Goal: Task Accomplishment & Management: Complete application form

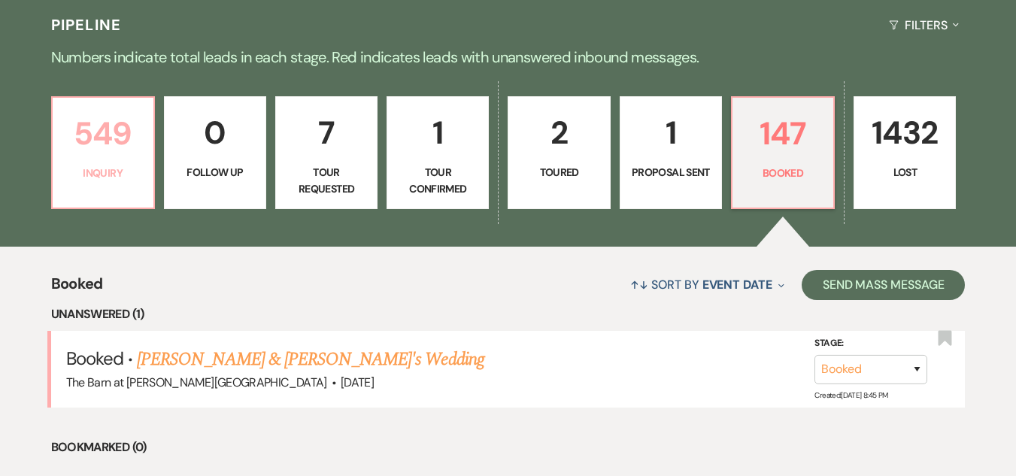
click at [127, 144] on p "549" at bounding box center [103, 133] width 83 height 50
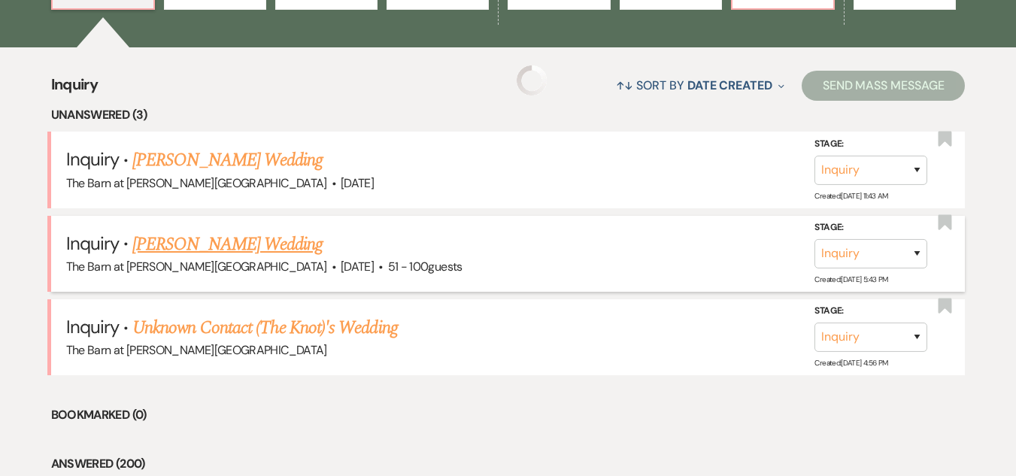
scroll to position [566, 0]
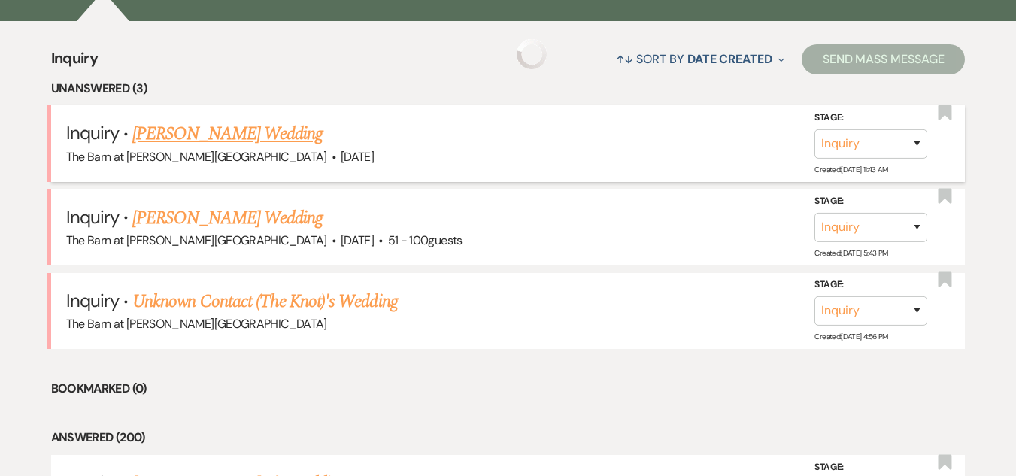
click at [277, 132] on link "[PERSON_NAME] Wedding" at bounding box center [227, 133] width 190 height 27
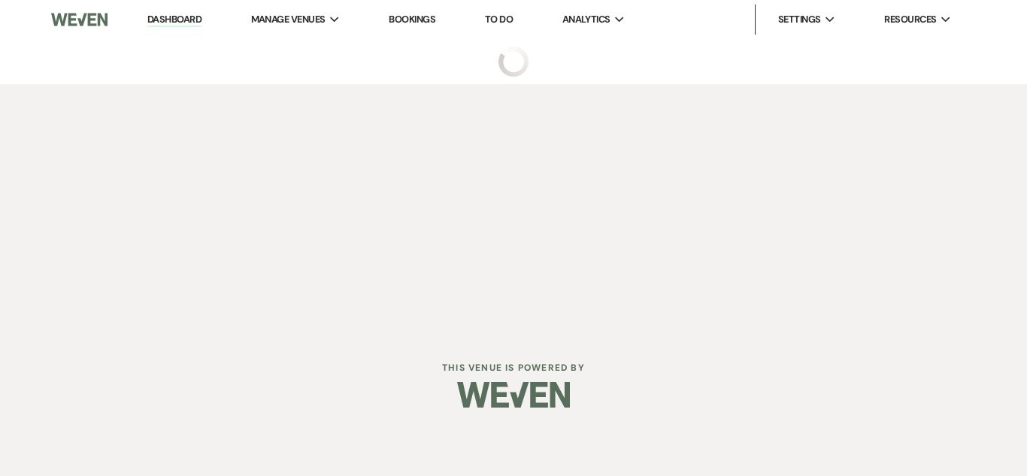
select select "2"
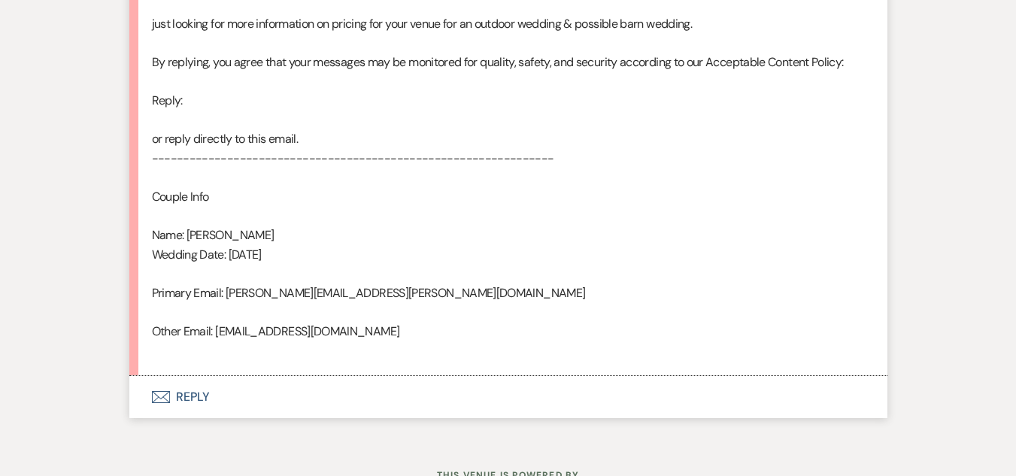
scroll to position [902, 0]
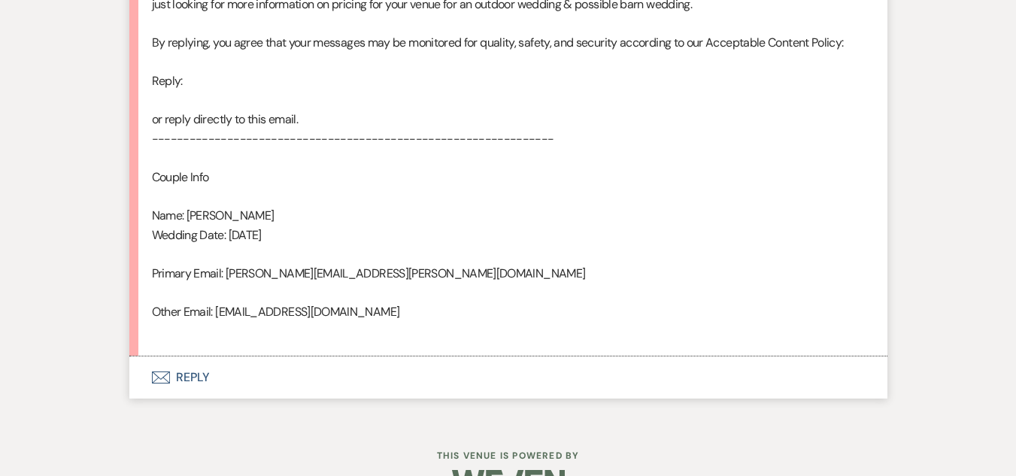
click at [180, 370] on button "Envelope Reply" at bounding box center [508, 377] width 758 height 42
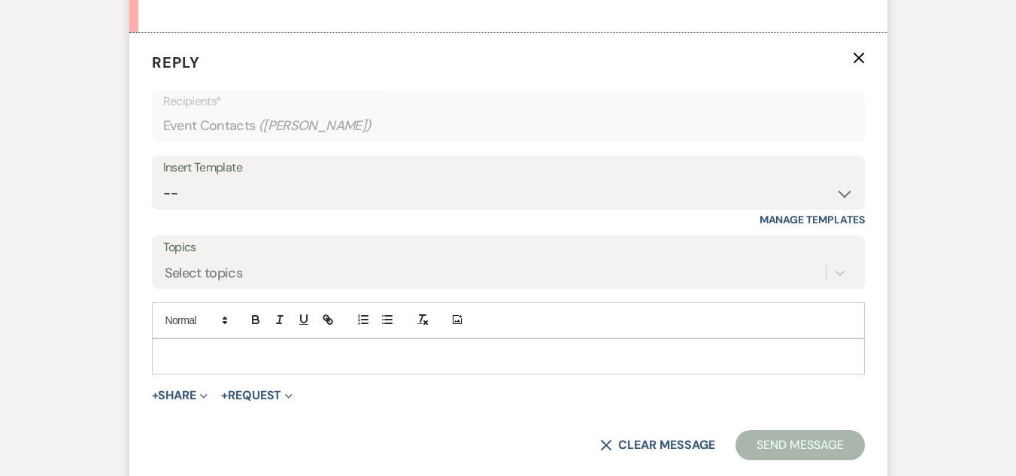
scroll to position [1244, 0]
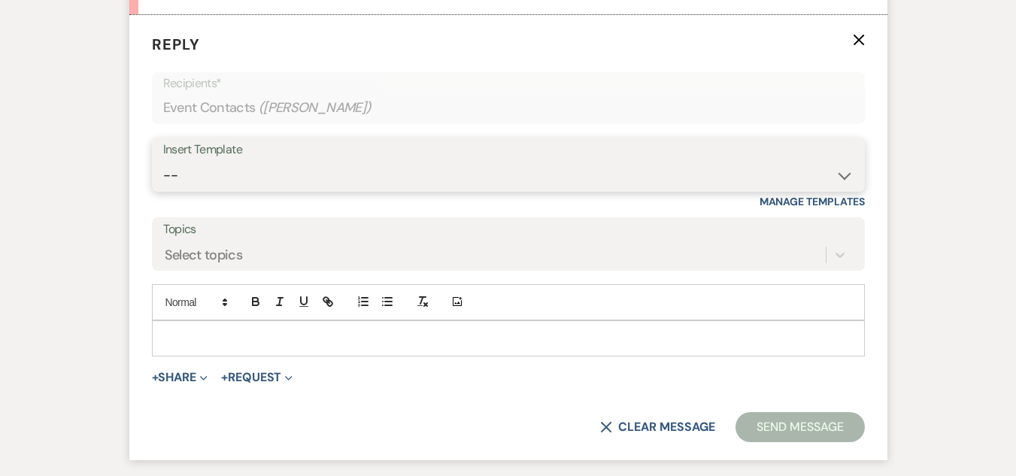
click at [403, 175] on select "-- Weven Planning Portal Introduction (Booked Events) Welcome Email Offboarding…" at bounding box center [508, 175] width 690 height 29
select select "4054"
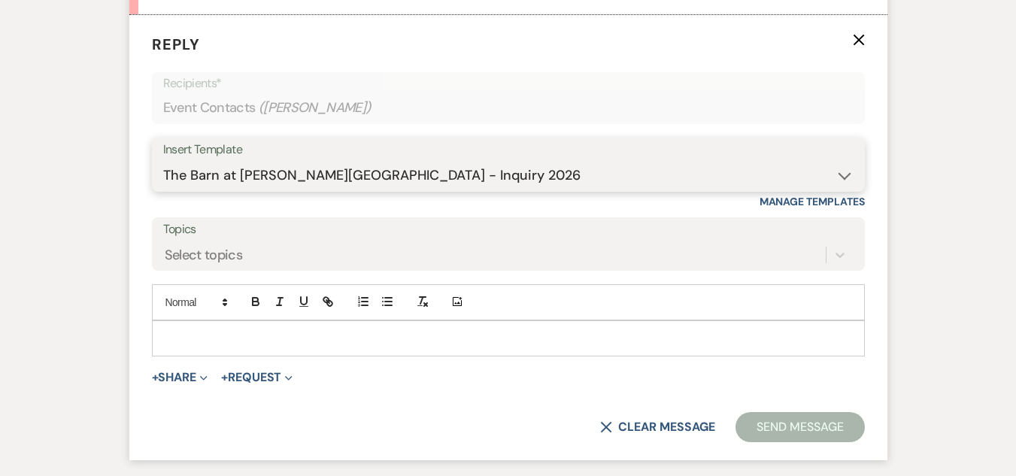
click at [163, 161] on select "-- Weven Planning Portal Introduction (Booked Events) Welcome Email Offboarding…" at bounding box center [508, 175] width 690 height 29
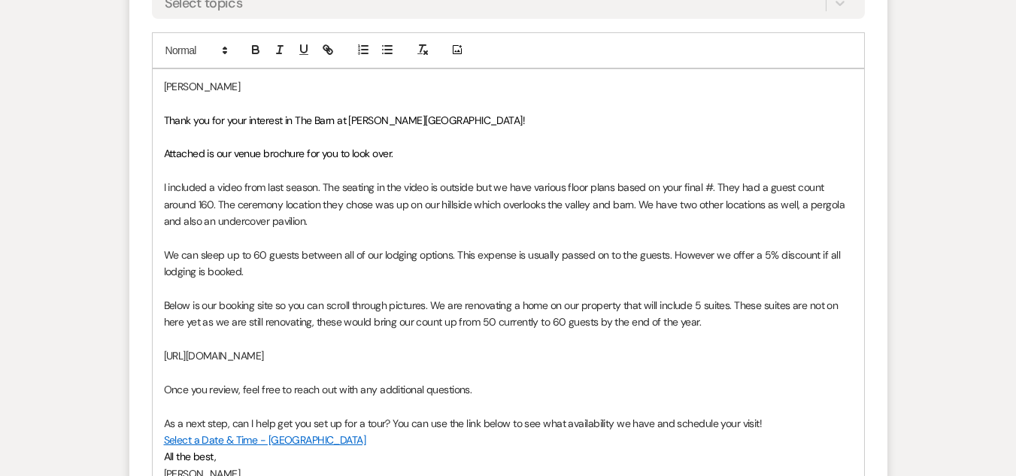
scroll to position [1545, 0]
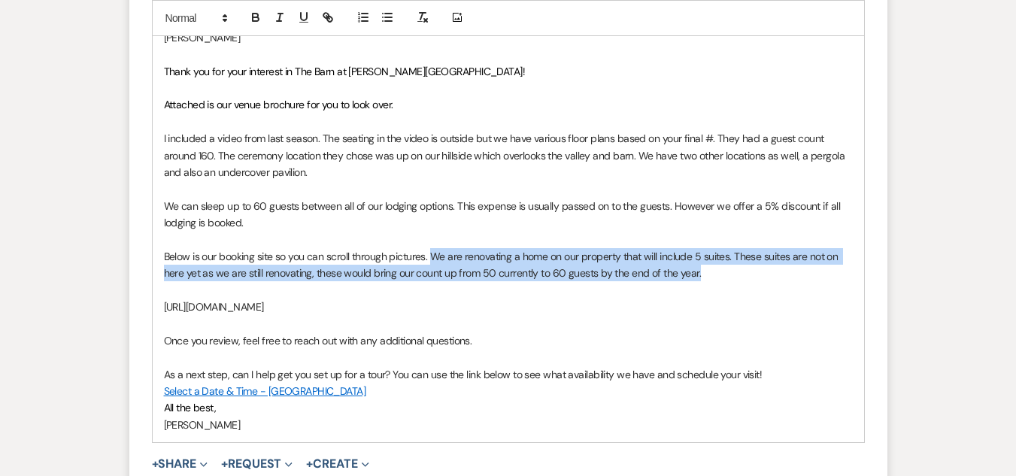
drag, startPoint x: 705, startPoint y: 273, endPoint x: 432, endPoint y: 250, distance: 274.7
click at [432, 250] on p "Below is our booking site so you can scroll through pictures. We are renovating…" at bounding box center [508, 265] width 689 height 34
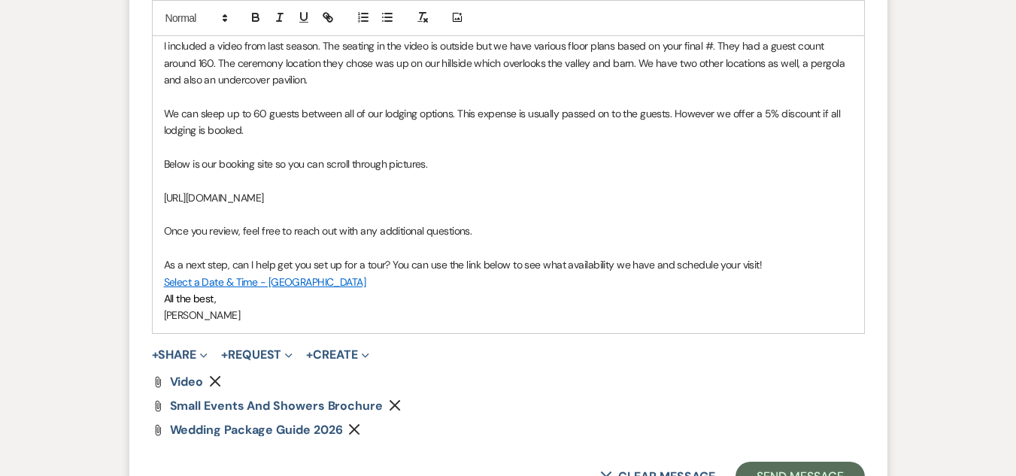
scroll to position [1809, 0]
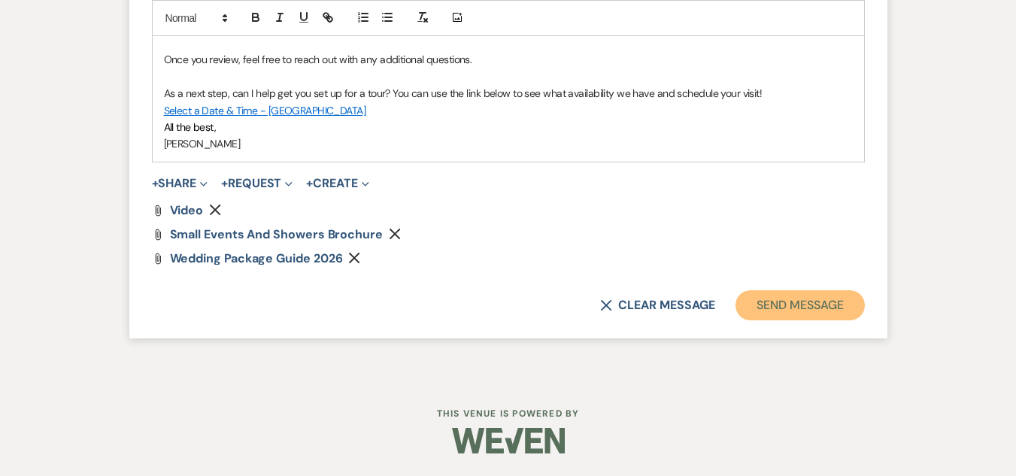
click at [826, 311] on button "Send Message" at bounding box center [799, 305] width 129 height 30
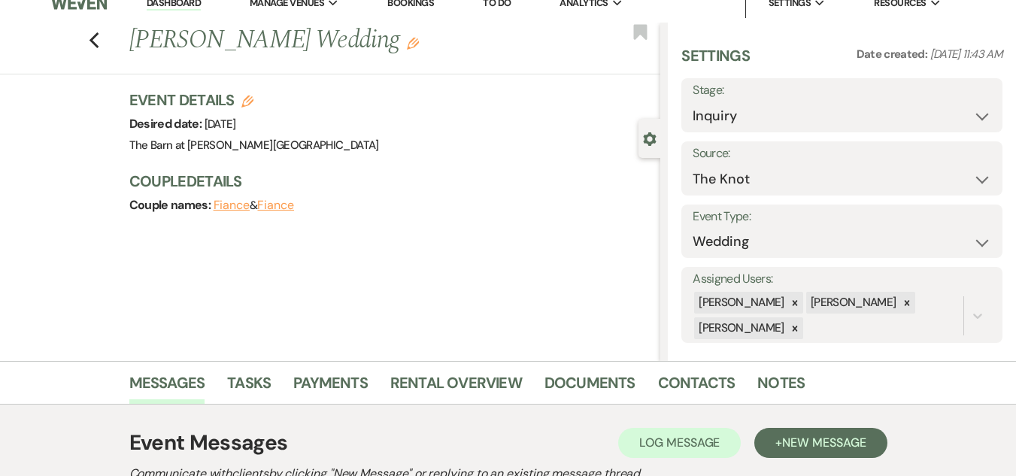
scroll to position [0, 0]
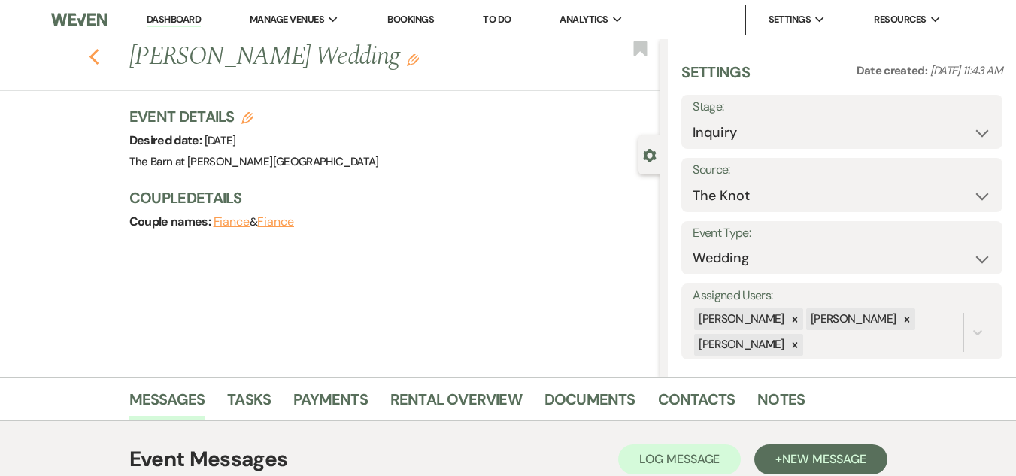
click at [97, 56] on use "button" at bounding box center [94, 57] width 10 height 17
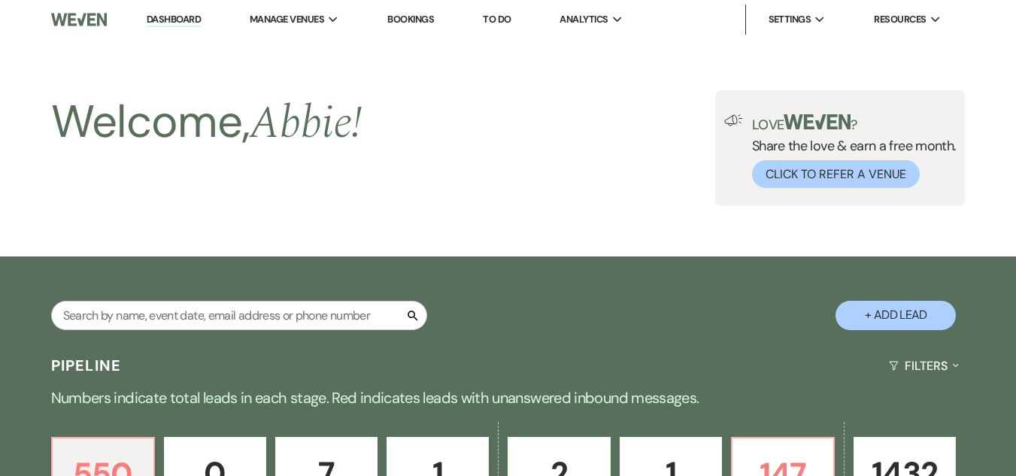
scroll to position [566, 0]
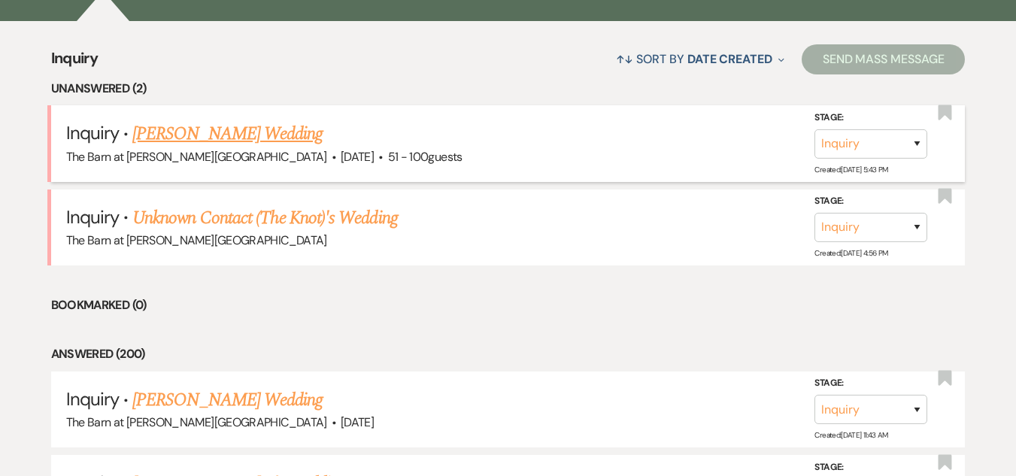
click at [208, 131] on link "[PERSON_NAME] Wedding" at bounding box center [227, 133] width 190 height 27
select select "2"
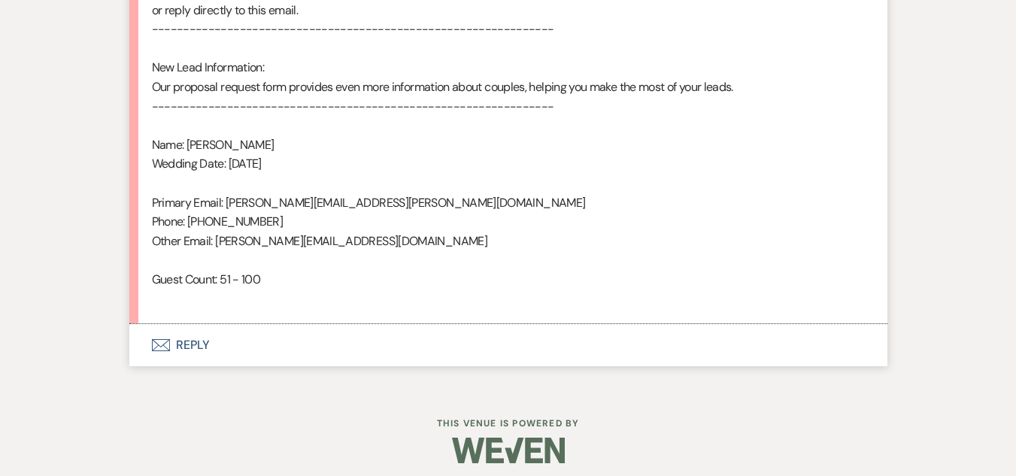
scroll to position [1002, 0]
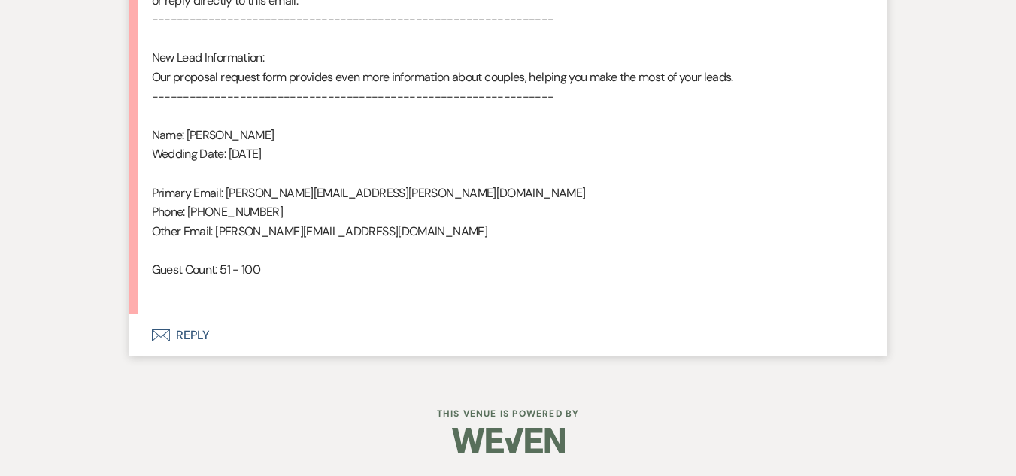
click at [182, 332] on button "Envelope Reply" at bounding box center [508, 335] width 758 height 42
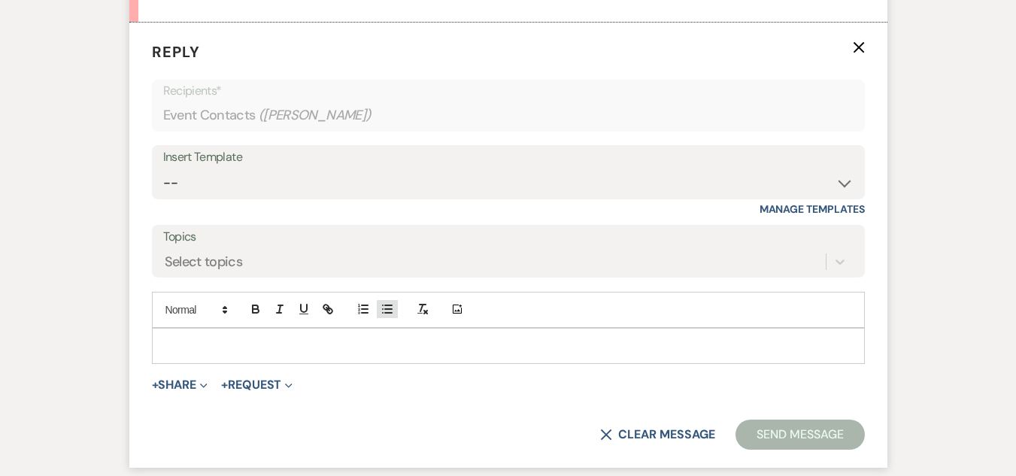
scroll to position [1302, 0]
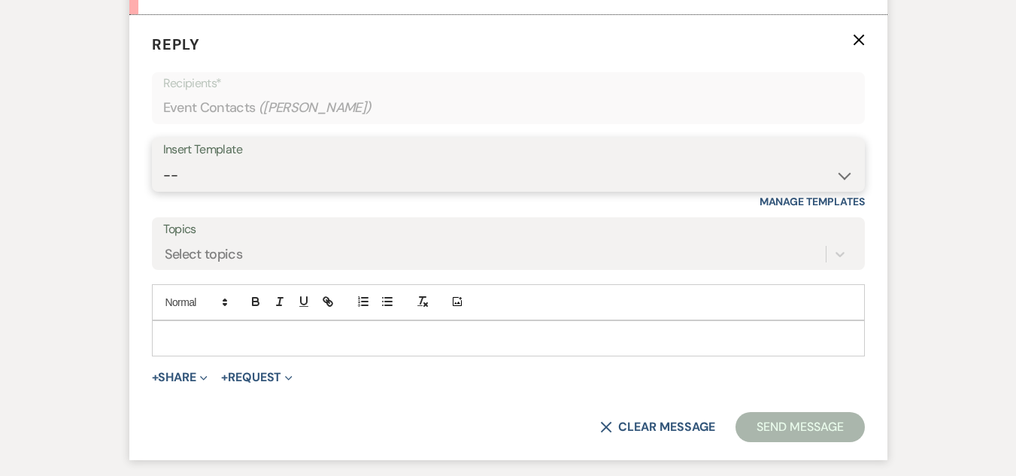
click at [472, 171] on select "-- Weven Planning Portal Introduction (Booked Events) Welcome Email Offboarding…" at bounding box center [508, 175] width 690 height 29
select select "5124"
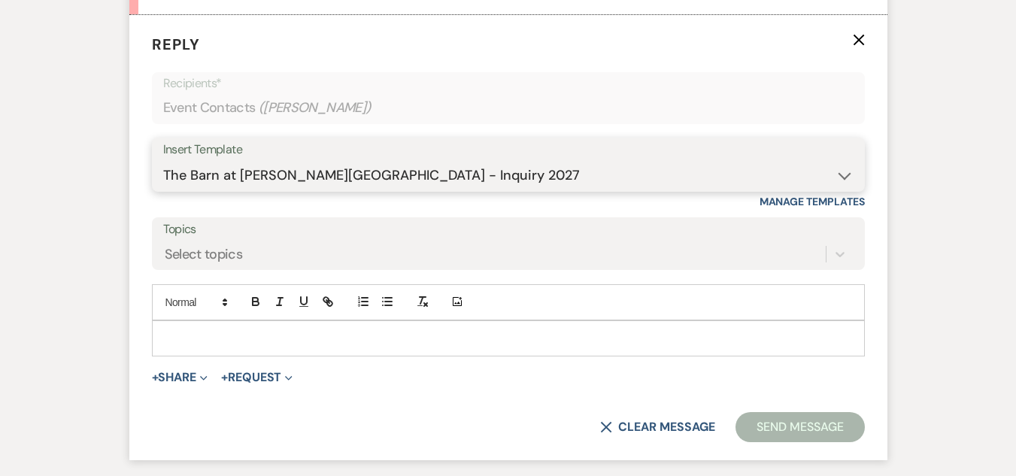
click at [163, 161] on select "-- Weven Planning Portal Introduction (Booked Events) Welcome Email Offboarding…" at bounding box center [508, 175] width 690 height 29
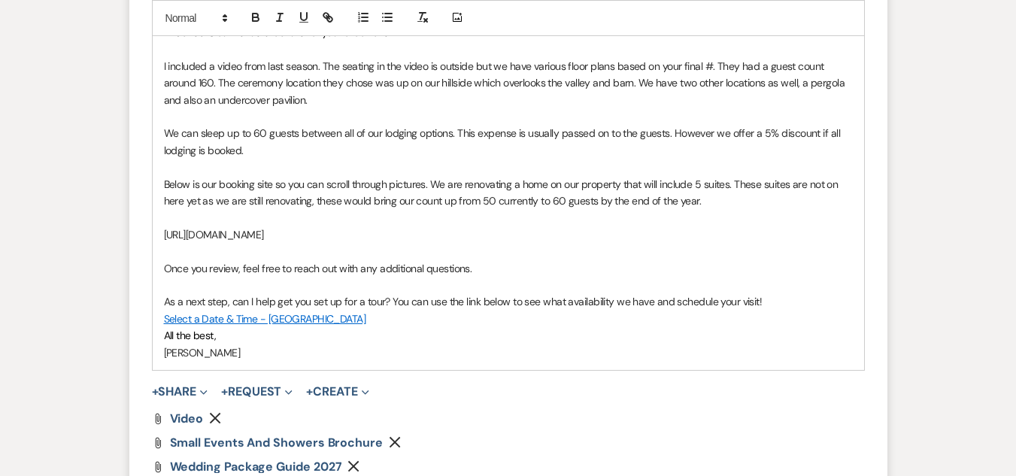
scroll to position [1678, 0]
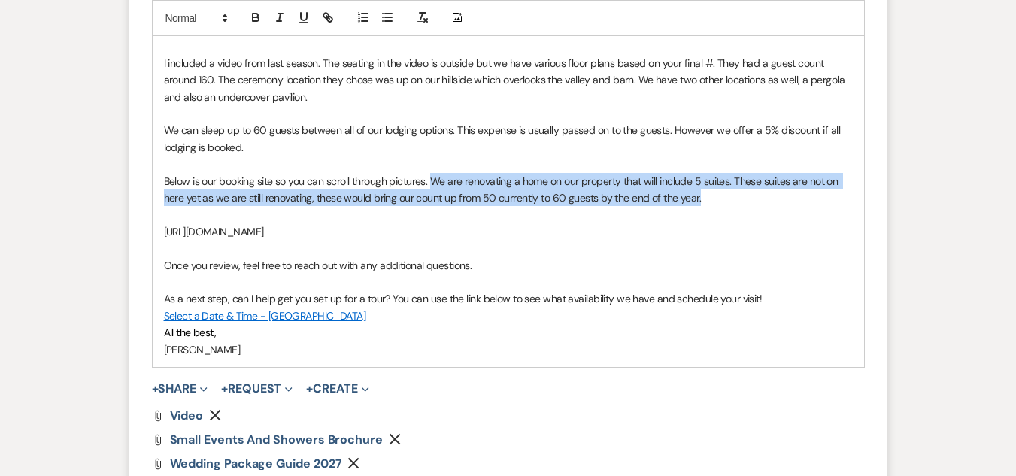
drag, startPoint x: 709, startPoint y: 194, endPoint x: 431, endPoint y: 182, distance: 278.5
click at [431, 182] on p "Below is our booking site so you can scroll through pictures. We are renovating…" at bounding box center [508, 190] width 689 height 34
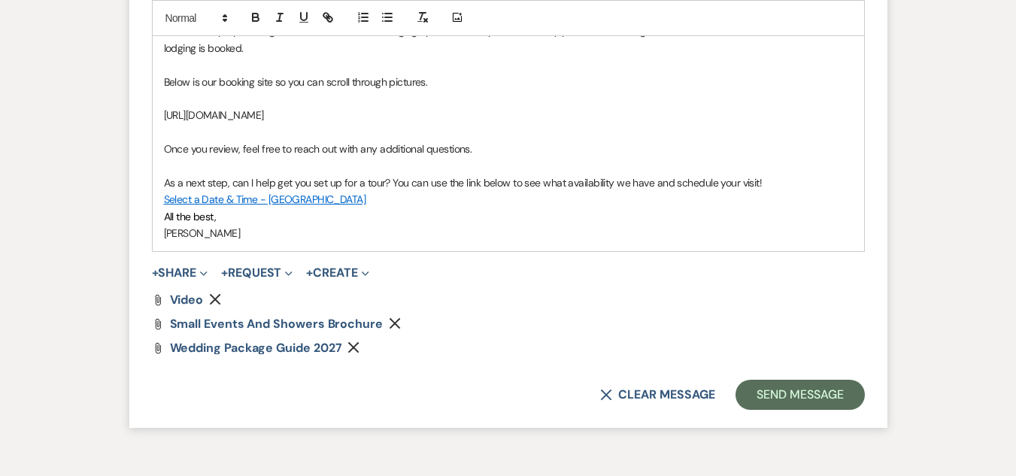
scroll to position [1866, 0]
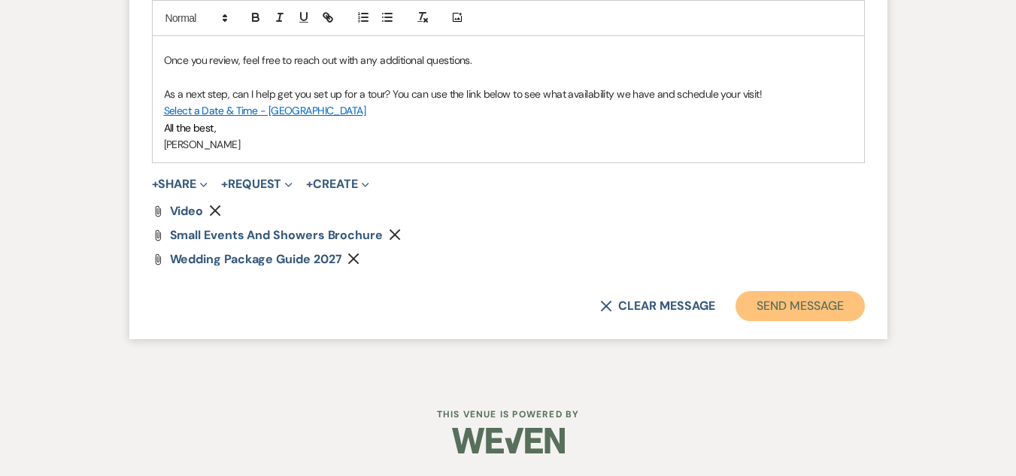
drag, startPoint x: 780, startPoint y: 299, endPoint x: 754, endPoint y: 273, distance: 36.7
click at [780, 299] on button "Send Message" at bounding box center [799, 306] width 129 height 30
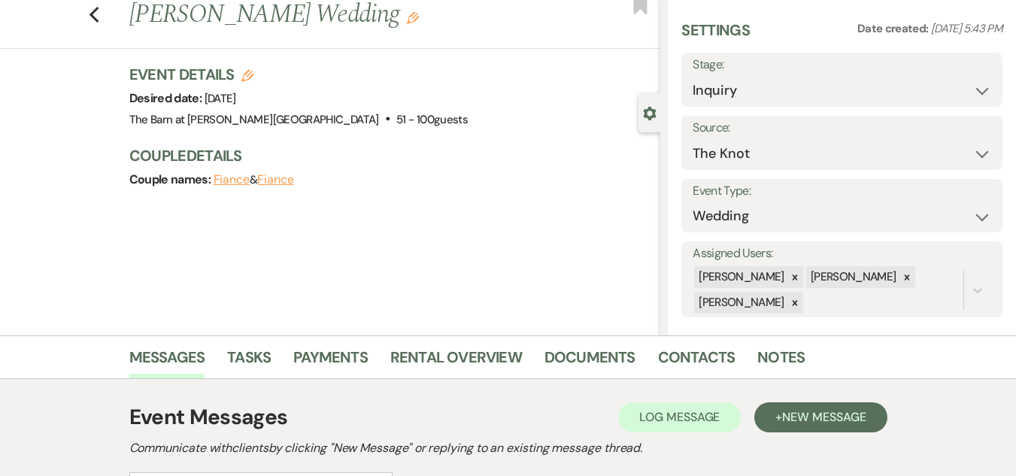
scroll to position [19, 0]
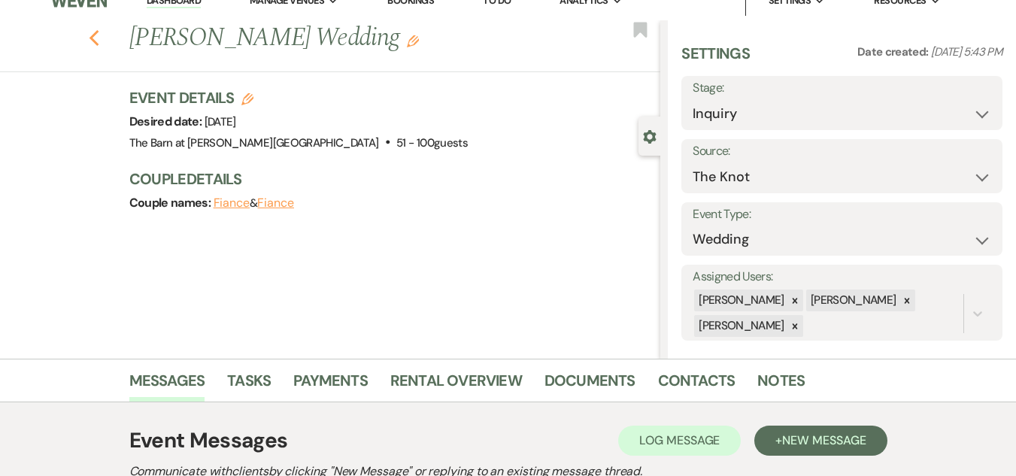
click at [99, 41] on use "button" at bounding box center [94, 38] width 10 height 17
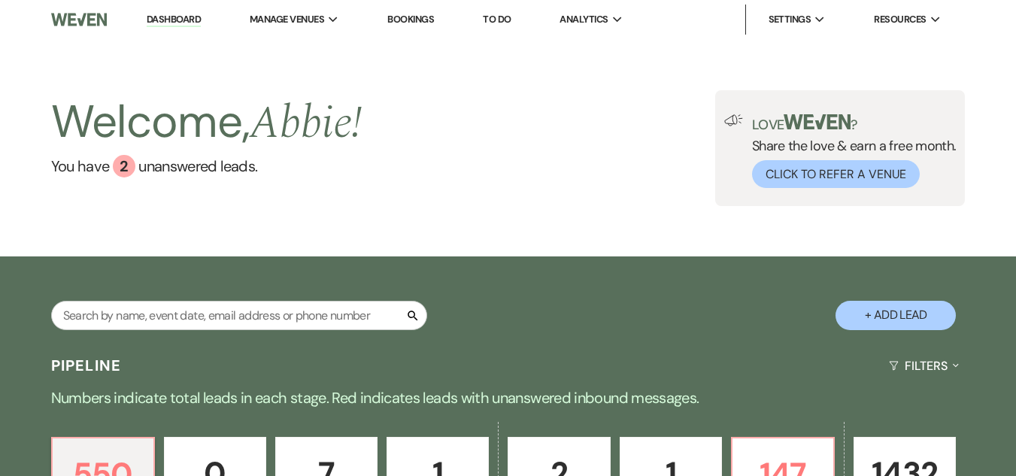
click at [893, 312] on button "+ Add Lead" at bounding box center [896, 315] width 120 height 29
select select "493"
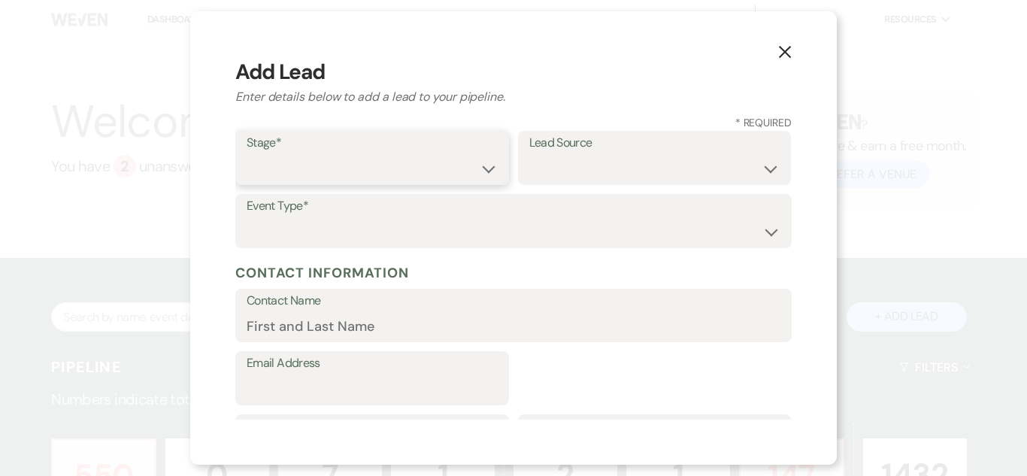
click at [481, 169] on select "Inquiry Follow Up Tour Requested Tour Confirmed Toured Proposal Sent Booked Lost" at bounding box center [372, 168] width 251 height 29
click at [247, 154] on select "Inquiry Follow Up Tour Requested Tour Confirmed Toured Proposal Sent Booked Lost" at bounding box center [372, 168] width 251 height 29
click at [453, 172] on select "Inquiry Follow Up Tour Requested Tour Confirmed Toured Proposal Sent Booked Lost" at bounding box center [372, 168] width 251 height 29
select select "1"
click at [247, 154] on select "Inquiry Follow Up Tour Requested Tour Confirmed Toured Proposal Sent Booked Lost" at bounding box center [372, 168] width 251 height 29
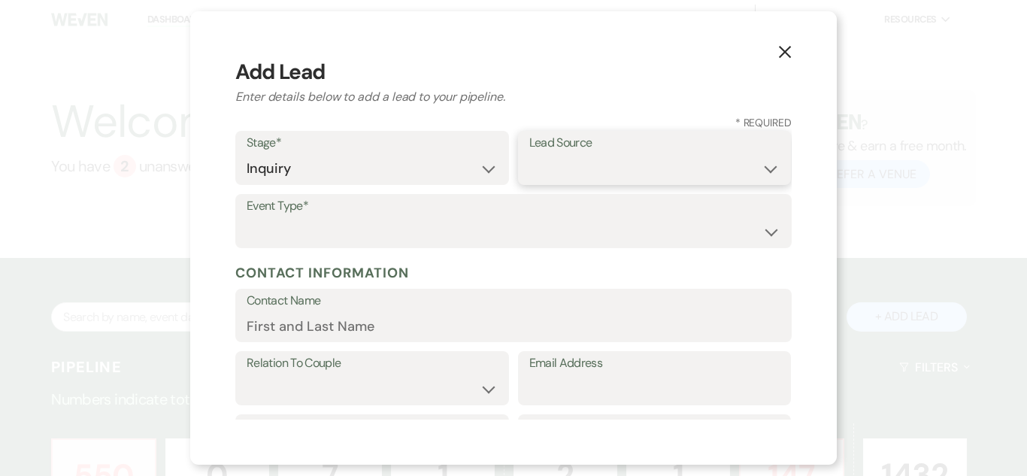
click at [614, 168] on select "Weven Venue Website Instagram Facebook Pinterest Google The Knot Wedding Wire H…" at bounding box center [654, 168] width 251 height 29
select select "5"
click at [529, 154] on select "Weven Venue Website Instagram Facebook Pinterest Google The Knot Wedding Wire H…" at bounding box center [654, 168] width 251 height 29
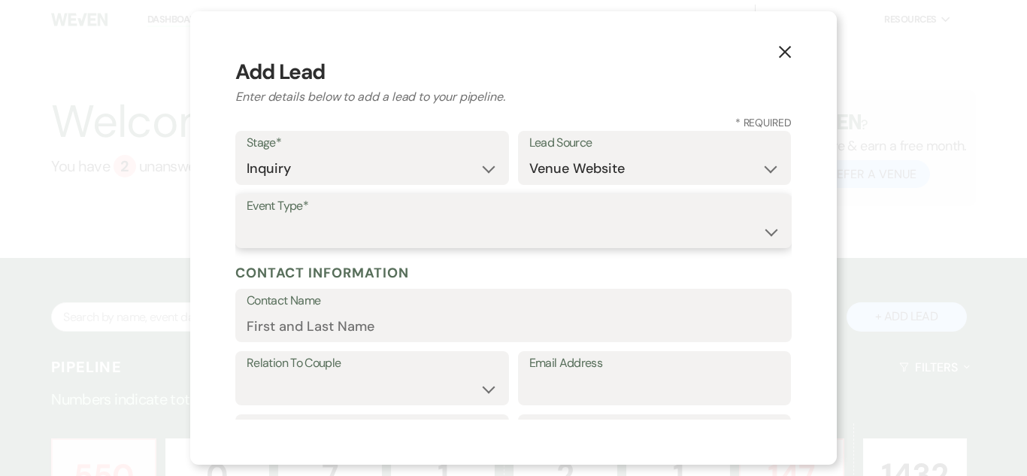
click at [606, 244] on select "Wedding Anniversary Party Baby Shower Bachelorette / Bachelor Party Birthday Pa…" at bounding box center [514, 231] width 534 height 29
select select "1"
click at [247, 217] on select "Wedding Anniversary Party Baby Shower Bachelorette / Bachelor Party Birthday Pa…" at bounding box center [514, 231] width 534 height 29
click at [407, 323] on input "Contact Name" at bounding box center [514, 325] width 534 height 29
paste input "[PERSON_NAME] [EMAIL_ADDRESS][DOMAIN_NAME]"
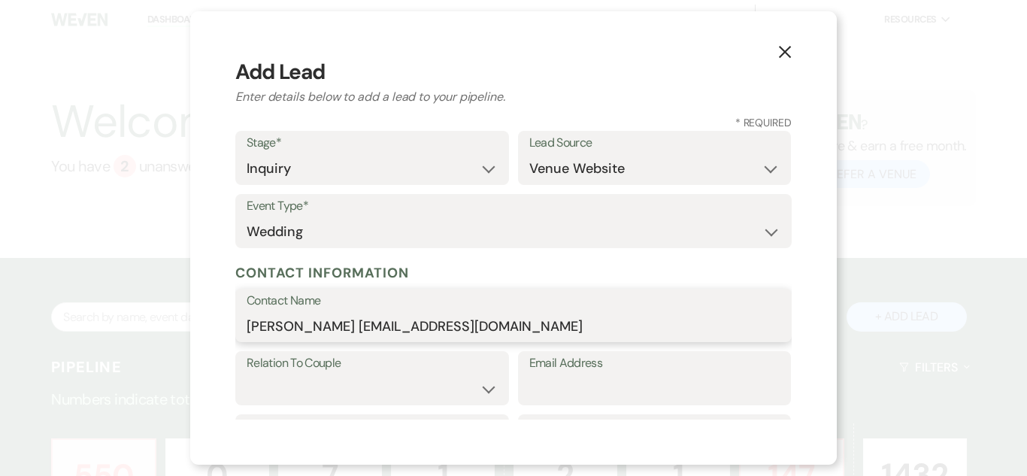
drag, startPoint x: 366, startPoint y: 325, endPoint x: 657, endPoint y: 319, distance: 291.1
click at [657, 319] on input "[PERSON_NAME] [EMAIL_ADDRESS][DOMAIN_NAME]" at bounding box center [514, 325] width 534 height 29
type input "[PERSON_NAME]"
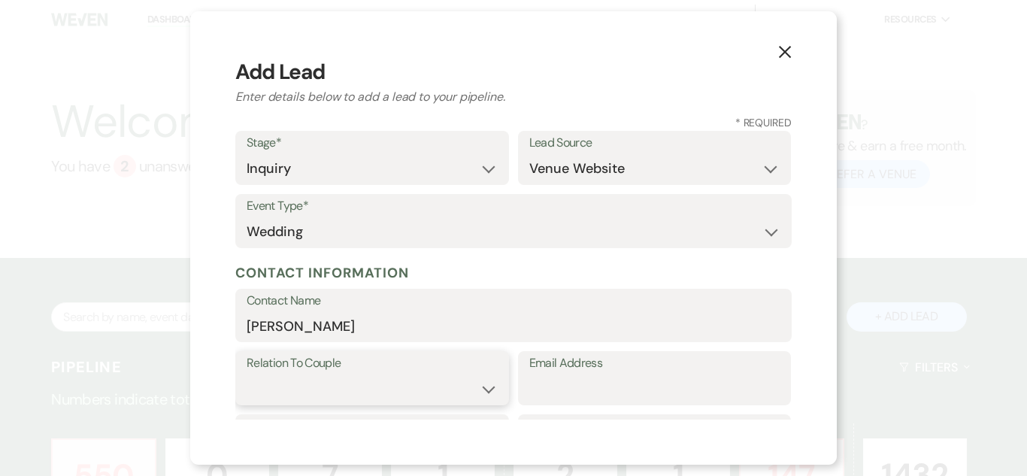
click at [380, 384] on select "Couple Planner Parent of Couple Family Member Friend Other" at bounding box center [372, 389] width 251 height 29
select select "1"
click at [247, 375] on select "Couple Planner Parent of Couple Family Member Friend Other" at bounding box center [372, 389] width 251 height 29
click at [609, 381] on input "Email Address" at bounding box center [654, 389] width 251 height 29
paste input "[EMAIL_ADDRESS][DOMAIN_NAME]"
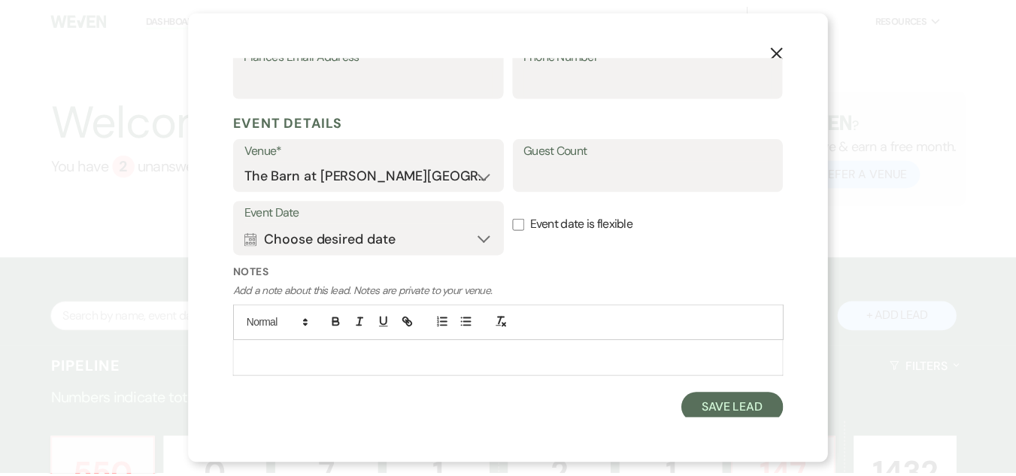
scroll to position [531, 0]
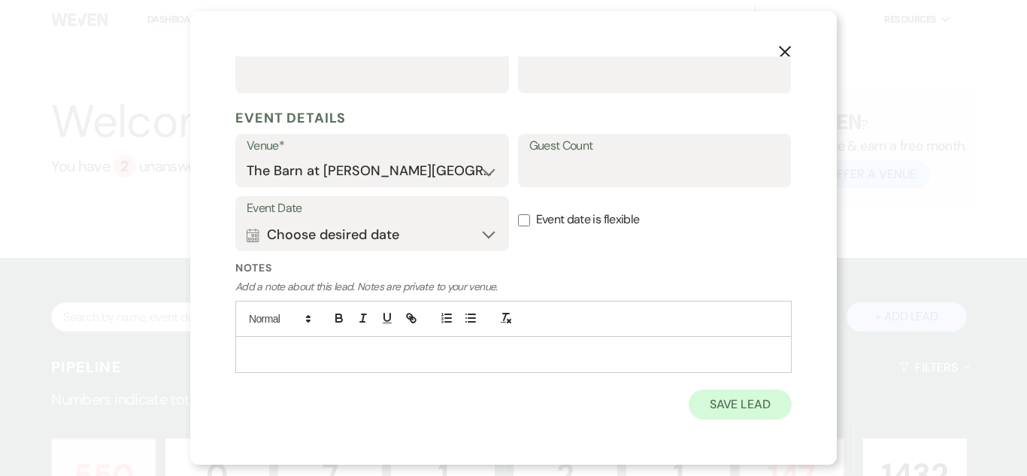
type input "[EMAIL_ADDRESS][DOMAIN_NAME]"
click at [730, 405] on button "Save Lead" at bounding box center [740, 405] width 103 height 30
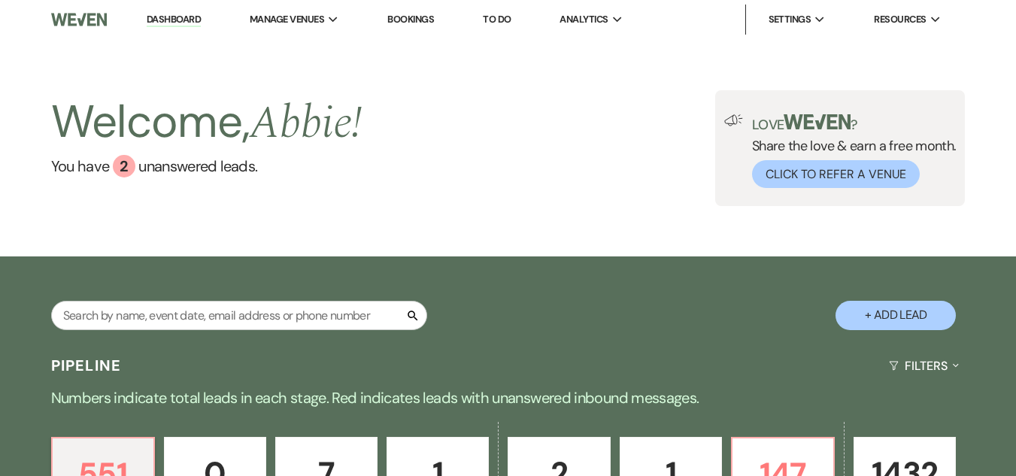
click at [890, 311] on button "+ Add Lead" at bounding box center [896, 315] width 120 height 29
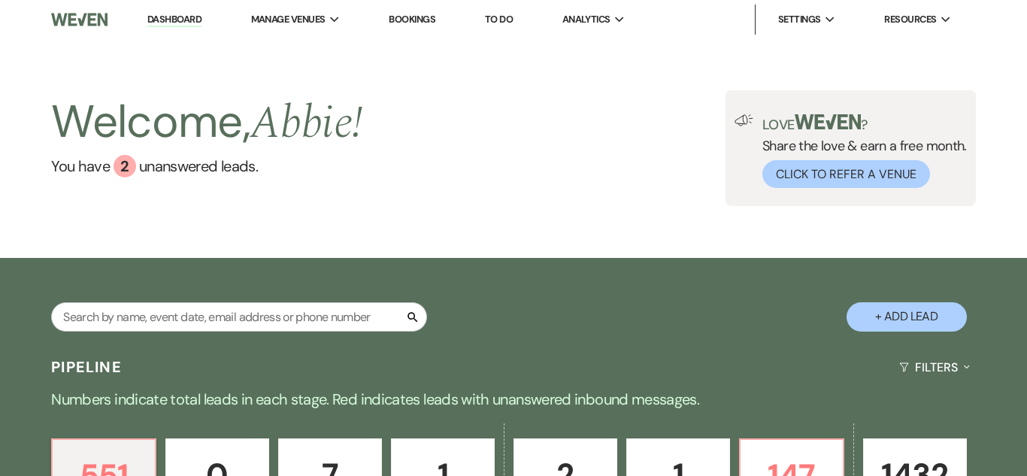
select select "493"
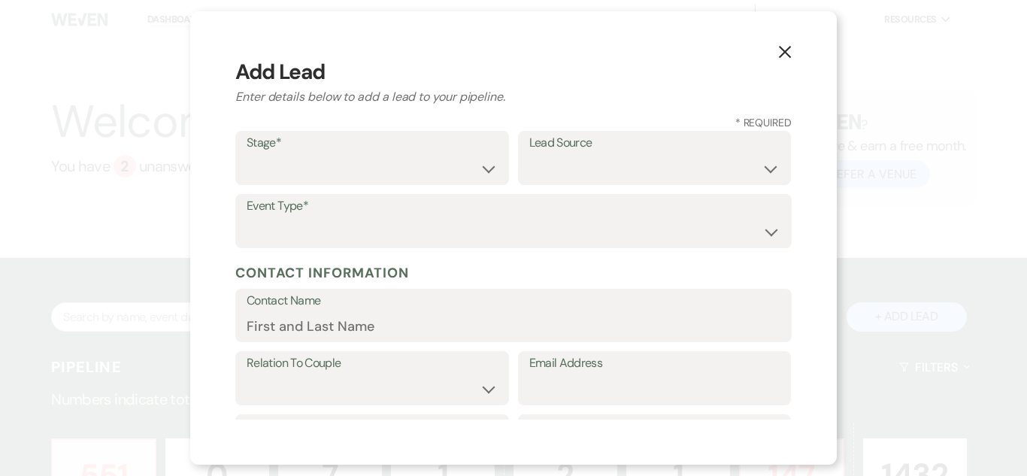
click at [787, 48] on icon "X" at bounding box center [785, 52] width 14 height 14
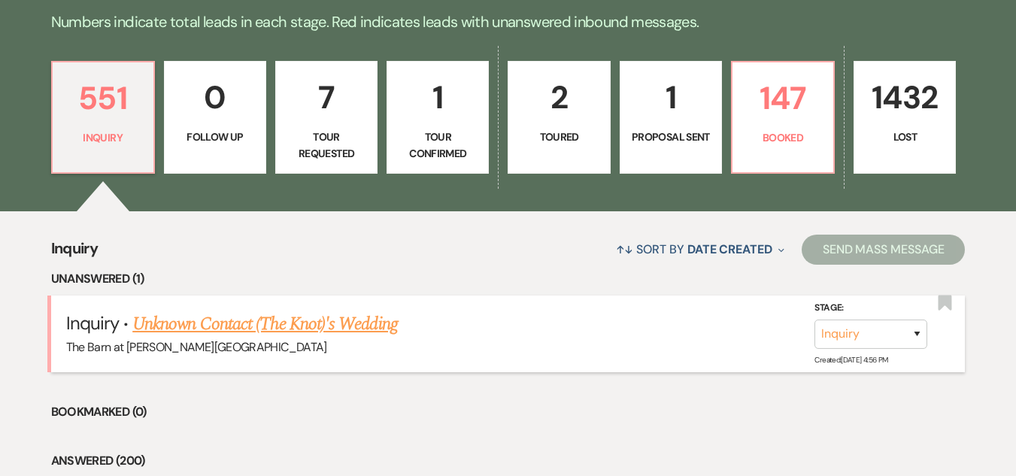
scroll to position [526, 0]
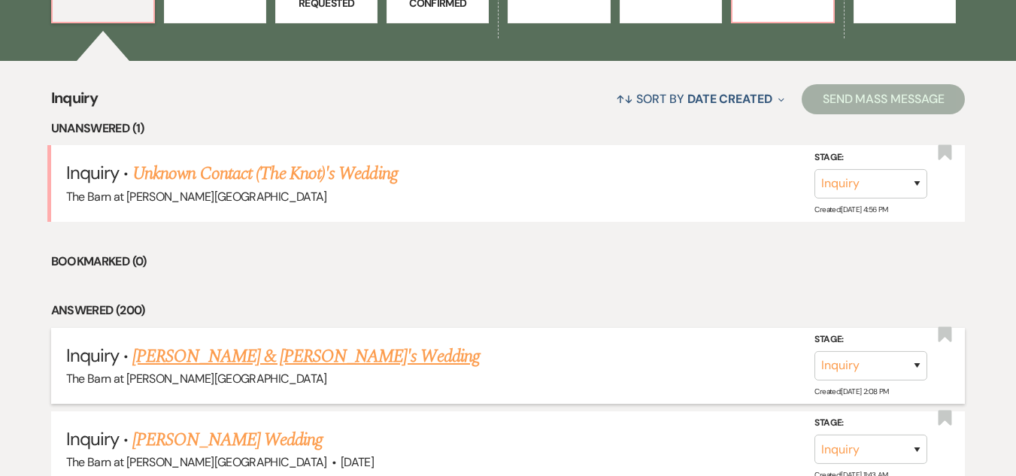
click at [251, 352] on link "[PERSON_NAME] & [PERSON_NAME]'s Wedding" at bounding box center [305, 356] width 347 height 27
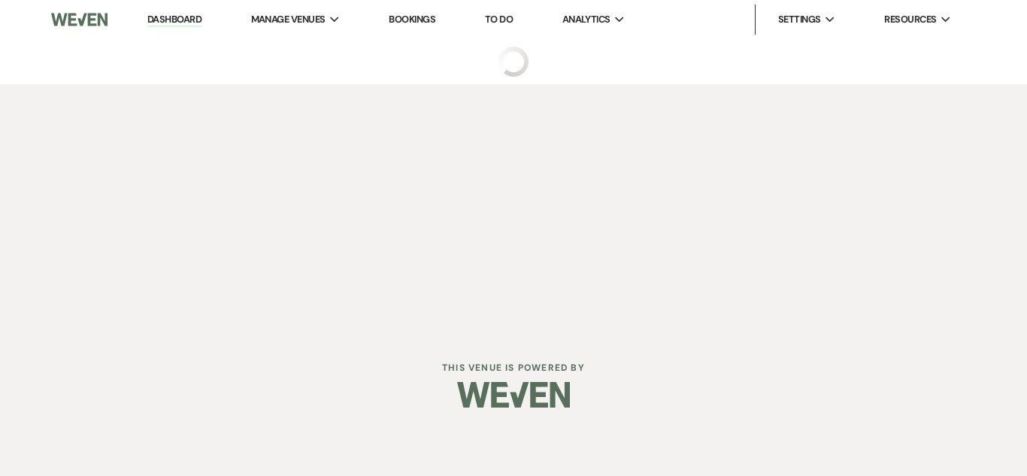
select select "5"
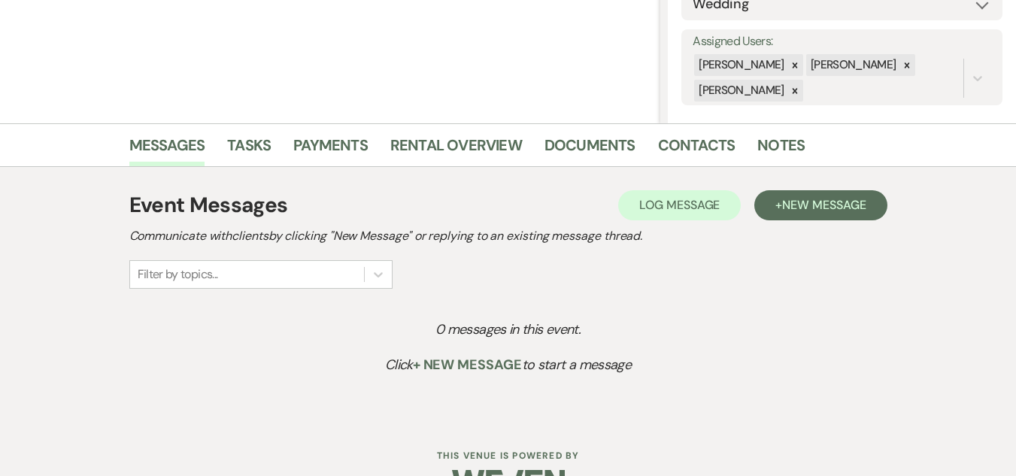
scroll to position [296, 0]
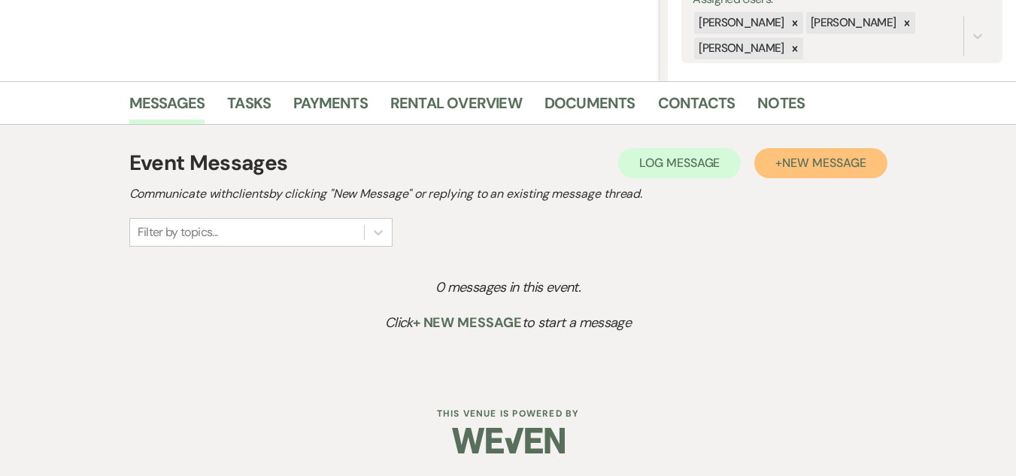
click at [861, 164] on span "New Message" at bounding box center [823, 163] width 83 height 16
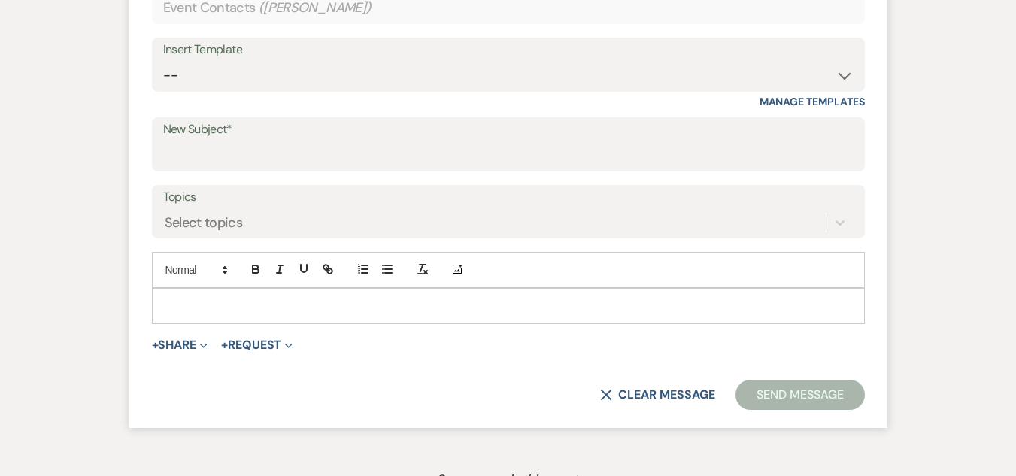
scroll to position [597, 0]
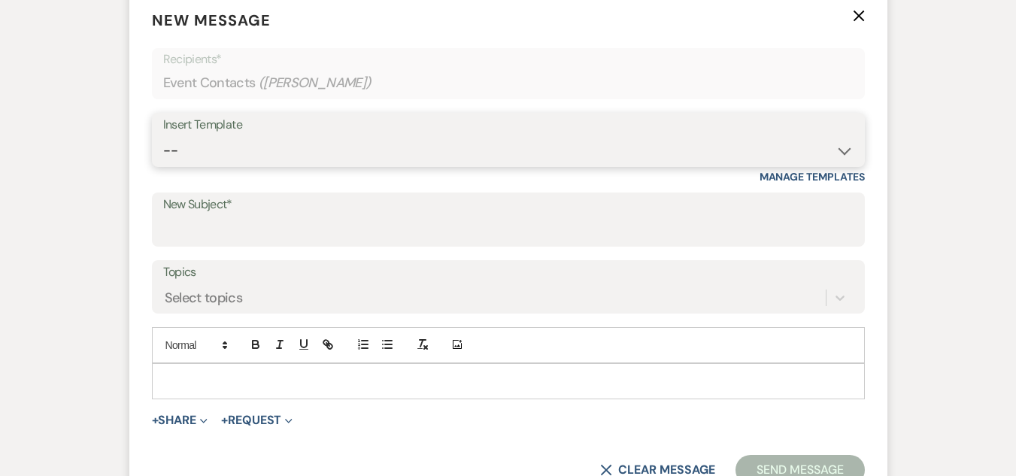
click at [402, 150] on select "-- Weven Planning Portal Introduction (Booked Events) Welcome Email Offboarding…" at bounding box center [508, 150] width 690 height 29
select select "4054"
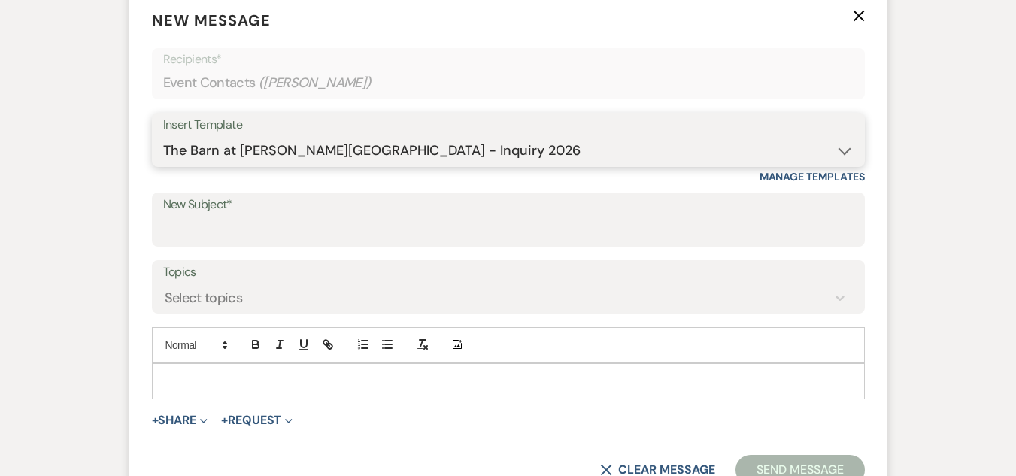
click at [163, 136] on select "-- Weven Planning Portal Introduction (Booked Events) Welcome Email Offboarding…" at bounding box center [508, 150] width 690 height 29
type input "The Barn at [PERSON_NAME][GEOGRAPHIC_DATA] - Inquiry"
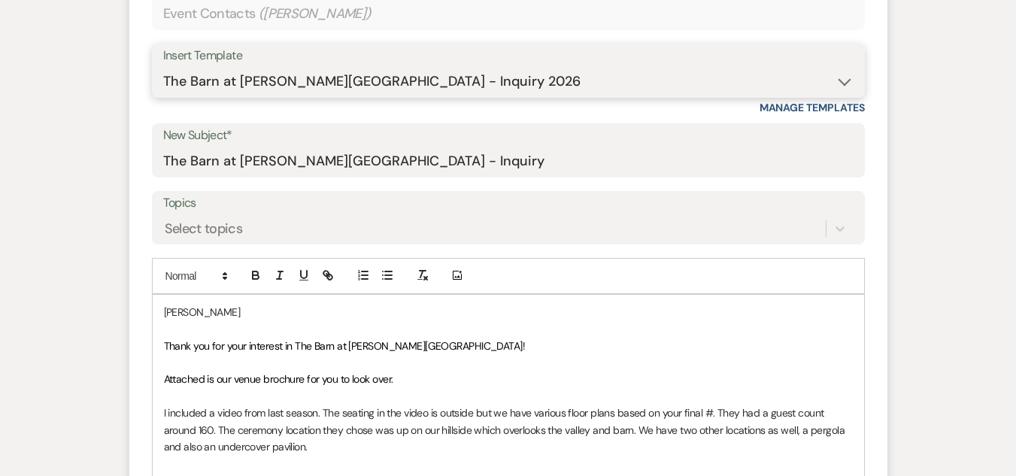
scroll to position [973, 0]
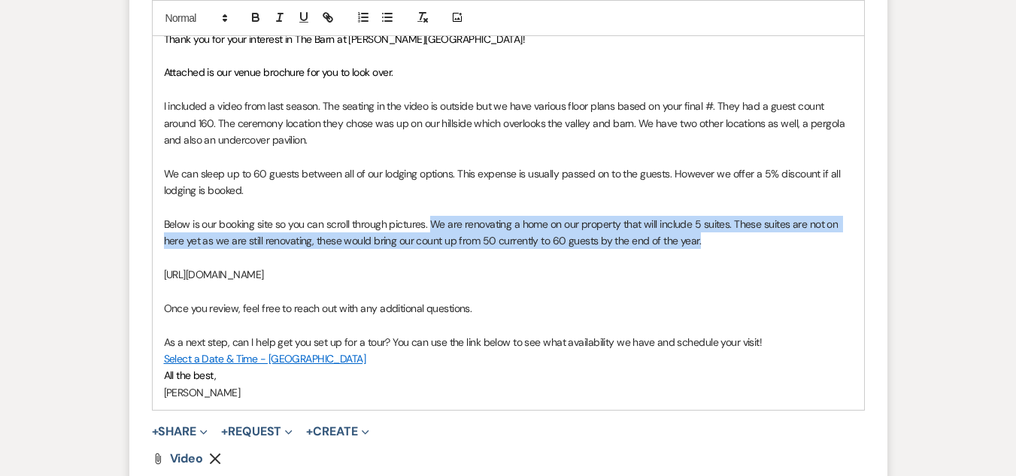
drag, startPoint x: 703, startPoint y: 247, endPoint x: 435, endPoint y: 223, distance: 269.5
click at [435, 223] on p "Below is our booking site so you can scroll through pictures. We are renovating…" at bounding box center [508, 233] width 689 height 34
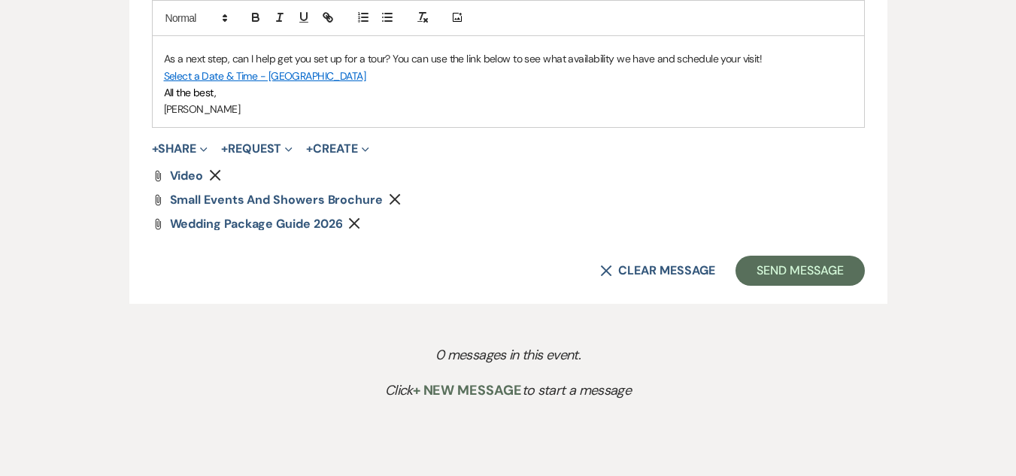
scroll to position [1274, 0]
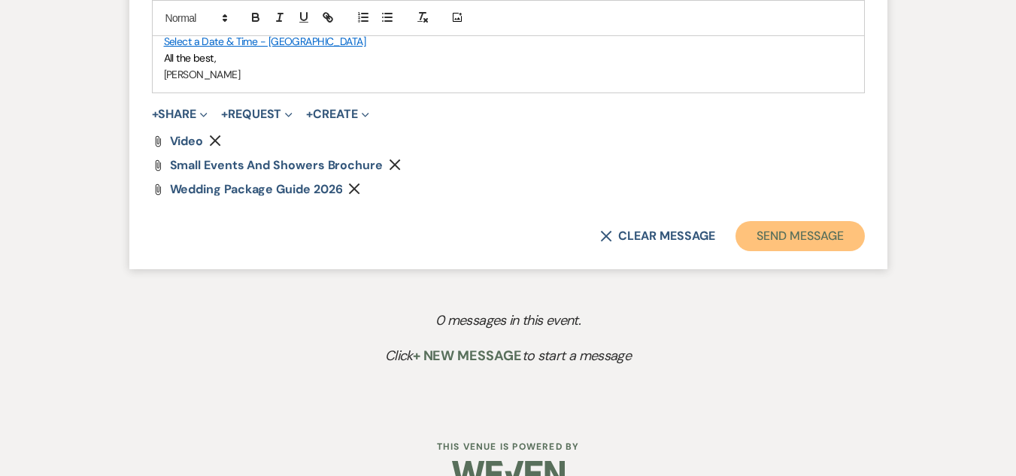
click at [811, 227] on button "Send Message" at bounding box center [799, 236] width 129 height 30
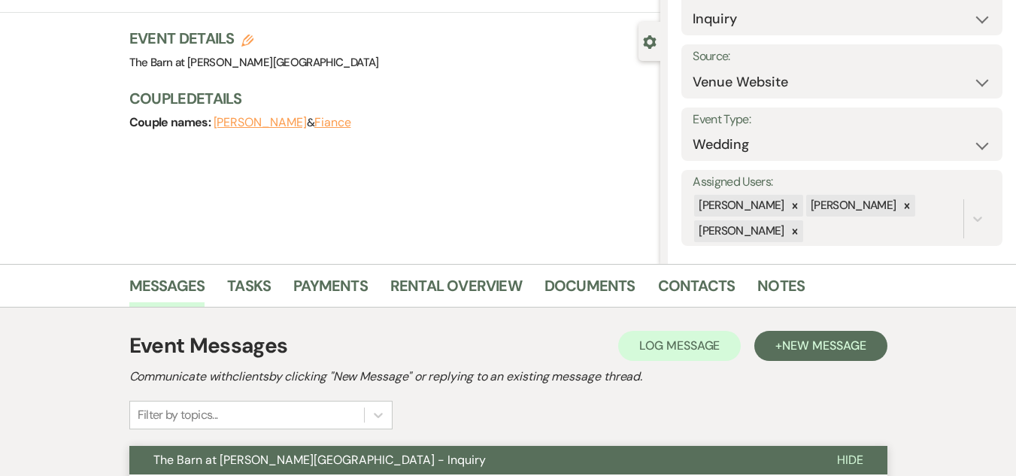
scroll to position [0, 0]
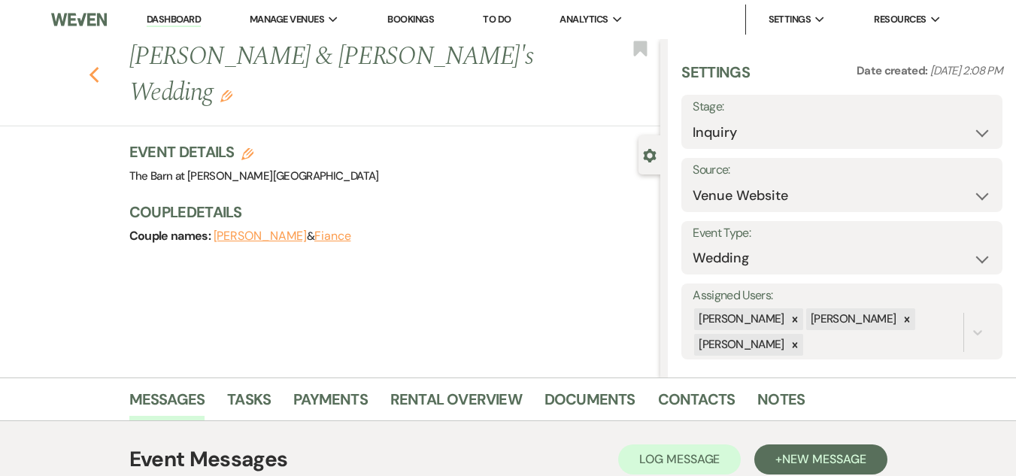
click at [99, 67] on use "button" at bounding box center [94, 75] width 10 height 17
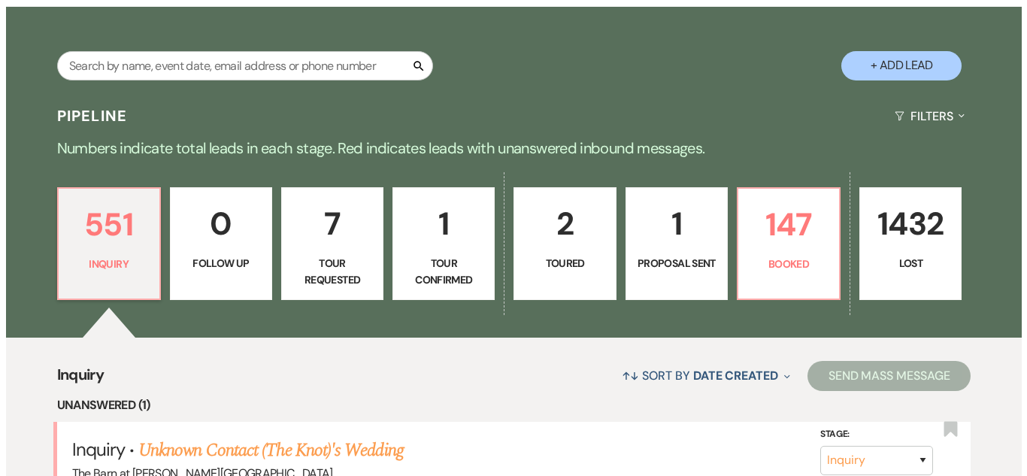
scroll to position [226, 0]
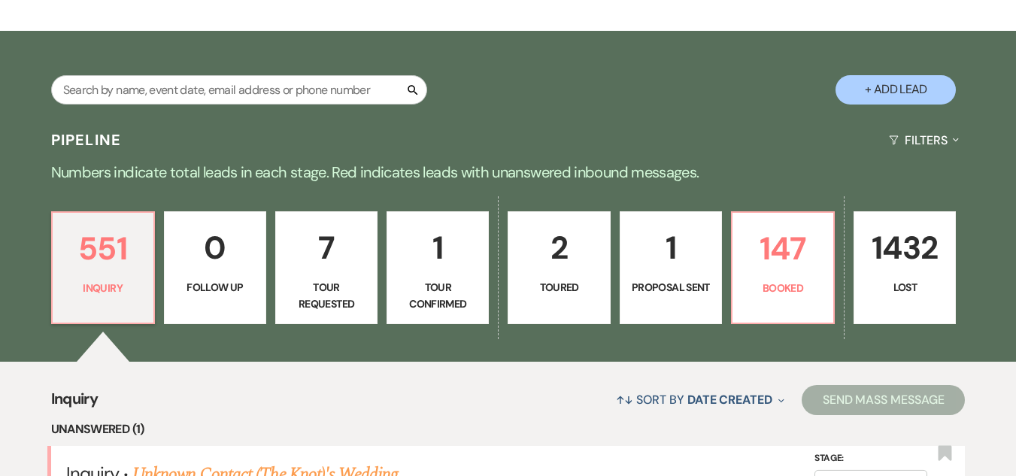
click at [890, 89] on button "+ Add Lead" at bounding box center [896, 89] width 120 height 29
select select "493"
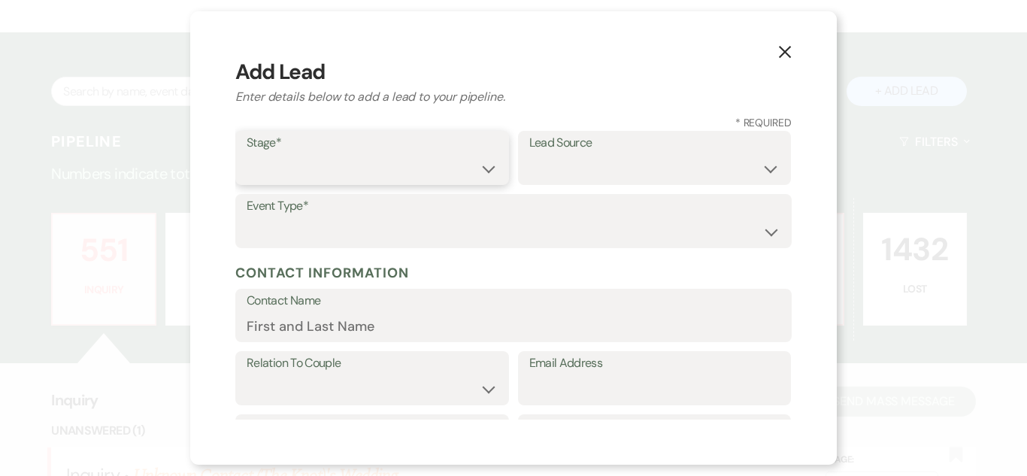
click at [485, 164] on select "Inquiry Follow Up Tour Requested Tour Confirmed Toured Proposal Sent Booked Lost" at bounding box center [372, 168] width 251 height 29
select select "1"
click at [247, 154] on select "Inquiry Follow Up Tour Requested Tour Confirmed Toured Proposal Sent Booked Lost" at bounding box center [372, 168] width 251 height 29
click at [560, 157] on select "Weven Venue Website Instagram Facebook Pinterest Google The Knot Wedding Wire H…" at bounding box center [654, 168] width 251 height 29
select select "5"
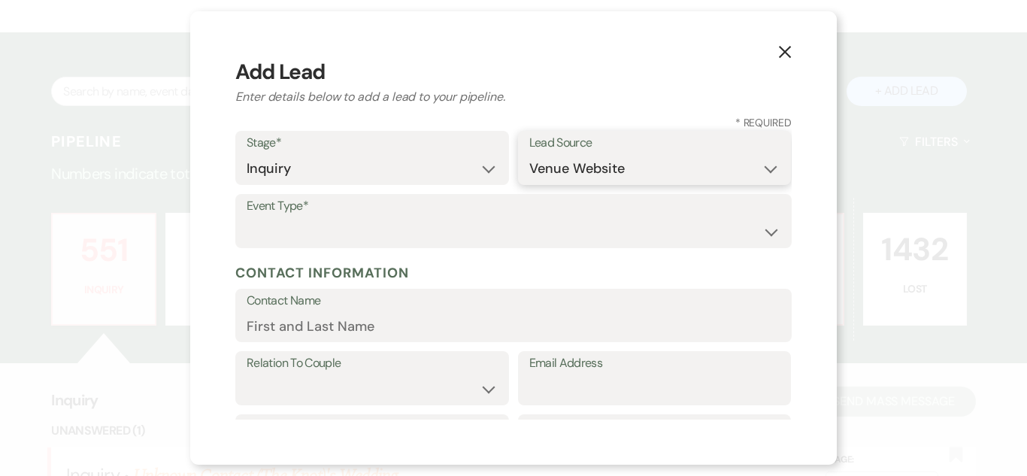
click at [529, 154] on select "Weven Venue Website Instagram Facebook Pinterest Google The Knot Wedding Wire H…" at bounding box center [654, 168] width 251 height 29
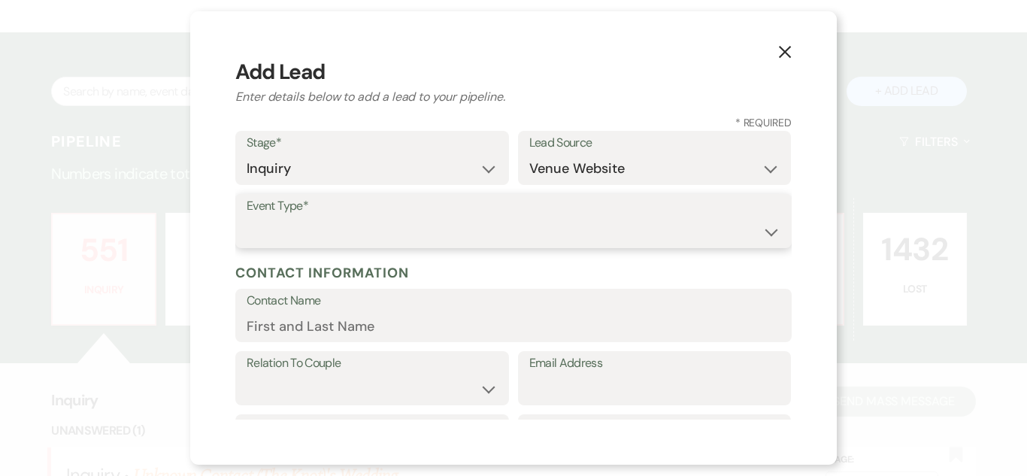
click at [571, 234] on select "Wedding Anniversary Party Baby Shower Bachelorette / Bachelor Party Birthday Pa…" at bounding box center [514, 231] width 534 height 29
select select "1"
click at [247, 217] on select "Wedding Anniversary Party Baby Shower Bachelorette / Bachelor Party Birthday Pa…" at bounding box center [514, 231] width 534 height 29
click at [516, 313] on input "Contact Name" at bounding box center [514, 325] width 534 height 29
paste input "[PERSON_NAME] [EMAIL_ADDRESS][DOMAIN_NAME]"
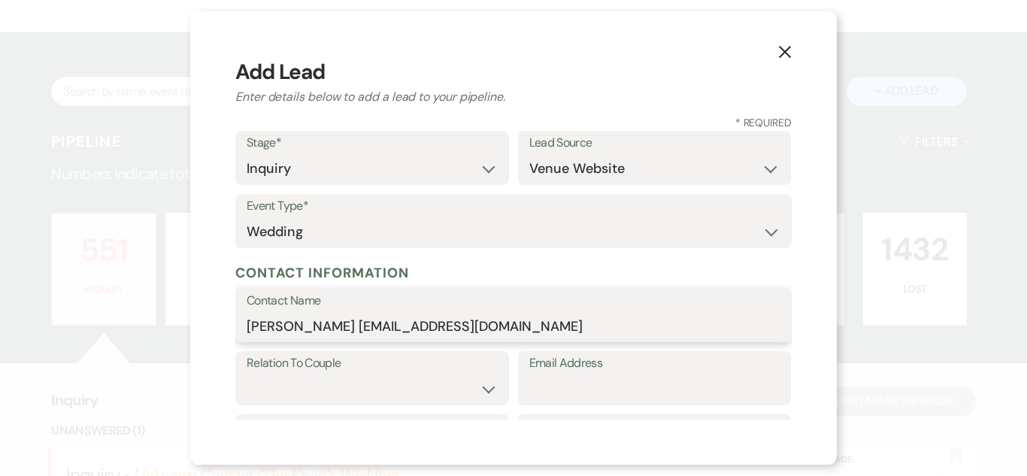
drag, startPoint x: 329, startPoint y: 326, endPoint x: 568, endPoint y: 331, distance: 239.2
click at [568, 331] on input "[PERSON_NAME] [EMAIL_ADDRESS][DOMAIN_NAME]" at bounding box center [514, 325] width 534 height 29
type input "[PERSON_NAME]"
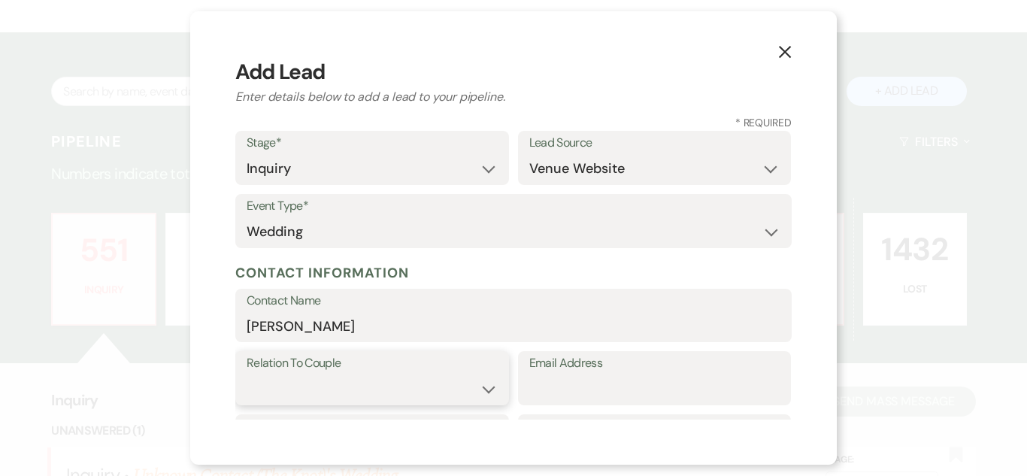
click at [372, 387] on select "Couple Planner Parent of Couple Family Member Friend Other" at bounding box center [372, 389] width 251 height 29
select select "1"
click at [247, 375] on select "Couple Planner Parent of Couple Family Member Friend Other" at bounding box center [372, 389] width 251 height 29
click at [608, 391] on input "Email Address" at bounding box center [654, 389] width 251 height 29
paste input "[EMAIL_ADDRESS][DOMAIN_NAME]"
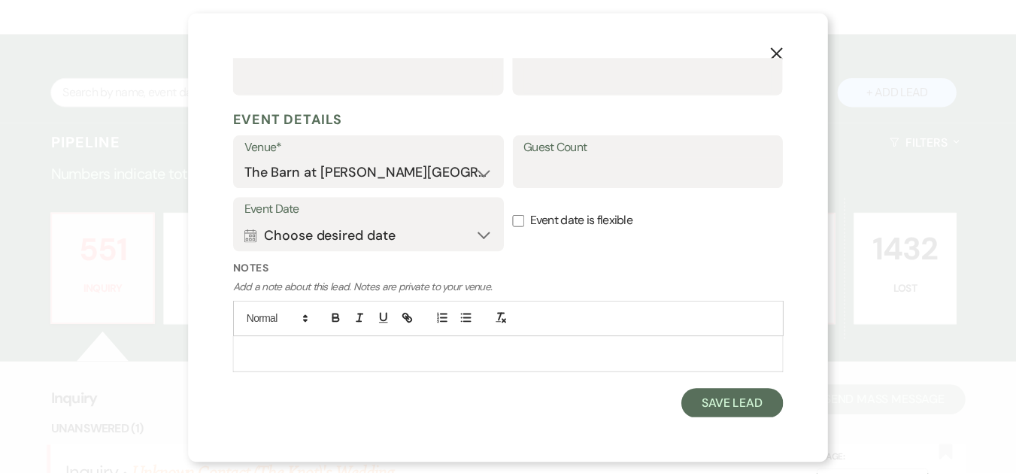
scroll to position [531, 0]
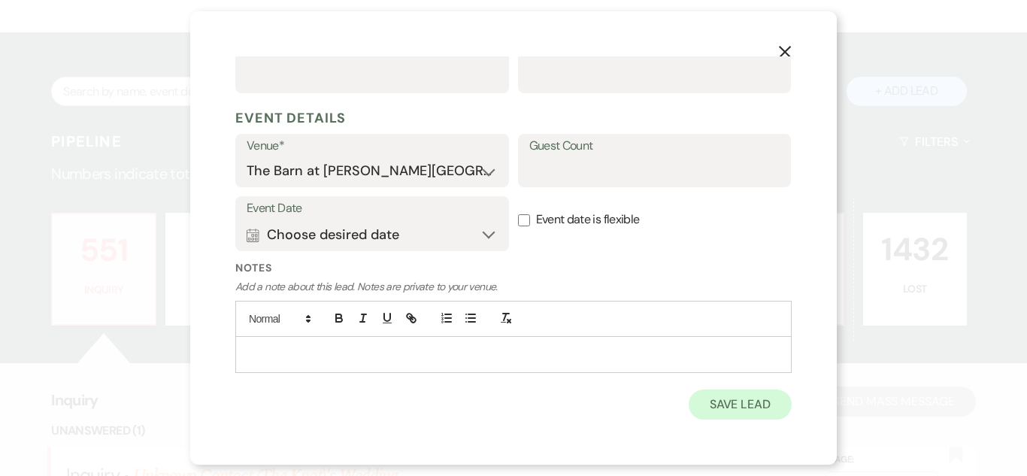
type input "[EMAIL_ADDRESS][DOMAIN_NAME]"
click at [708, 402] on button "Save Lead" at bounding box center [740, 405] width 103 height 30
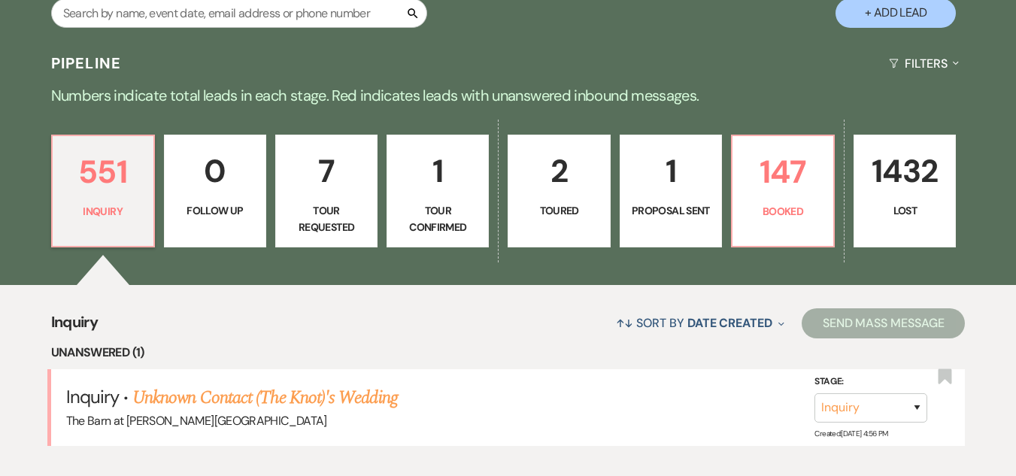
scroll to position [526, 0]
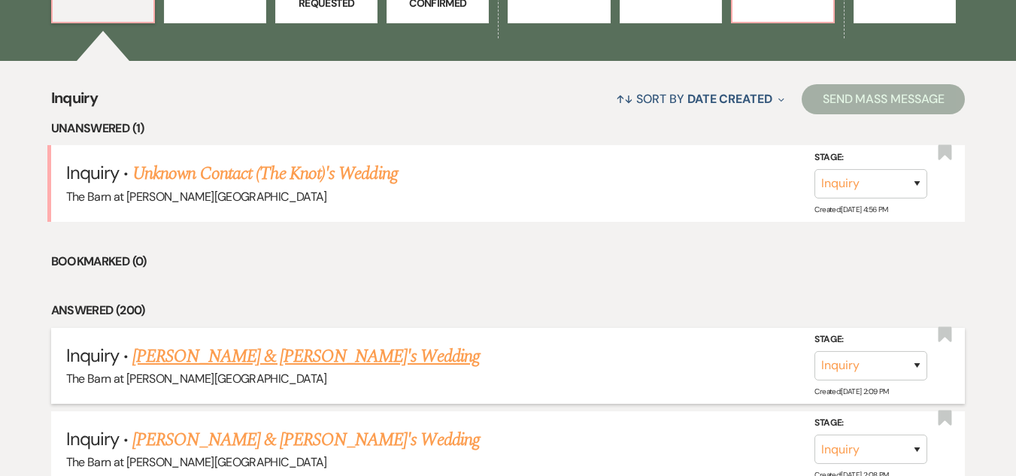
click at [279, 368] on link "[PERSON_NAME] & [PERSON_NAME]'s Wedding" at bounding box center [305, 356] width 347 height 27
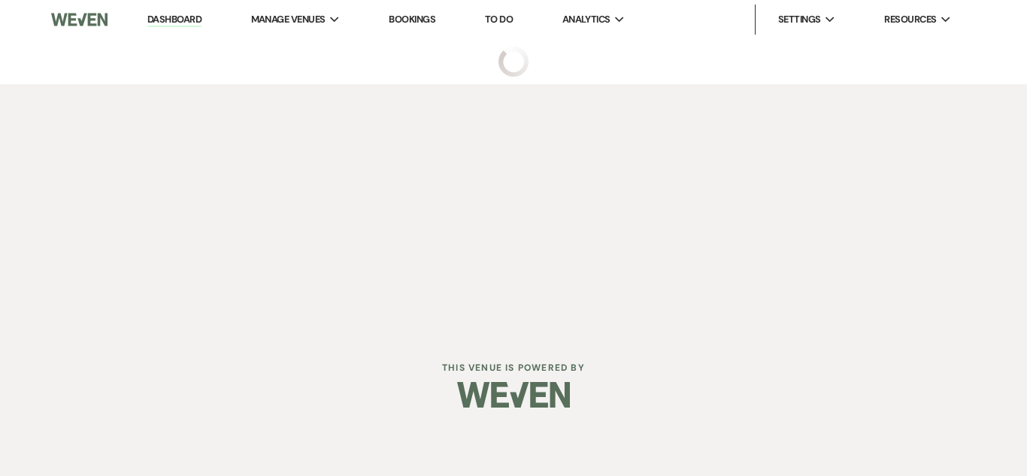
select select "5"
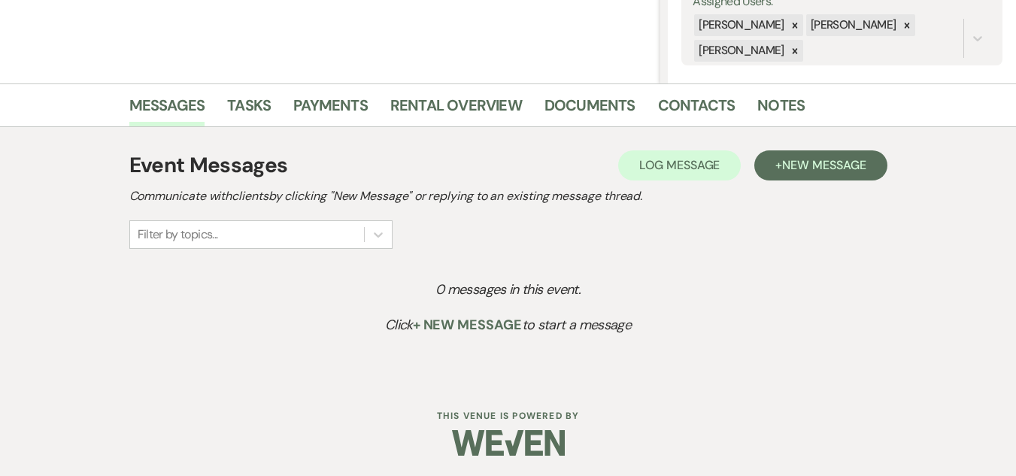
scroll to position [296, 0]
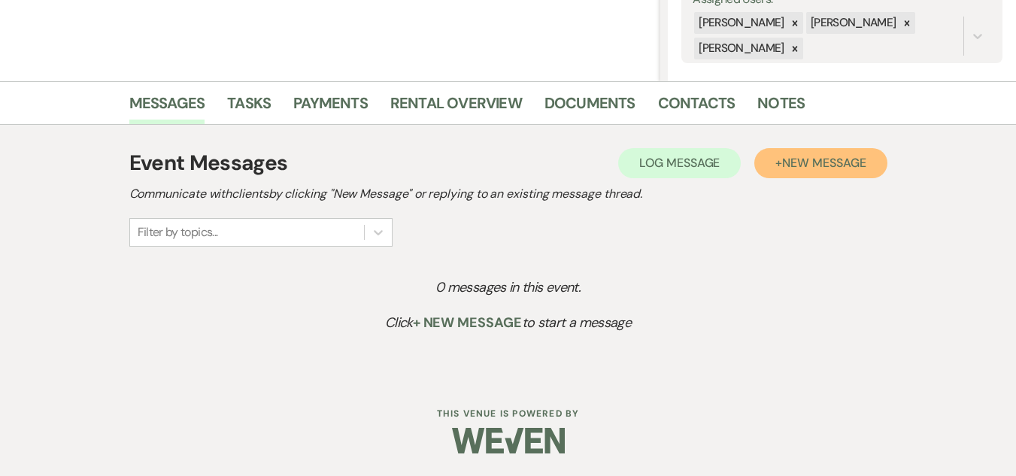
click at [814, 165] on span "New Message" at bounding box center [823, 163] width 83 height 16
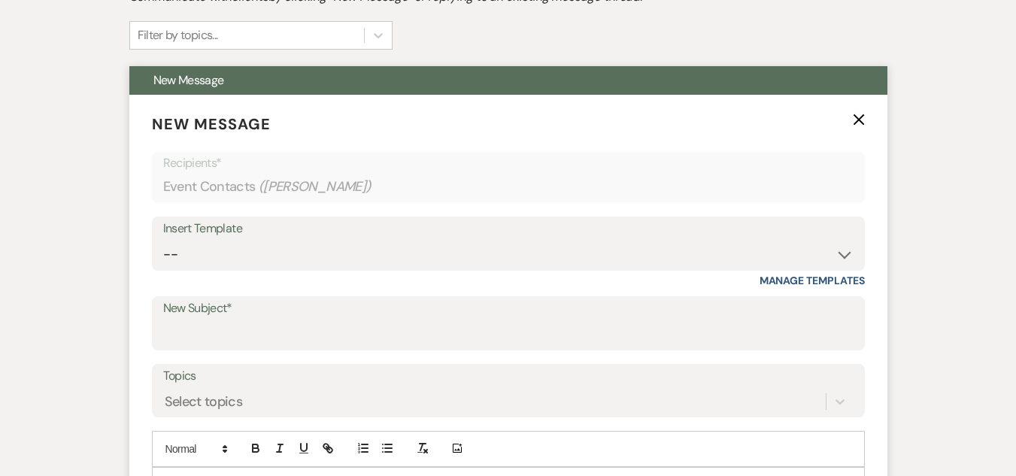
scroll to position [522, 0]
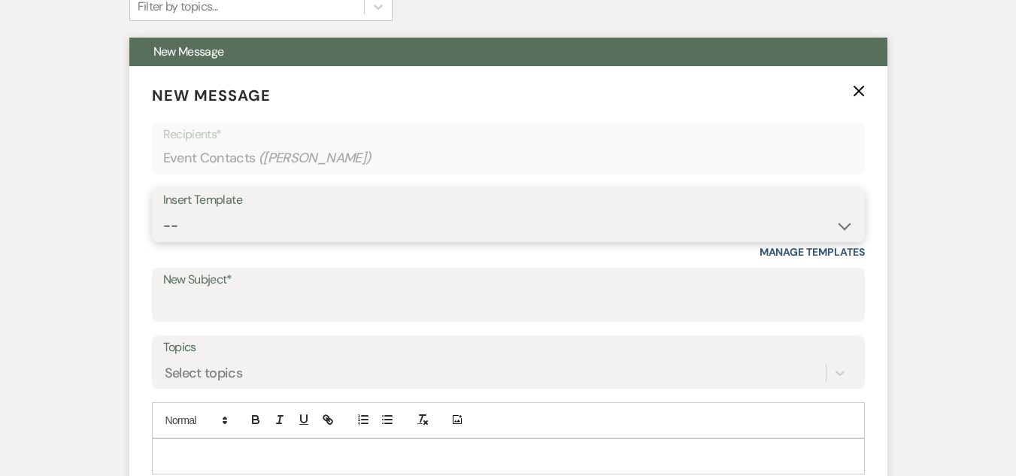
click at [500, 226] on select "-- Weven Planning Portal Introduction (Booked Events) Welcome Email Offboarding…" at bounding box center [508, 225] width 690 height 29
select select "4054"
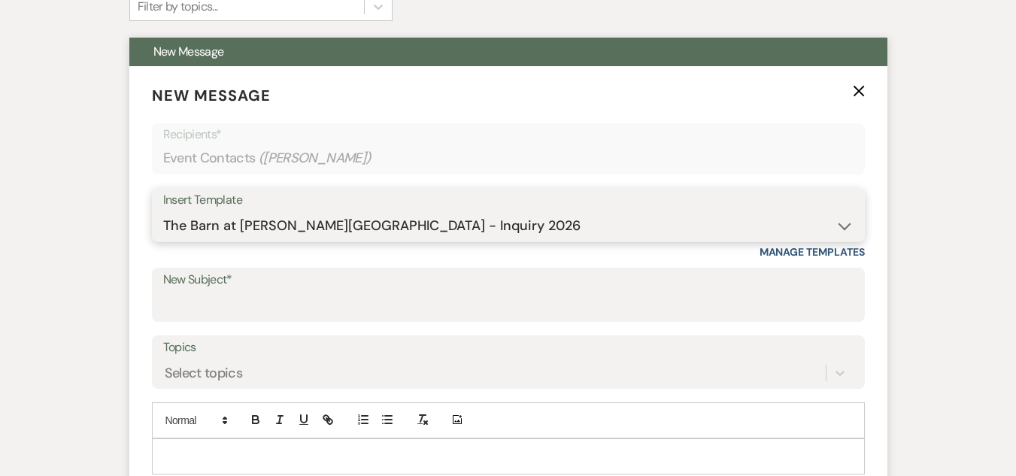
click at [163, 211] on select "-- Weven Planning Portal Introduction (Booked Events) Welcome Email Offboarding…" at bounding box center [508, 225] width 690 height 29
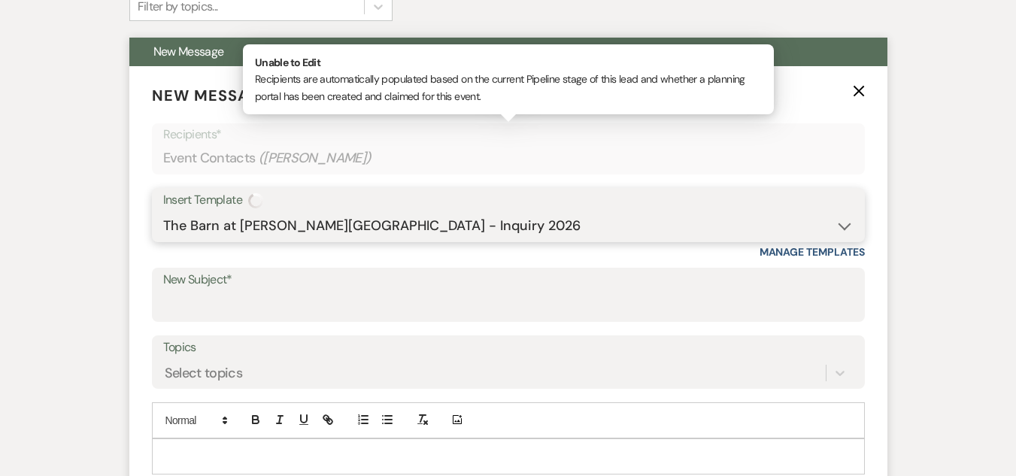
type input "The Barn at [PERSON_NAME][GEOGRAPHIC_DATA] - Inquiry"
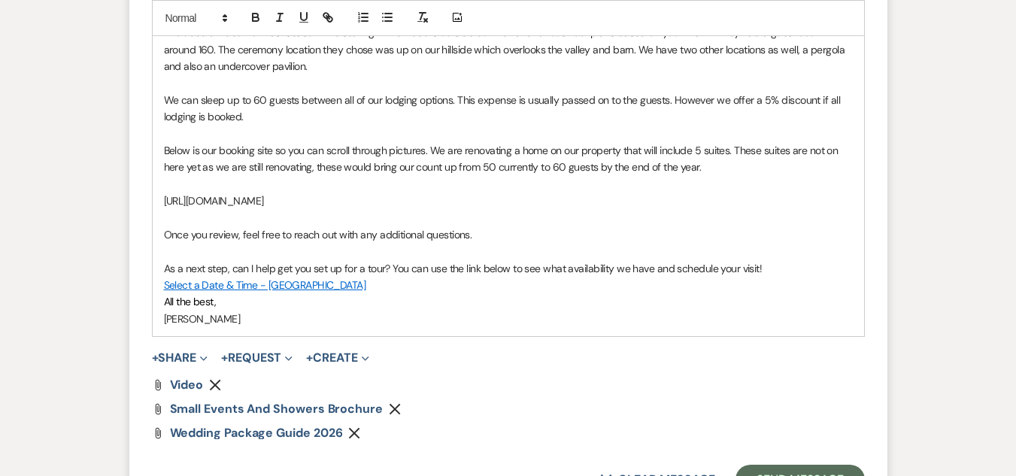
scroll to position [1048, 0]
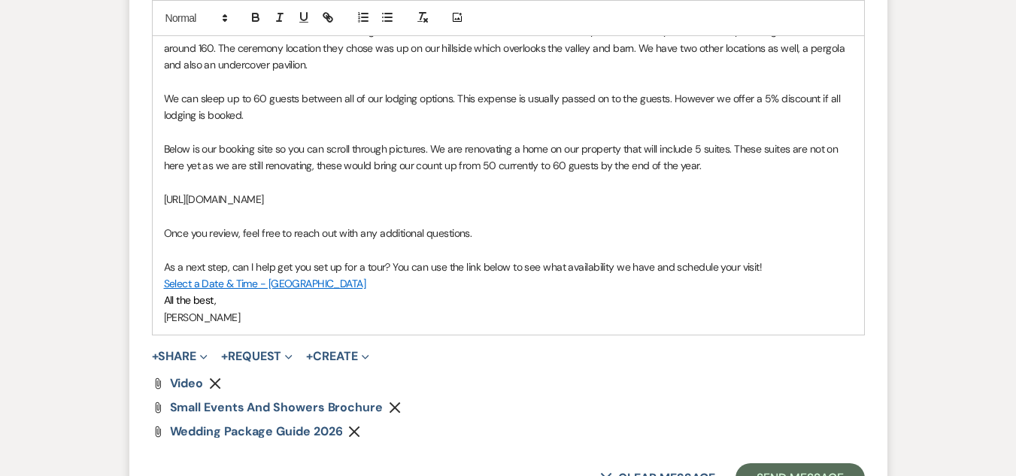
click at [708, 153] on span "Below is our booking site so you can scroll through pictures. We are renovating…" at bounding box center [502, 157] width 677 height 30
click at [708, 154] on span "Below is our booking site so you can scroll through pictures. We are renovating…" at bounding box center [502, 157] width 677 height 30
click at [713, 164] on p "Below is our booking site so you can scroll through pictures. We are renovating…" at bounding box center [508, 158] width 689 height 34
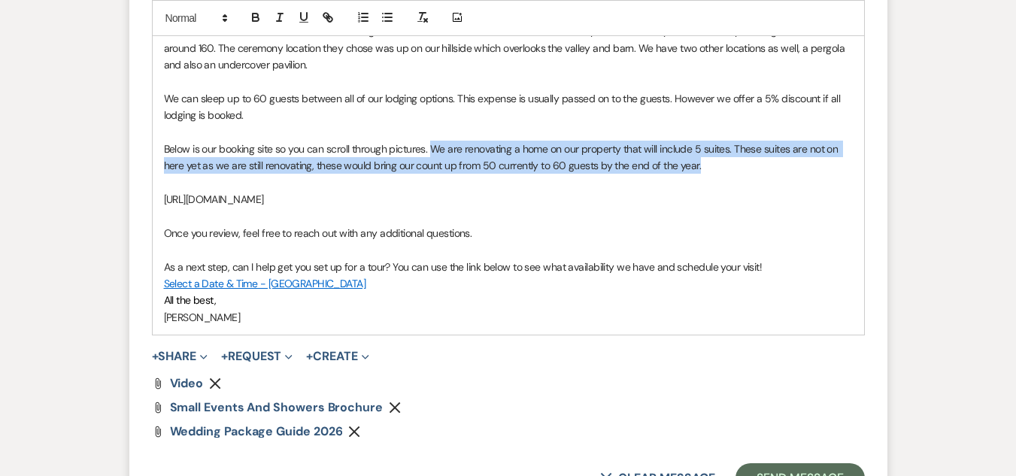
drag, startPoint x: 711, startPoint y: 168, endPoint x: 432, endPoint y: 156, distance: 279.3
click at [432, 156] on p "Below is our booking site so you can scroll through pictures. We are renovating…" at bounding box center [508, 158] width 689 height 34
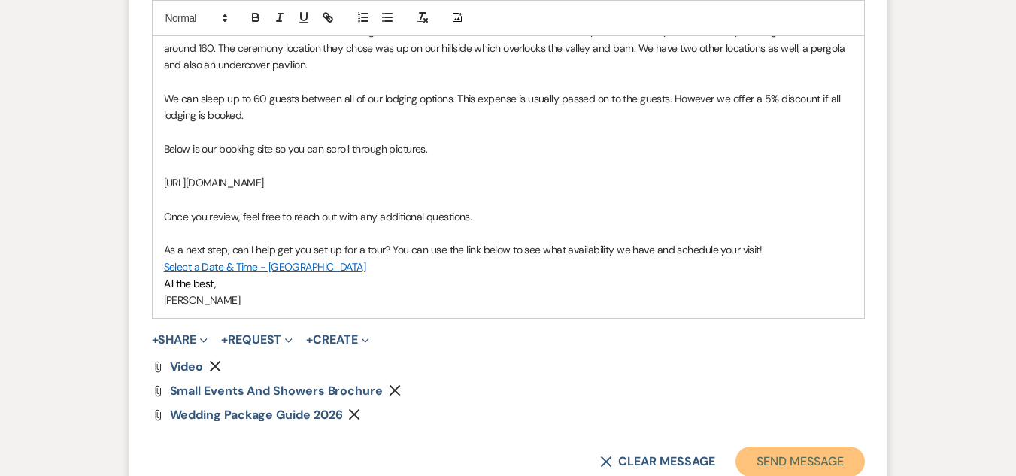
click at [828, 458] on button "Send Message" at bounding box center [799, 462] width 129 height 30
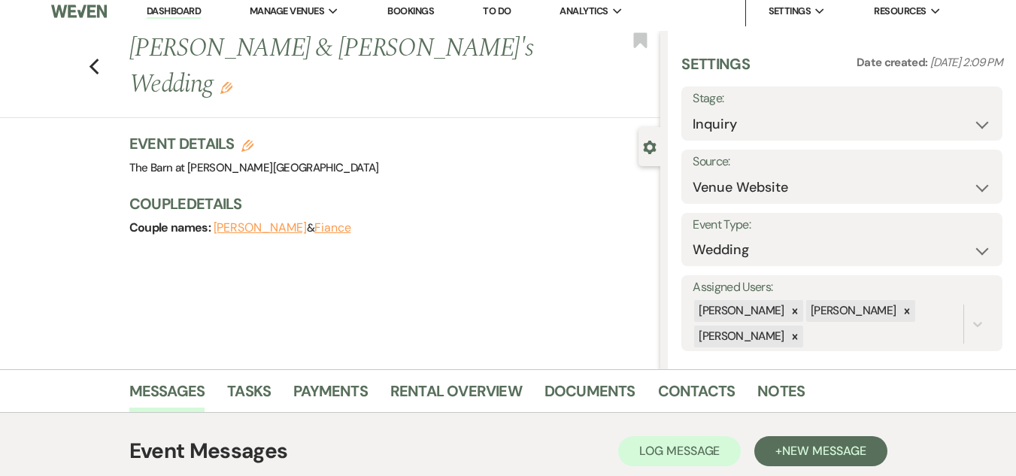
scroll to position [0, 0]
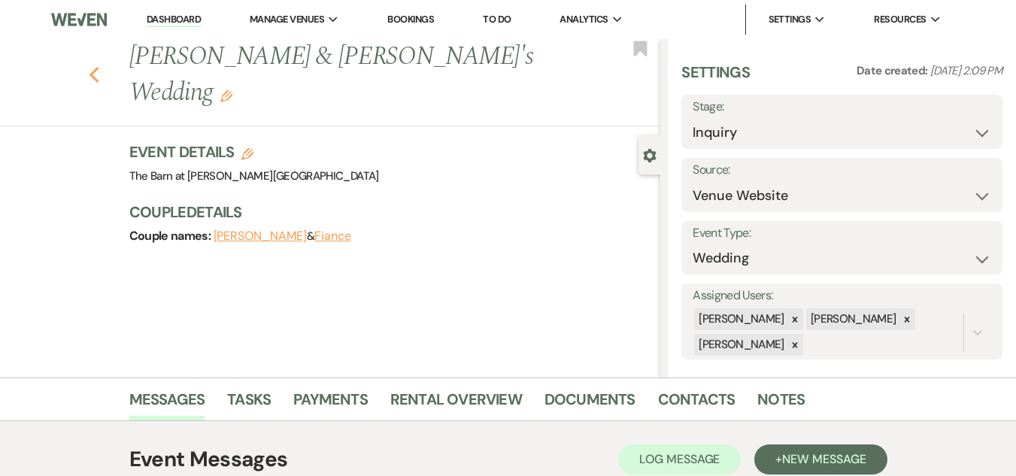
click at [99, 67] on use "button" at bounding box center [94, 75] width 10 height 17
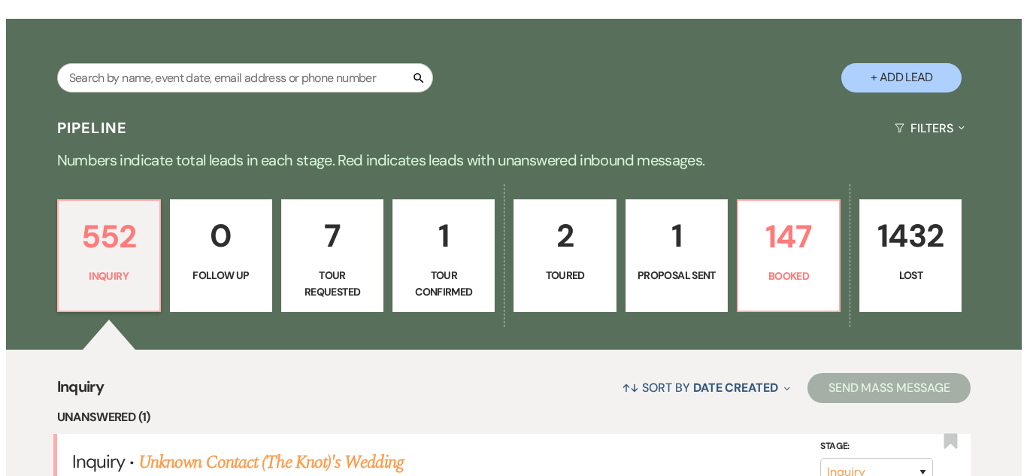
scroll to position [150, 0]
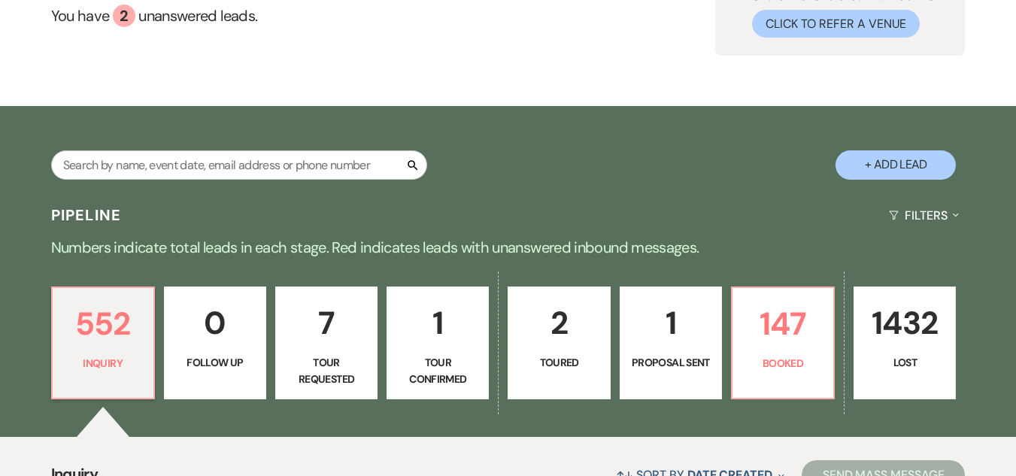
click at [881, 156] on button "+ Add Lead" at bounding box center [896, 164] width 120 height 29
select select "493"
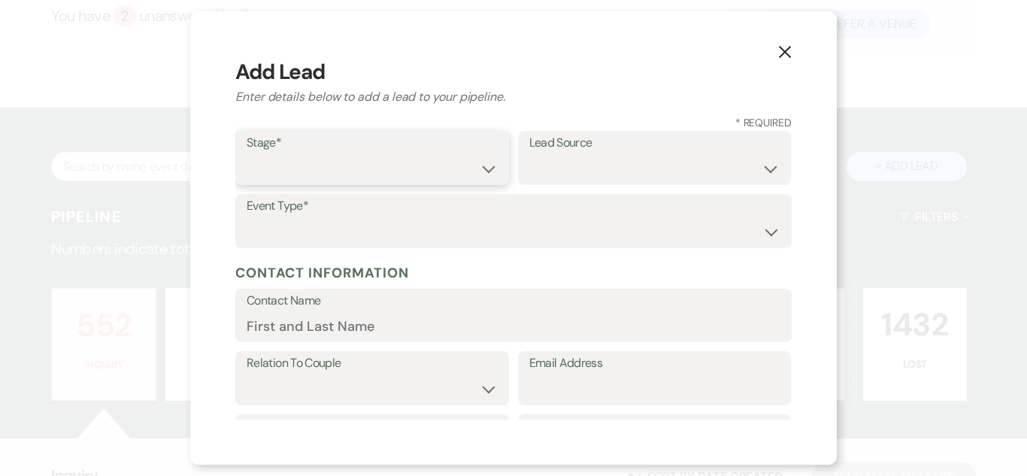
click at [438, 176] on select "Inquiry Follow Up Tour Requested Tour Confirmed Toured Proposal Sent Booked Lost" at bounding box center [372, 168] width 251 height 29
select select "1"
click at [247, 154] on select "Inquiry Follow Up Tour Requested Tour Confirmed Toured Proposal Sent Booked Lost" at bounding box center [372, 168] width 251 height 29
click at [573, 162] on select "Weven Venue Website Instagram Facebook Pinterest Google The Knot Wedding Wire H…" at bounding box center [654, 168] width 251 height 29
select select "5"
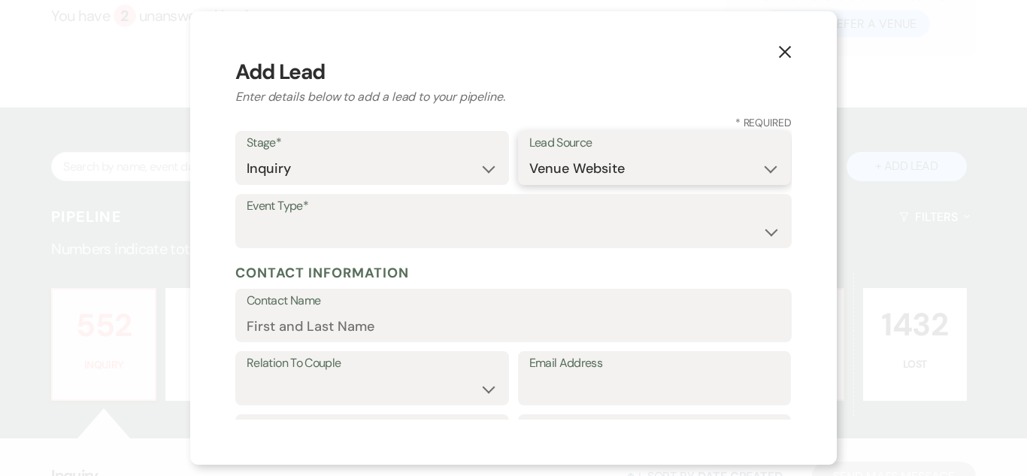
click at [529, 154] on select "Weven Venue Website Instagram Facebook Pinterest Google The Knot Wedding Wire H…" at bounding box center [654, 168] width 251 height 29
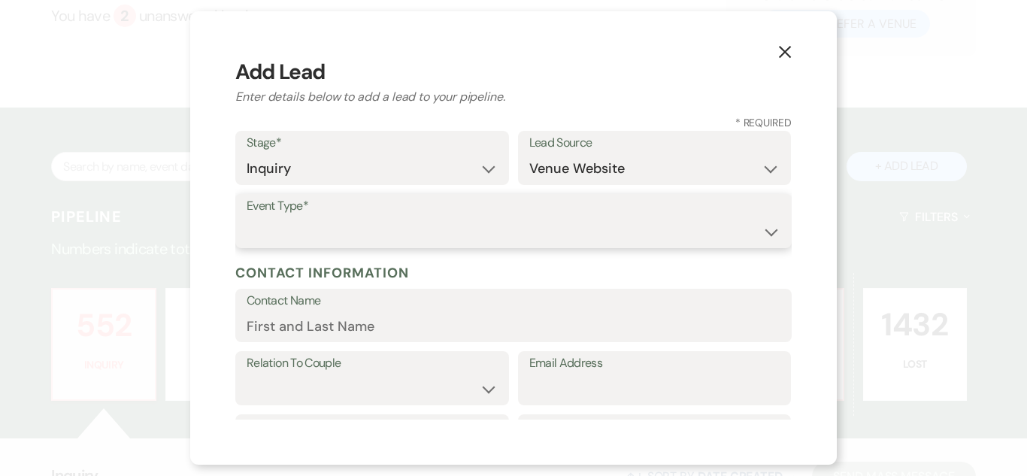
click at [562, 235] on select "Wedding Anniversary Party Baby Shower Bachelorette / Bachelor Party Birthday Pa…" at bounding box center [514, 231] width 534 height 29
select select "1"
click at [247, 217] on select "Wedding Anniversary Party Baby Shower Bachelorette / Bachelor Party Birthday Pa…" at bounding box center [514, 231] width 534 height 29
click at [362, 315] on input "Contact Name" at bounding box center [514, 325] width 534 height 29
paste input "[PERSON_NAME] [EMAIL_ADDRESS][DOMAIN_NAME]"
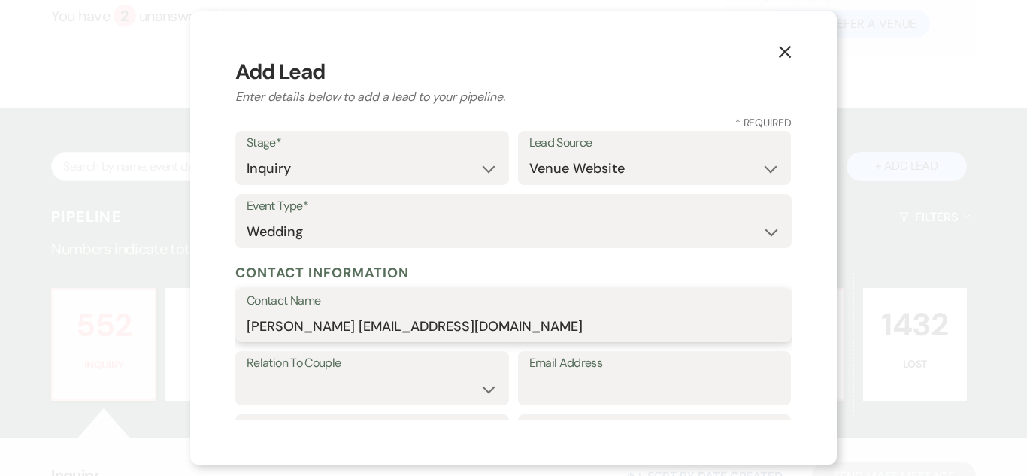
drag, startPoint x: 337, startPoint y: 329, endPoint x: 586, endPoint y: 325, distance: 249.0
click at [586, 325] on input "[PERSON_NAME] [EMAIL_ADDRESS][DOMAIN_NAME]" at bounding box center [514, 325] width 534 height 29
type input "[PERSON_NAME]"
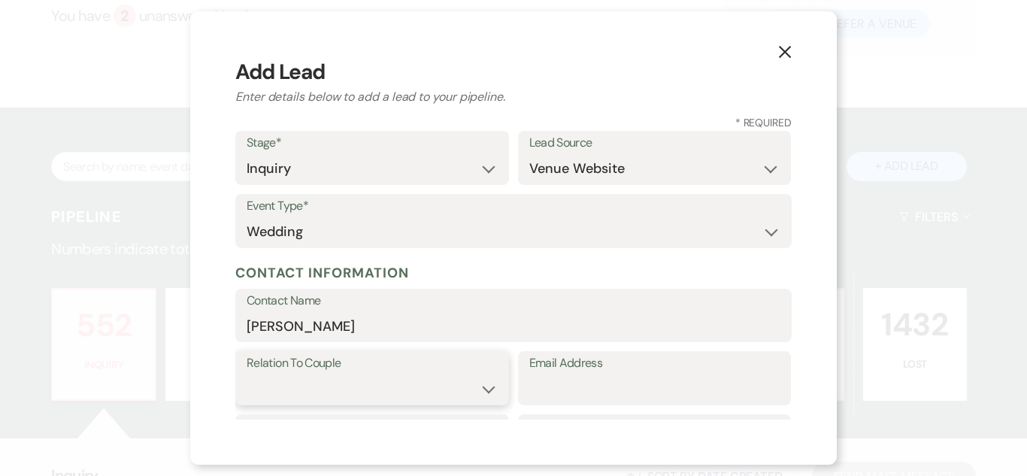
drag, startPoint x: 459, startPoint y: 380, endPoint x: 499, endPoint y: 345, distance: 52.8
click at [459, 379] on select "Couple Planner Parent of Couple Family Member Friend Other" at bounding box center [372, 389] width 251 height 29
select select "1"
click at [247, 375] on select "Couple Planner Parent of Couple Family Member Friend Other" at bounding box center [372, 389] width 251 height 29
click at [604, 378] on input "Email Address" at bounding box center [654, 389] width 251 height 29
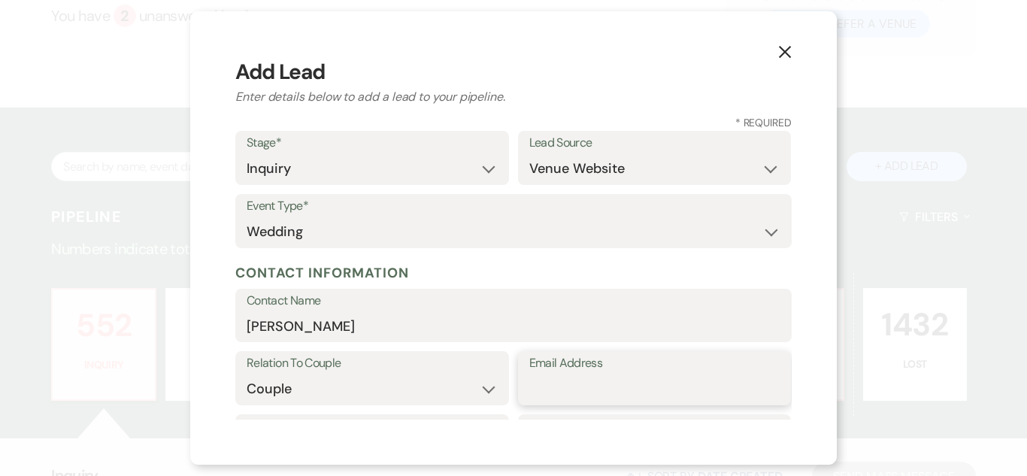
paste input "[EMAIL_ADDRESS][DOMAIN_NAME]"
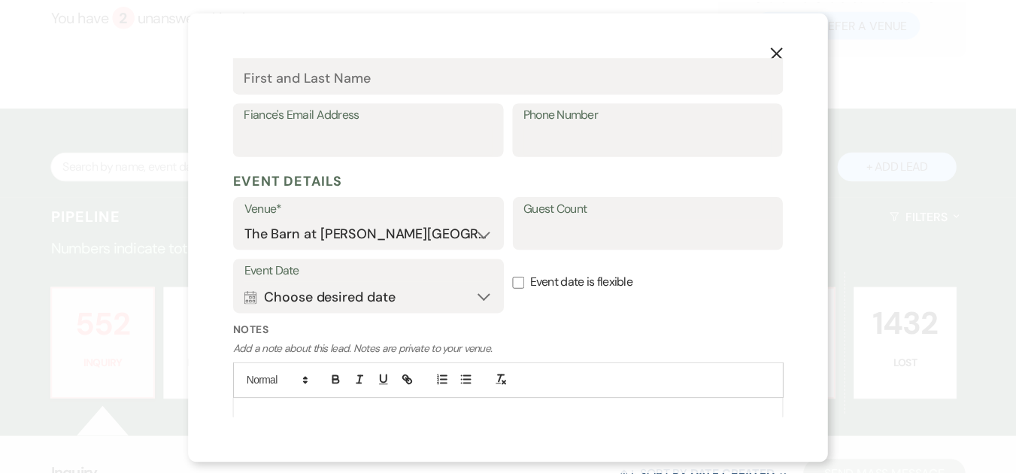
scroll to position [526, 0]
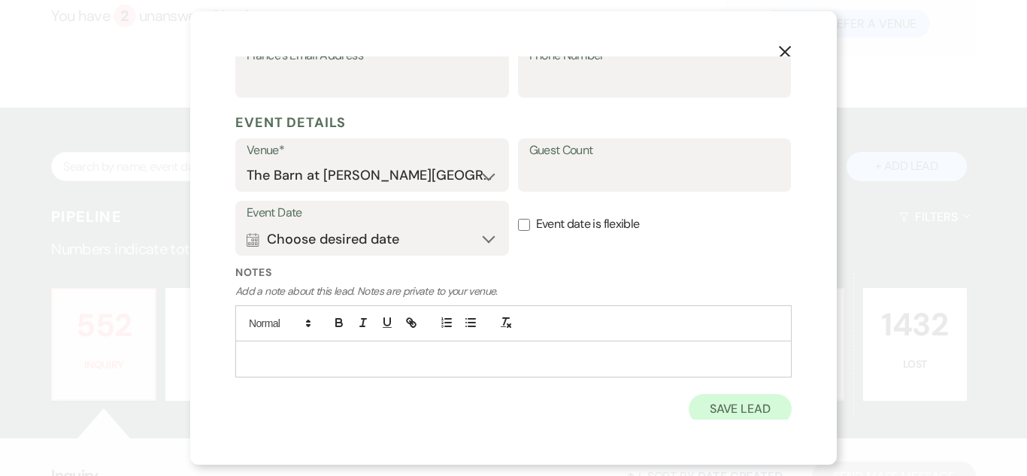
type input "[EMAIL_ADDRESS][DOMAIN_NAME]"
click at [738, 405] on button "Save Lead" at bounding box center [740, 409] width 103 height 30
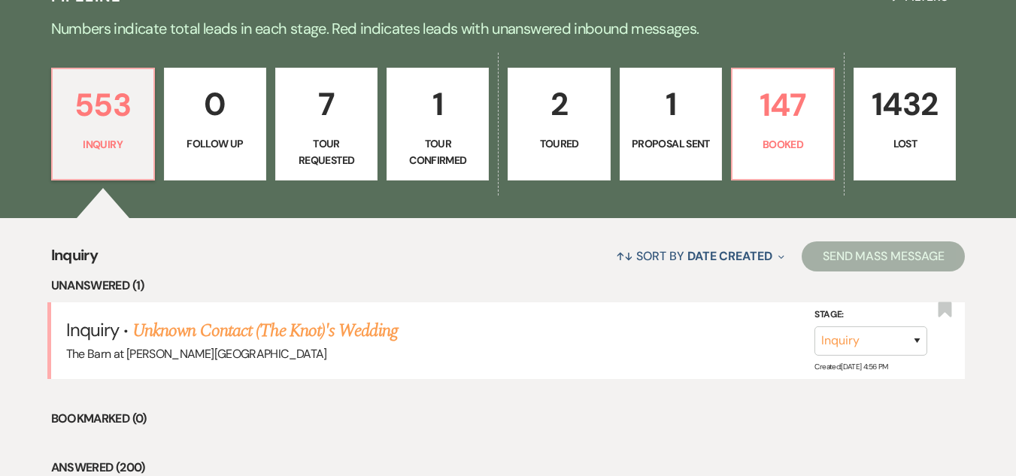
scroll to position [451, 0]
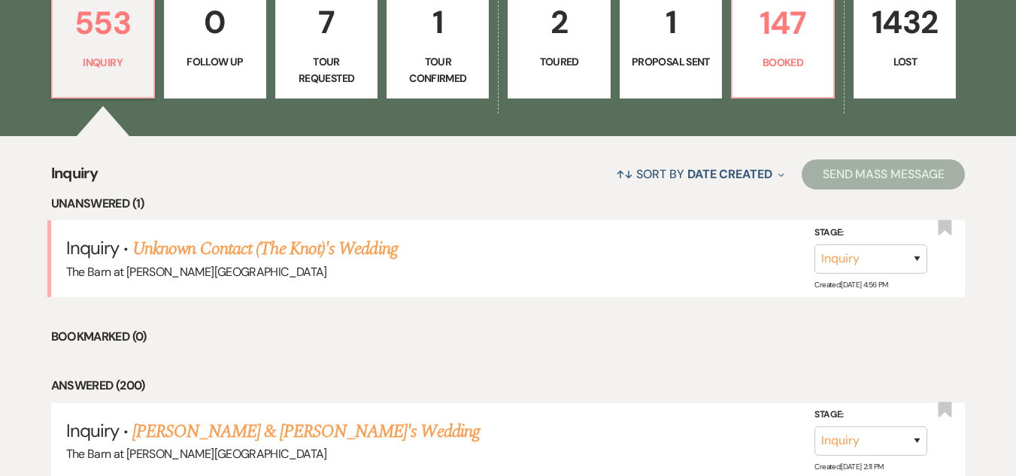
drag, startPoint x: 215, startPoint y: 436, endPoint x: 184, endPoint y: 439, distance: 31.0
click at [215, 436] on link "[PERSON_NAME] & [PERSON_NAME]'s Wedding" at bounding box center [305, 431] width 347 height 27
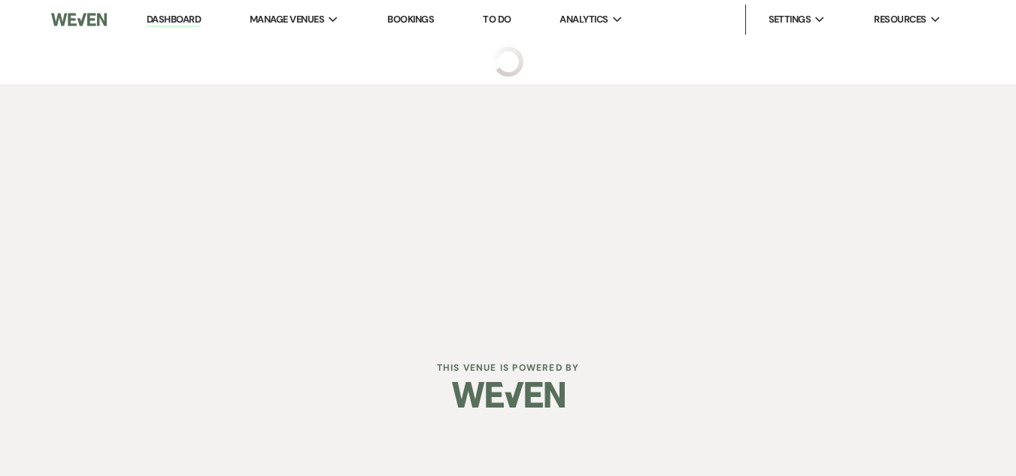
select select "5"
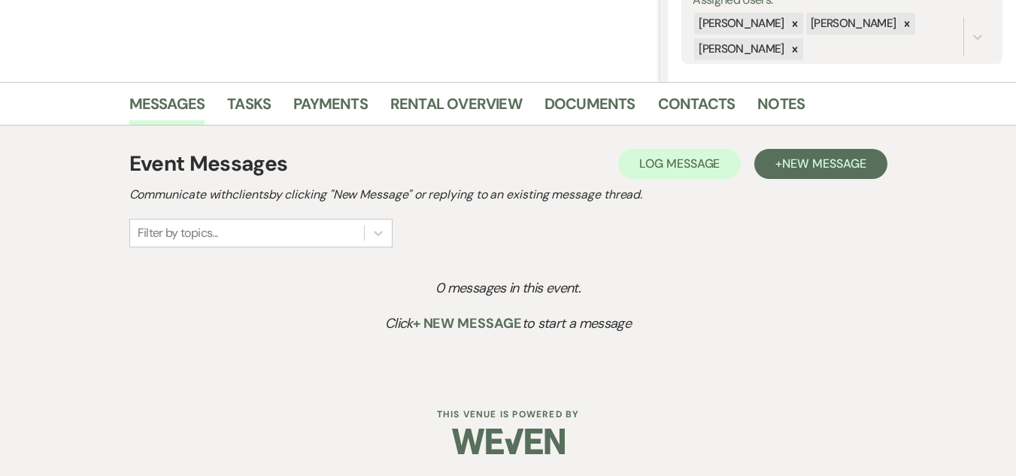
scroll to position [296, 0]
click at [860, 151] on button "+ New Message" at bounding box center [820, 163] width 132 height 30
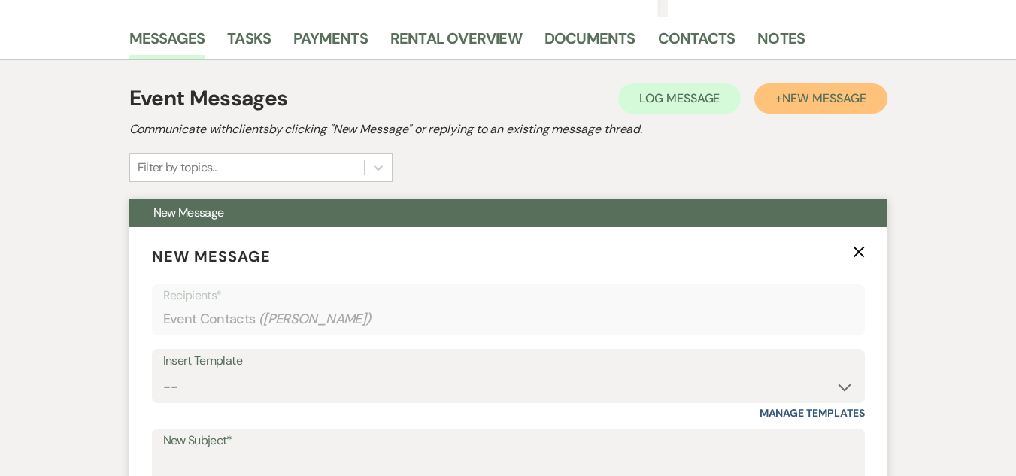
scroll to position [522, 0]
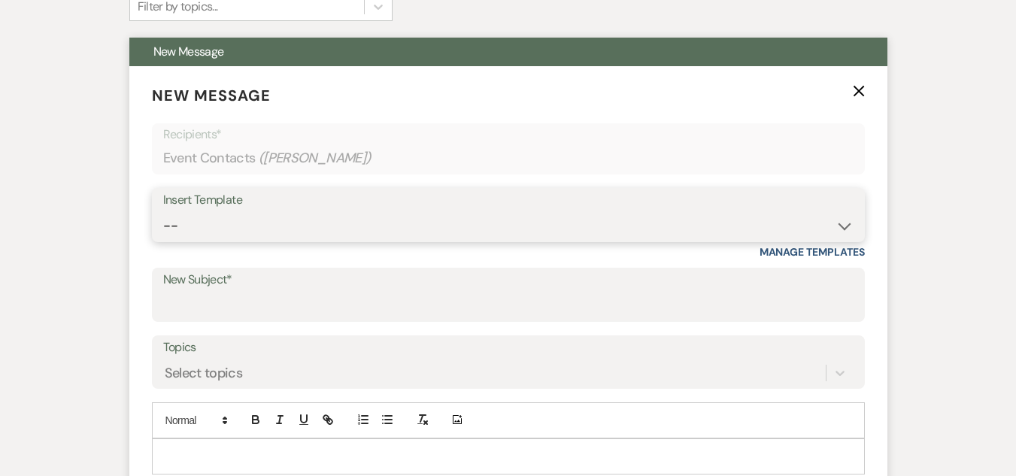
click at [469, 233] on select "-- Weven Planning Portal Introduction (Booked Events) Welcome Email Offboarding…" at bounding box center [508, 225] width 690 height 29
select select "4054"
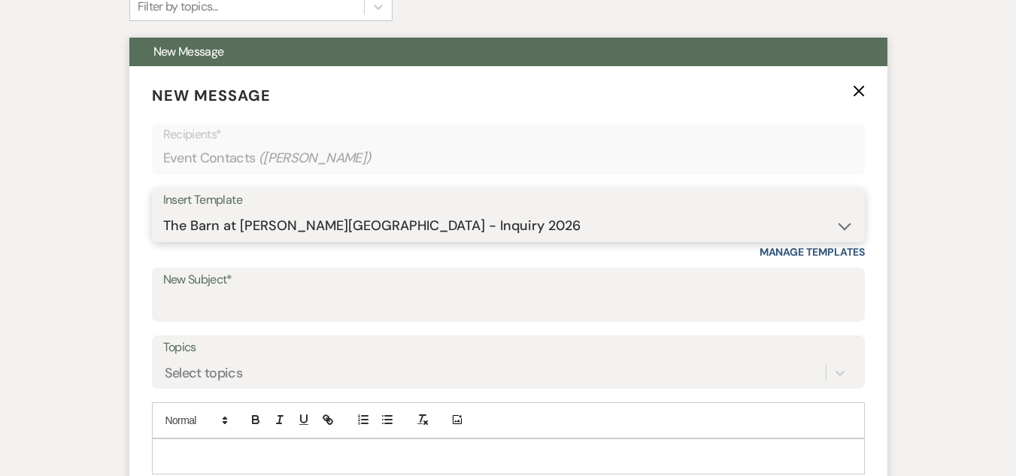
click at [163, 211] on select "-- Weven Planning Portal Introduction (Booked Events) Welcome Email Offboarding…" at bounding box center [508, 225] width 690 height 29
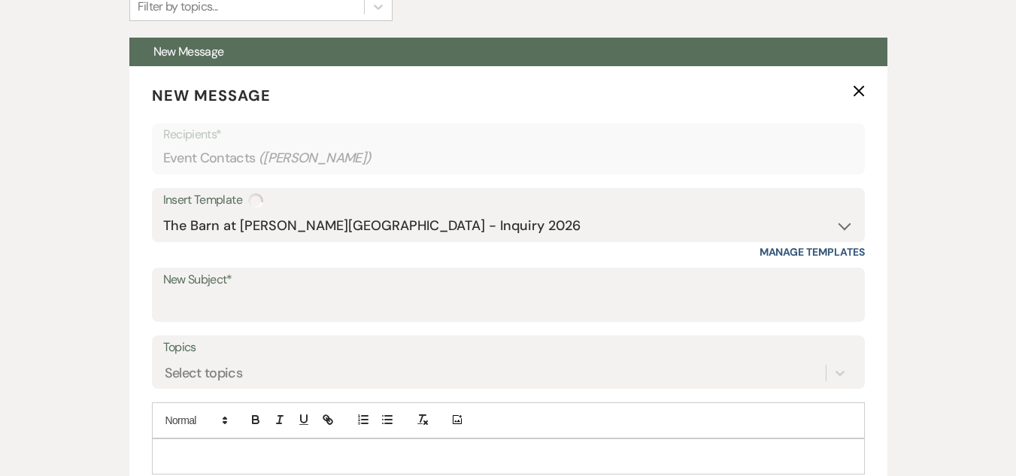
type input "The Barn at [PERSON_NAME][GEOGRAPHIC_DATA] - Inquiry"
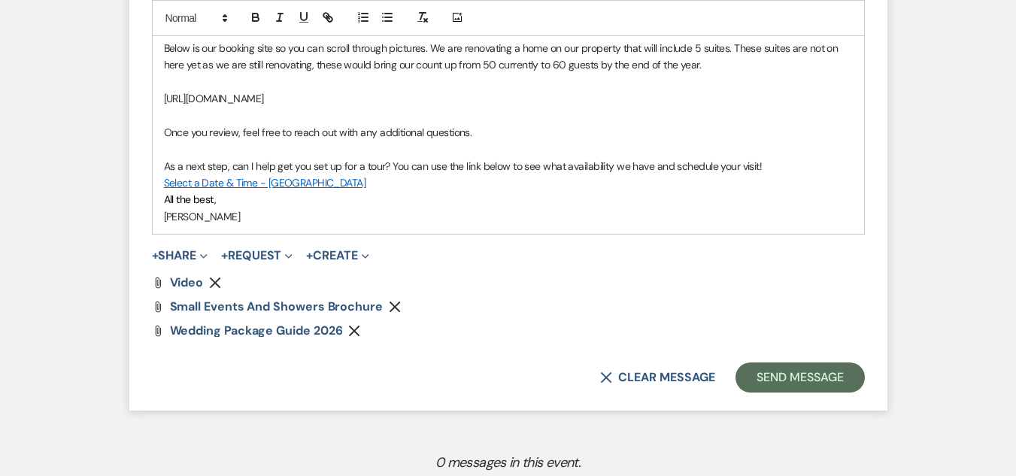
scroll to position [1048, 0]
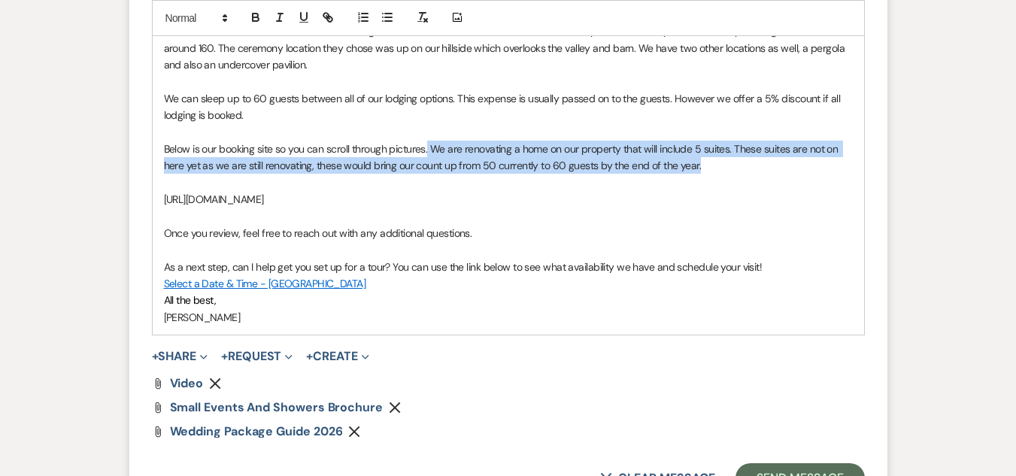
drag, startPoint x: 712, startPoint y: 168, endPoint x: 428, endPoint y: 151, distance: 284.8
click at [428, 151] on p "Below is our booking site so you can scroll through pictures. We are renovating…" at bounding box center [508, 158] width 689 height 34
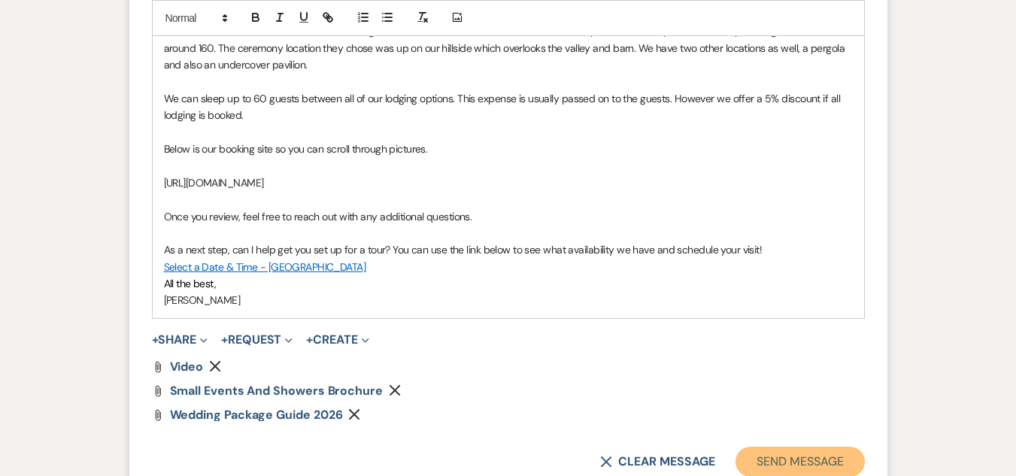
click at [813, 447] on button "Send Message" at bounding box center [799, 462] width 129 height 30
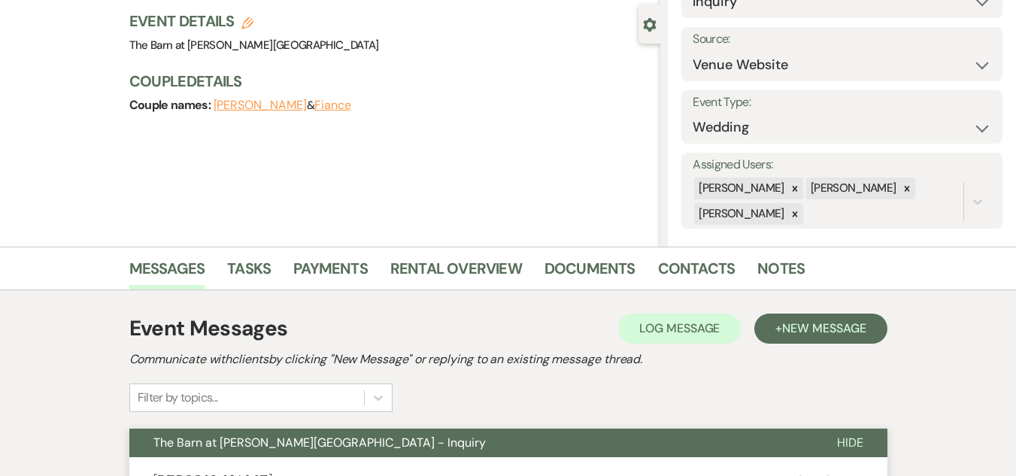
scroll to position [0, 0]
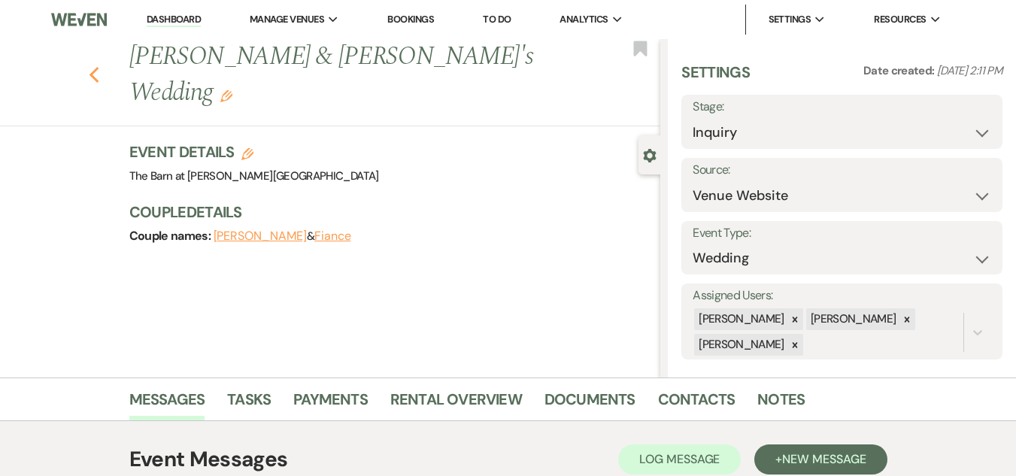
click at [96, 66] on icon "Previous" at bounding box center [94, 75] width 11 height 18
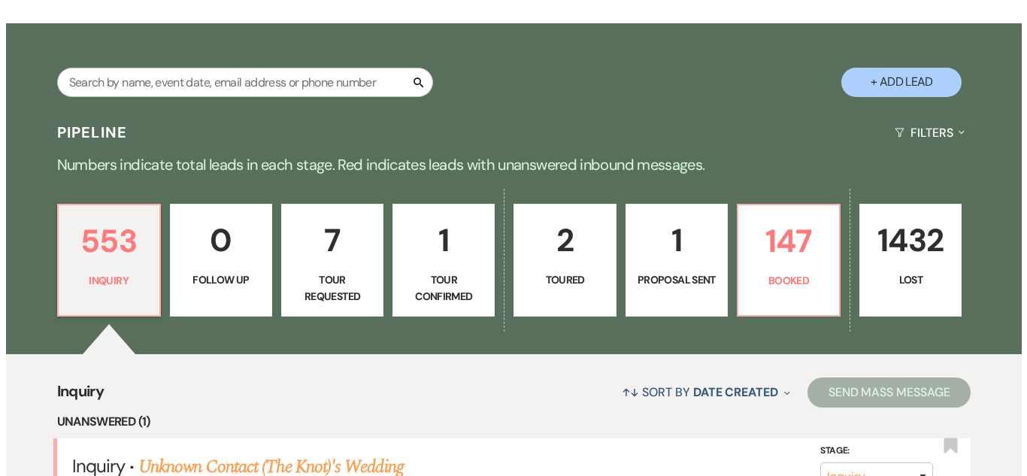
scroll to position [226, 0]
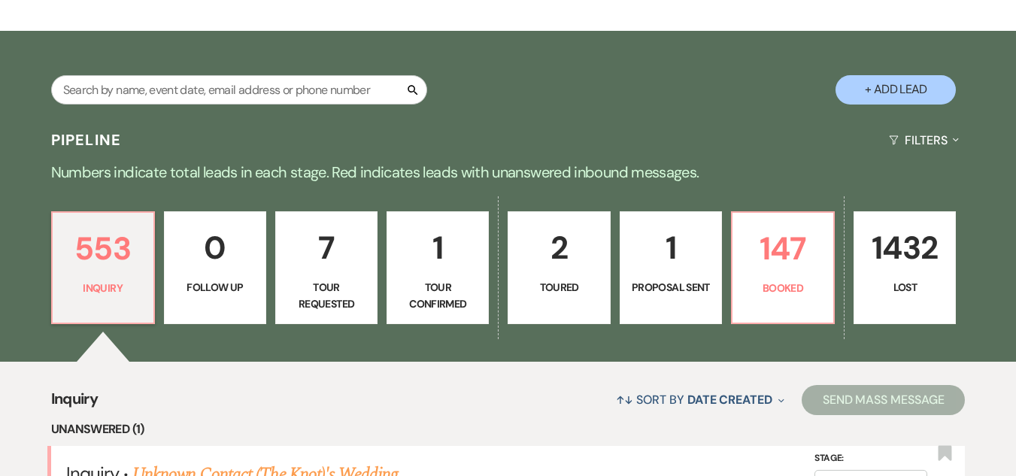
click at [854, 81] on button "+ Add Lead" at bounding box center [896, 89] width 120 height 29
select select "493"
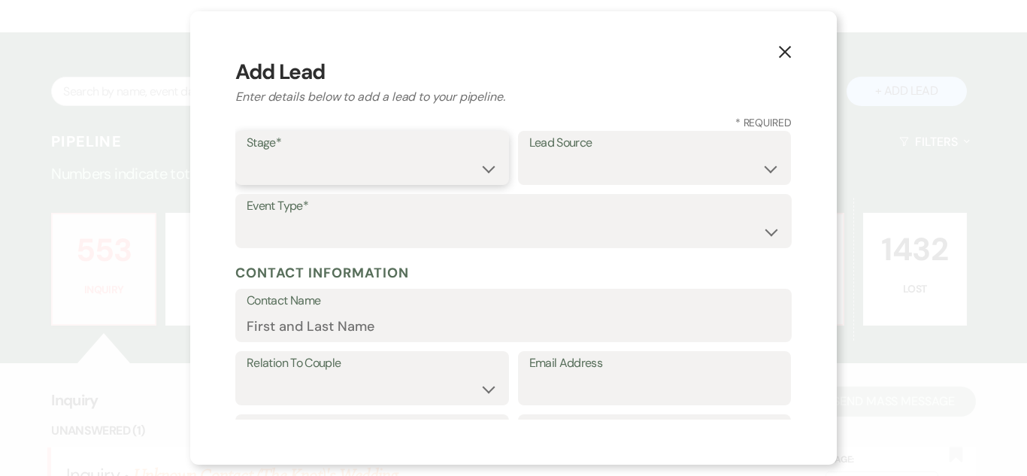
click at [432, 174] on select "Inquiry Follow Up Tour Requested Tour Confirmed Toured Proposal Sent Booked Lost" at bounding box center [372, 168] width 251 height 29
select select "1"
click at [247, 154] on select "Inquiry Follow Up Tour Requested Tour Confirmed Toured Proposal Sent Booked Lost" at bounding box center [372, 168] width 251 height 29
click at [666, 171] on select "Weven Venue Website Instagram Facebook Pinterest Google The Knot Wedding Wire H…" at bounding box center [654, 168] width 251 height 29
select select "5"
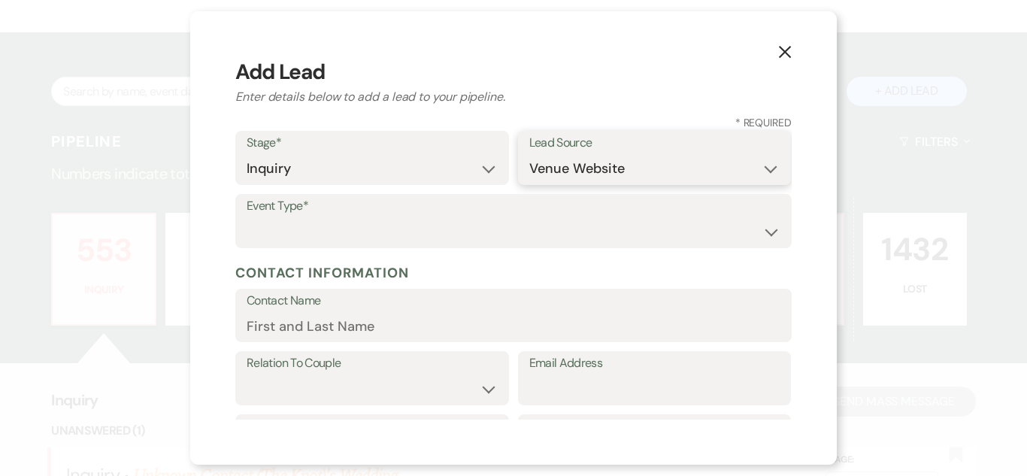
click at [529, 154] on select "Weven Venue Website Instagram Facebook Pinterest Google The Knot Wedding Wire H…" at bounding box center [654, 168] width 251 height 29
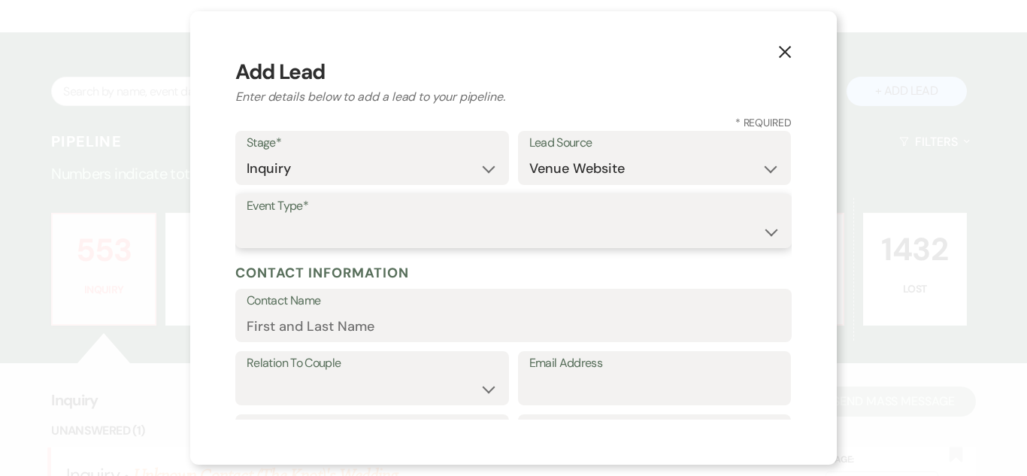
click at [638, 225] on select "Wedding Anniversary Party Baby Shower Bachelorette / Bachelor Party Birthday Pa…" at bounding box center [514, 231] width 534 height 29
select select "17"
click at [247, 217] on select "Wedding Anniversary Party Baby Shower Bachelorette / Bachelor Party Birthday Pa…" at bounding box center [514, 231] width 534 height 29
click at [477, 320] on input "Contact Name" at bounding box center [514, 325] width 534 height 29
paste input "[PERSON_NAME] [EMAIL_ADDRESS][DOMAIN_NAME]"
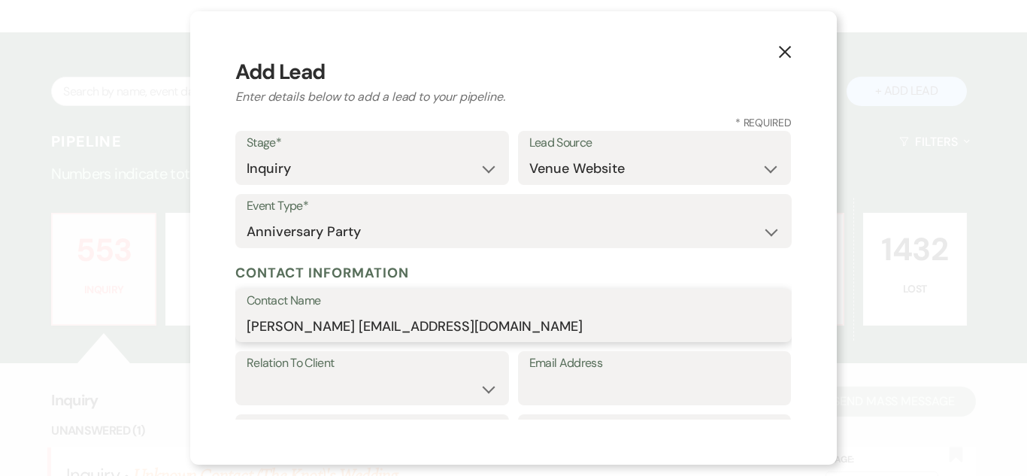
drag, startPoint x: 363, startPoint y: 324, endPoint x: 623, endPoint y: 359, distance: 262.6
click at [623, 359] on form "Stage* Inquiry Follow Up Tour Requested Tour Confirmed Toured Proposal Sent Boo…" at bounding box center [513, 463] width 557 height 664
type input "[PERSON_NAME]"
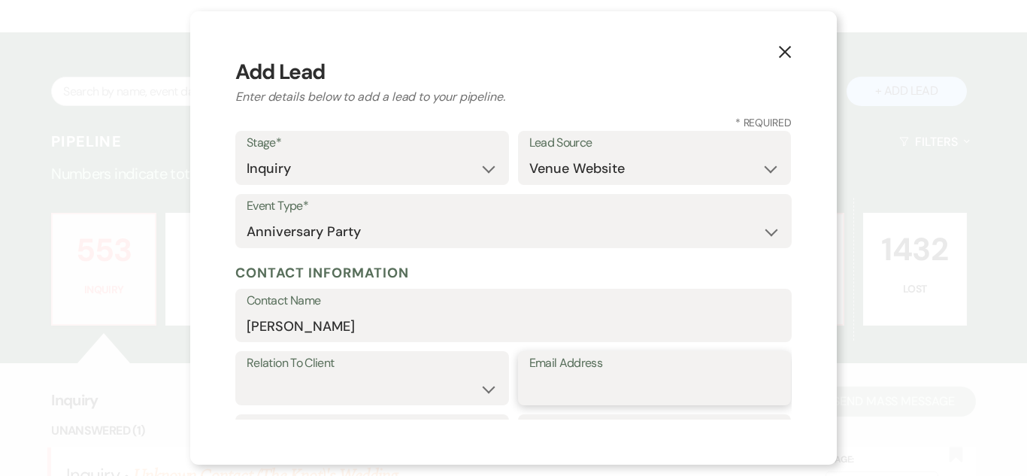
click at [615, 388] on input "Email Address" at bounding box center [654, 389] width 251 height 29
paste input "[EMAIL_ADDRESS][DOMAIN_NAME]"
type input "[EMAIL_ADDRESS][DOMAIN_NAME]"
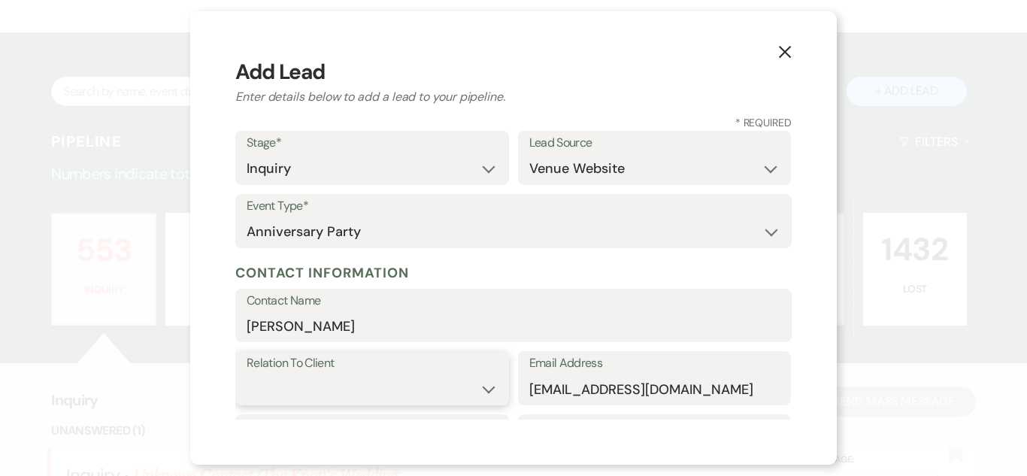
click at [435, 388] on select "Client Event Planner Parent of Client Family Member Friend Other" at bounding box center [372, 389] width 251 height 29
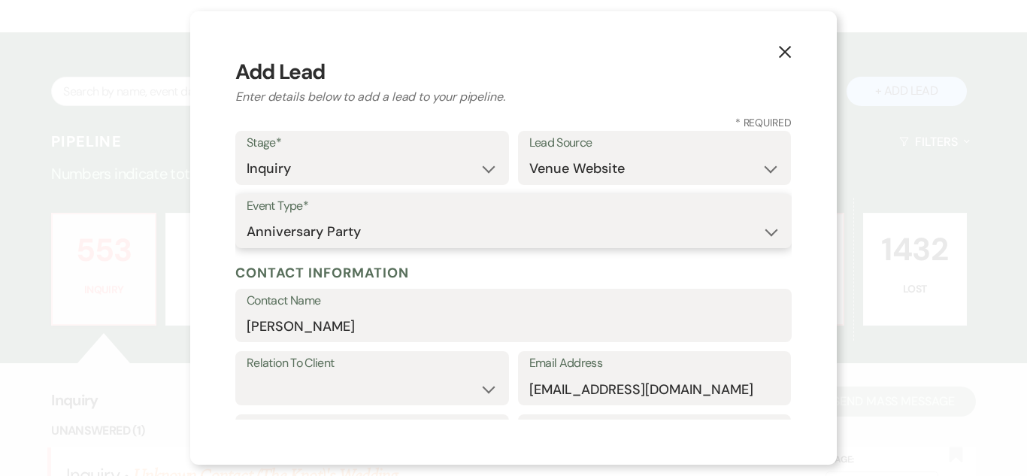
click at [657, 233] on select "Wedding Anniversary Party Baby Shower Bachelorette / Bachelor Party Birthday Pa…" at bounding box center [514, 231] width 534 height 29
select select "1"
click at [247, 217] on select "Wedding Anniversary Party Baby Shower Bachelorette / Bachelor Party Birthday Pa…" at bounding box center [514, 231] width 534 height 29
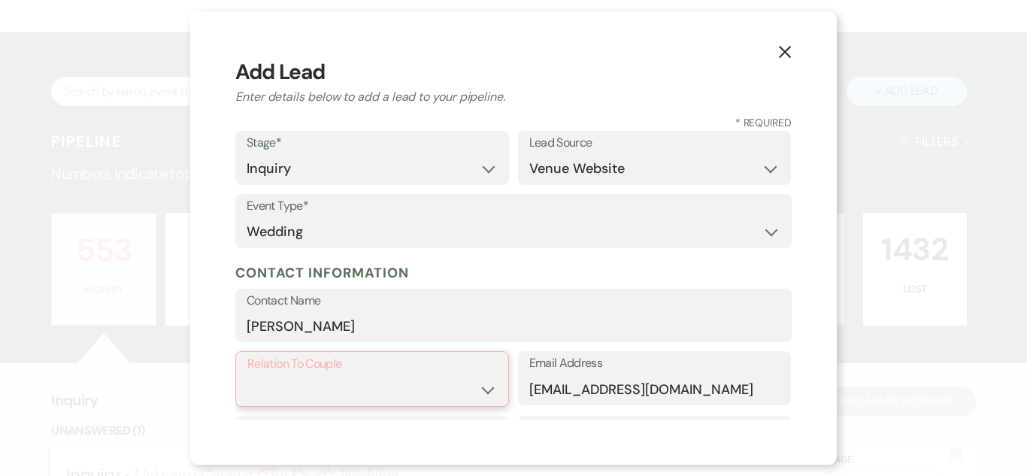
click at [464, 383] on select "Couple Planner Parent of Couple Family Member Friend Other" at bounding box center [372, 389] width 250 height 29
select select "1"
click at [247, 375] on select "Couple Planner Parent of Couple Family Member Friend Other" at bounding box center [372, 389] width 250 height 29
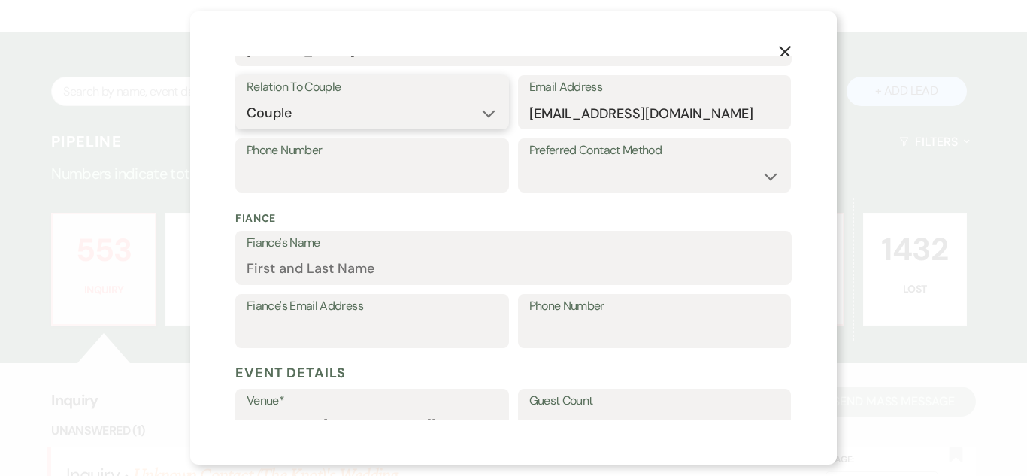
scroll to position [301, 0]
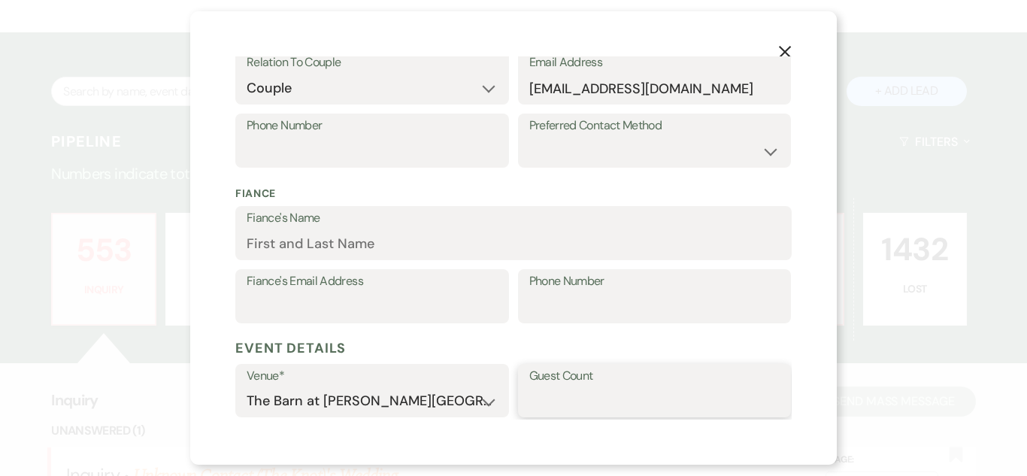
drag, startPoint x: 652, startPoint y: 399, endPoint x: 641, endPoint y: 390, distance: 13.9
click at [652, 397] on input "Guest Count" at bounding box center [654, 401] width 251 height 29
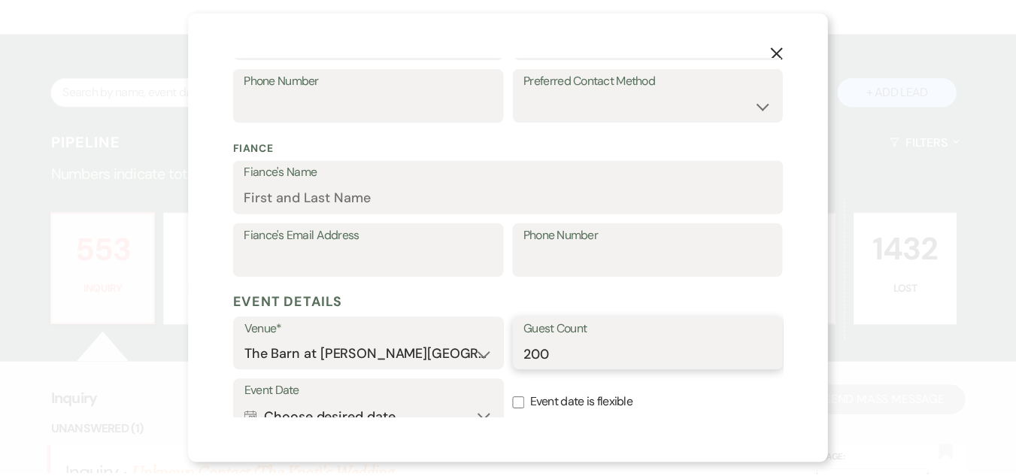
scroll to position [526, 0]
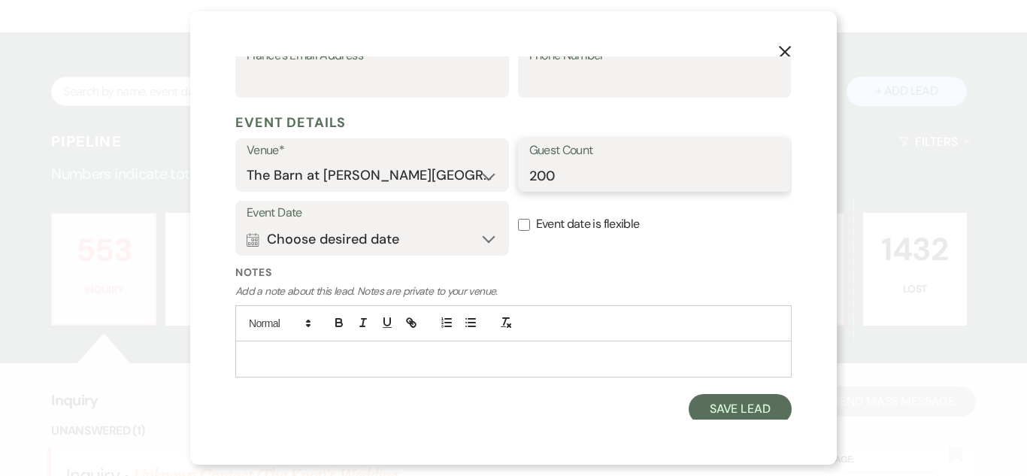
type input "200"
click at [635, 365] on p at bounding box center [513, 358] width 532 height 17
click at [703, 403] on button "Save Lead" at bounding box center [740, 409] width 103 height 30
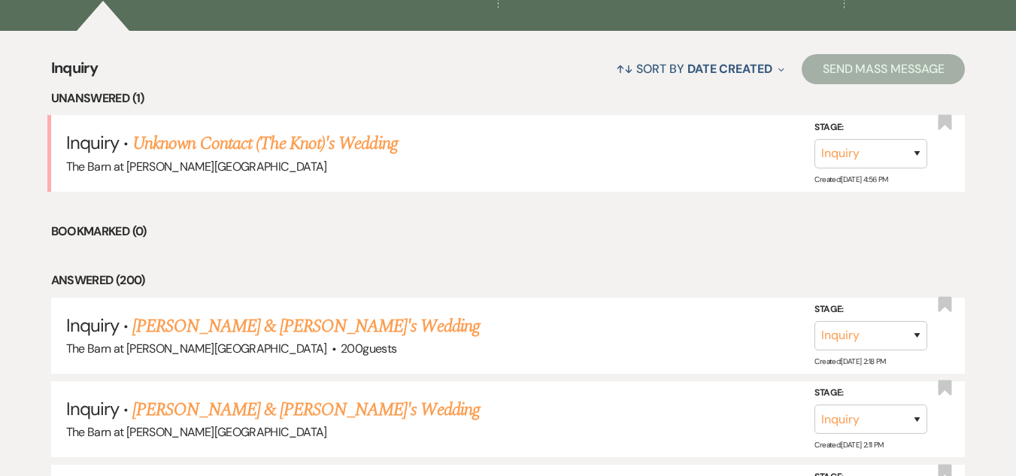
scroll to position [602, 0]
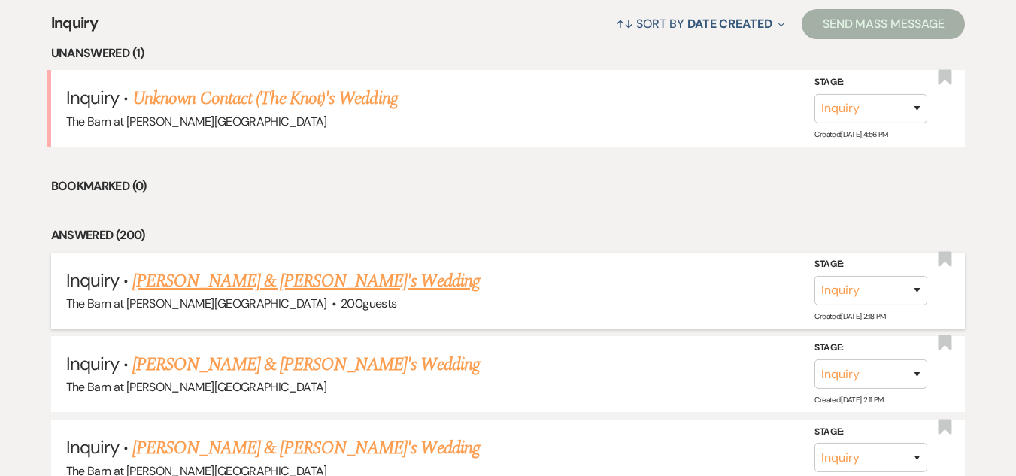
click at [354, 275] on link "[PERSON_NAME] & [PERSON_NAME]'s Wedding" at bounding box center [305, 281] width 347 height 27
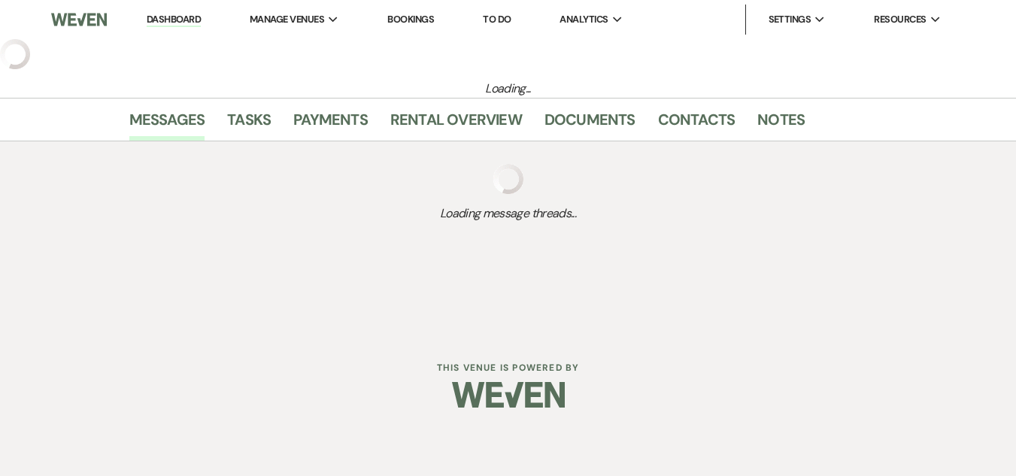
select select "5"
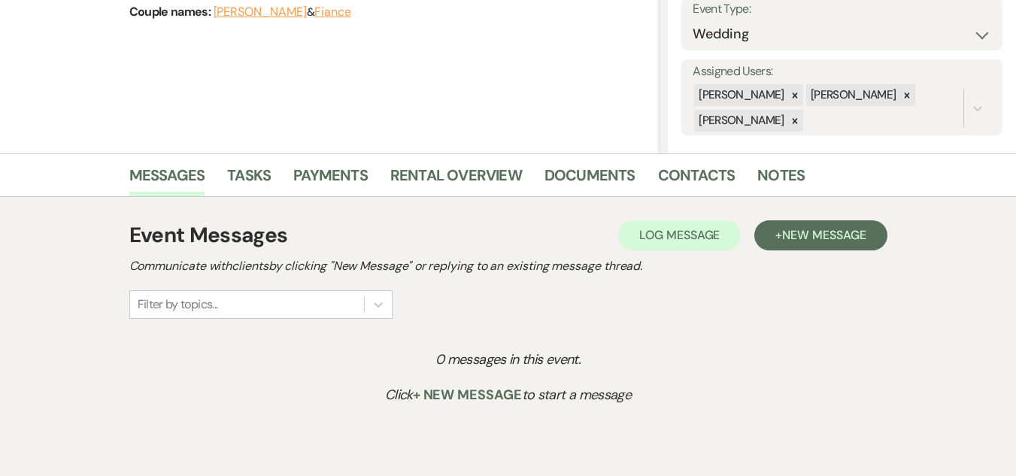
scroll to position [226, 0]
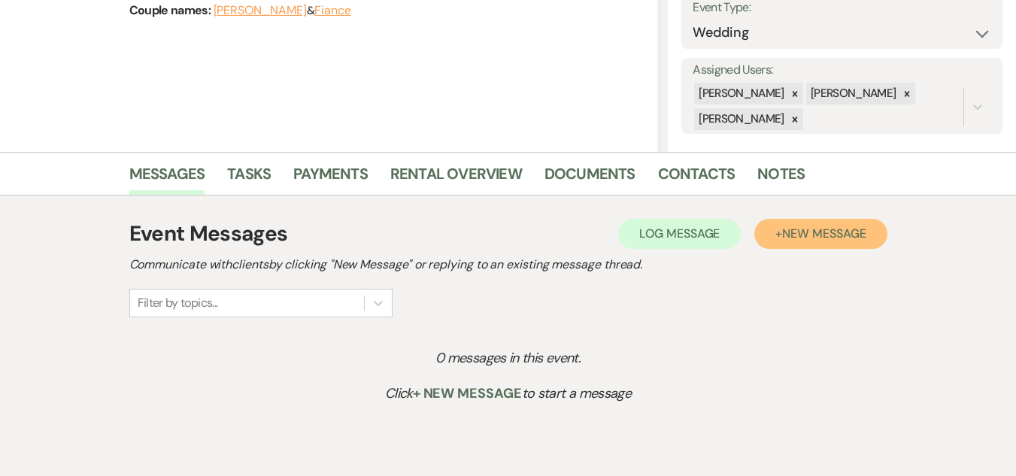
click at [829, 229] on span "New Message" at bounding box center [823, 234] width 83 height 16
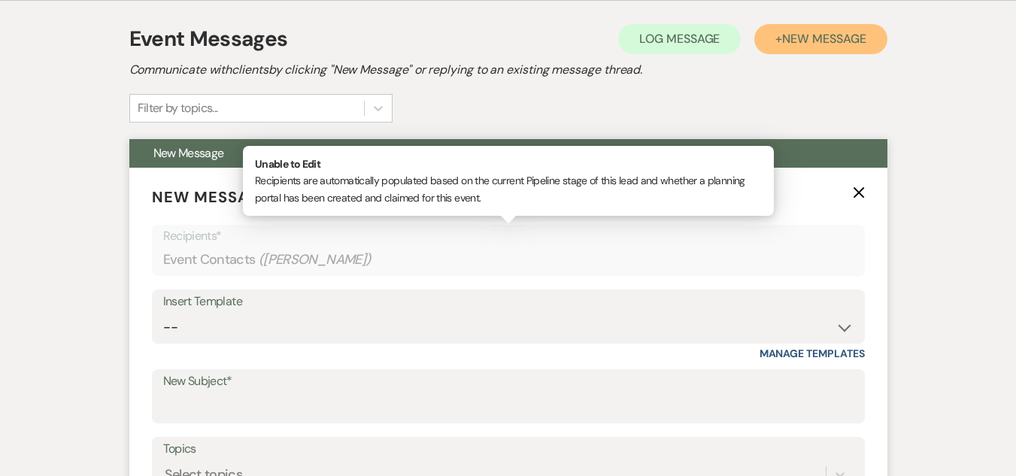
scroll to position [451, 0]
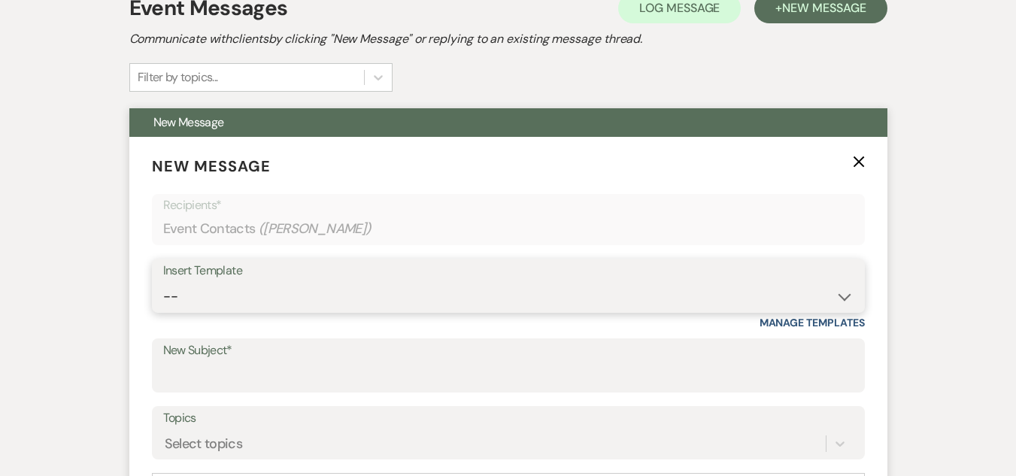
click at [679, 284] on select "-- Weven Planning Portal Introduction (Booked Events) Welcome Email Offboarding…" at bounding box center [508, 296] width 690 height 29
select select "4054"
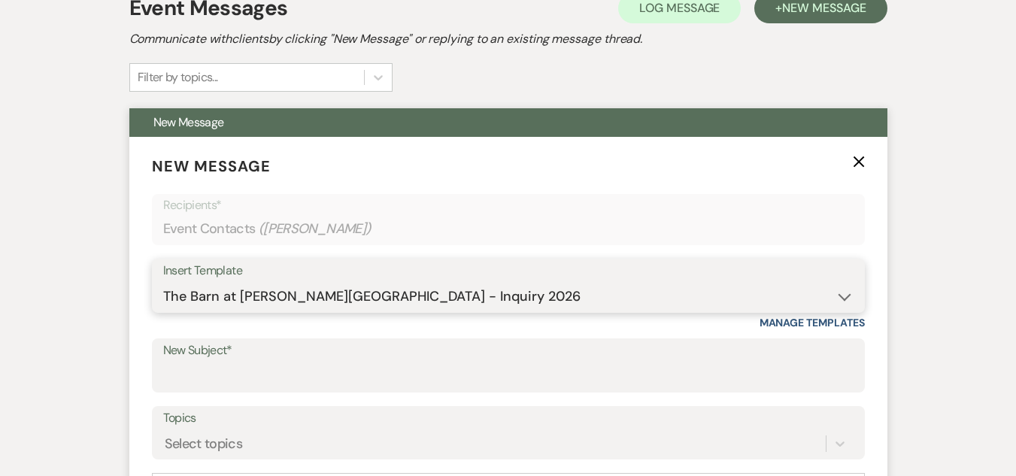
click at [163, 282] on select "-- Weven Planning Portal Introduction (Booked Events) Welcome Email Offboarding…" at bounding box center [508, 296] width 690 height 29
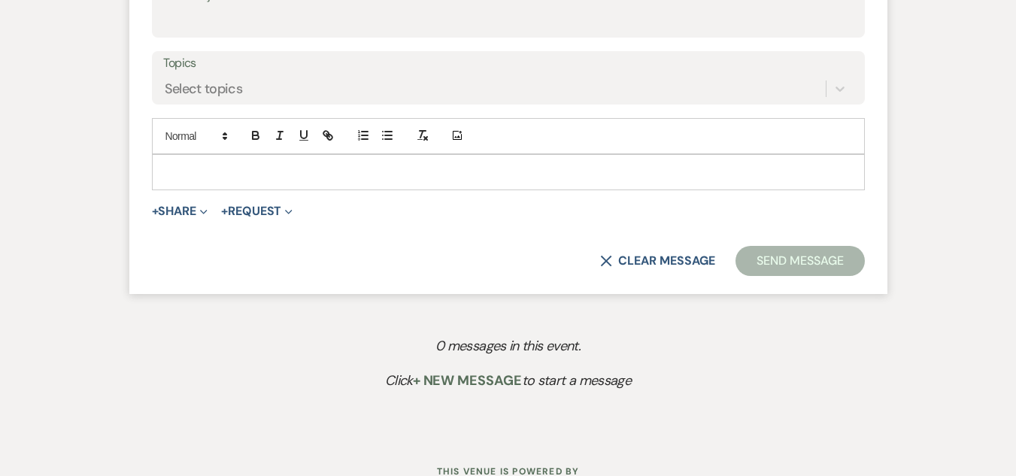
type input "The Barn at [PERSON_NAME][GEOGRAPHIC_DATA] - Inquiry"
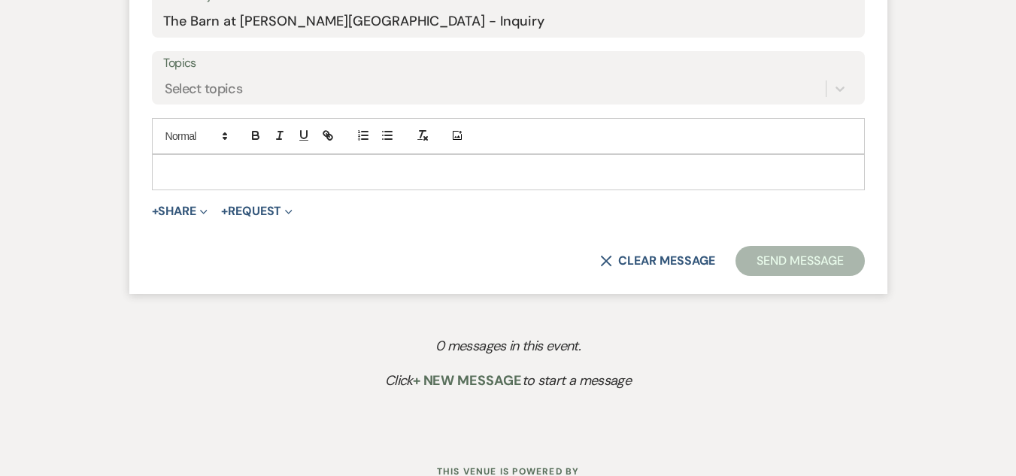
scroll to position [827, 0]
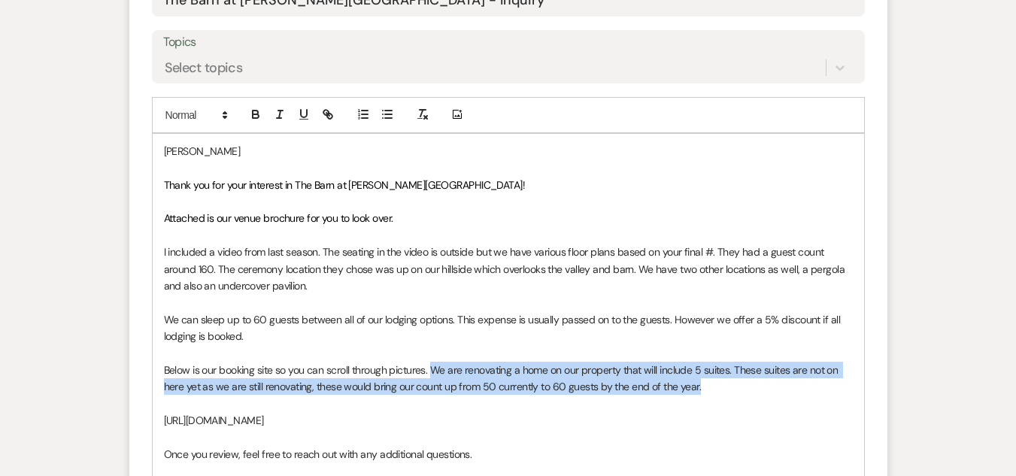
drag, startPoint x: 713, startPoint y: 384, endPoint x: 435, endPoint y: 368, distance: 278.7
click at [435, 368] on p "Below is our booking site so you can scroll through pictures. We are renovating…" at bounding box center [508, 379] width 689 height 34
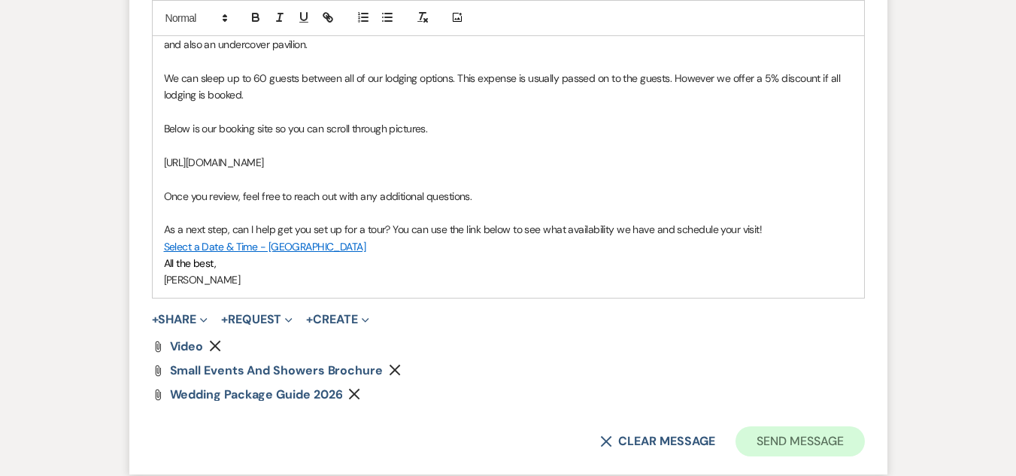
scroll to position [1128, 0]
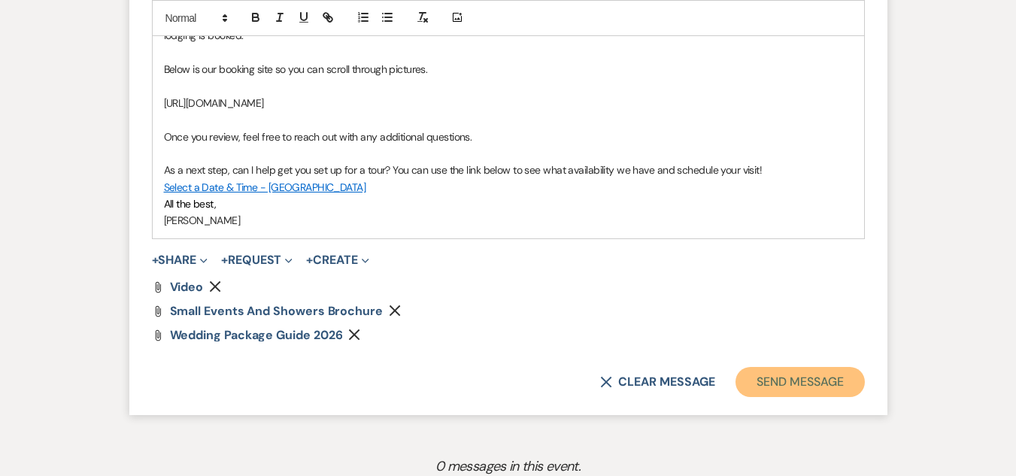
click at [792, 376] on button "Send Message" at bounding box center [799, 382] width 129 height 30
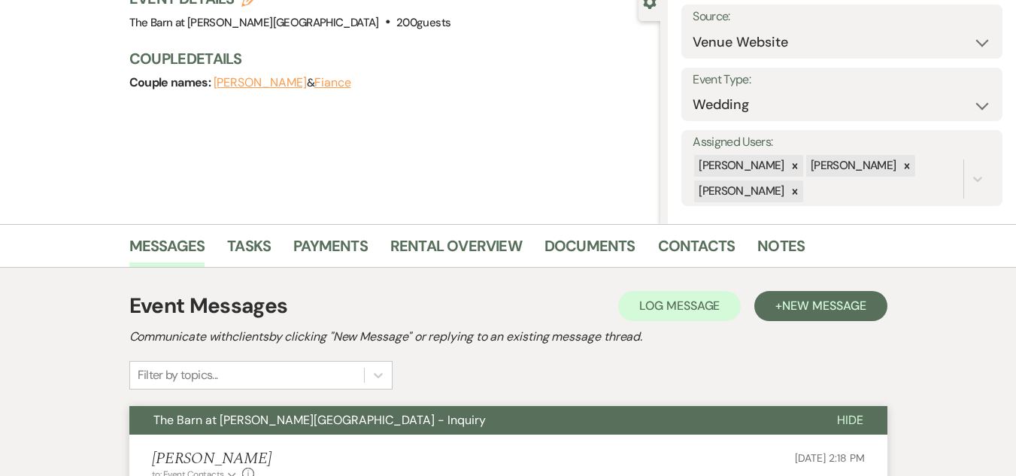
scroll to position [0, 0]
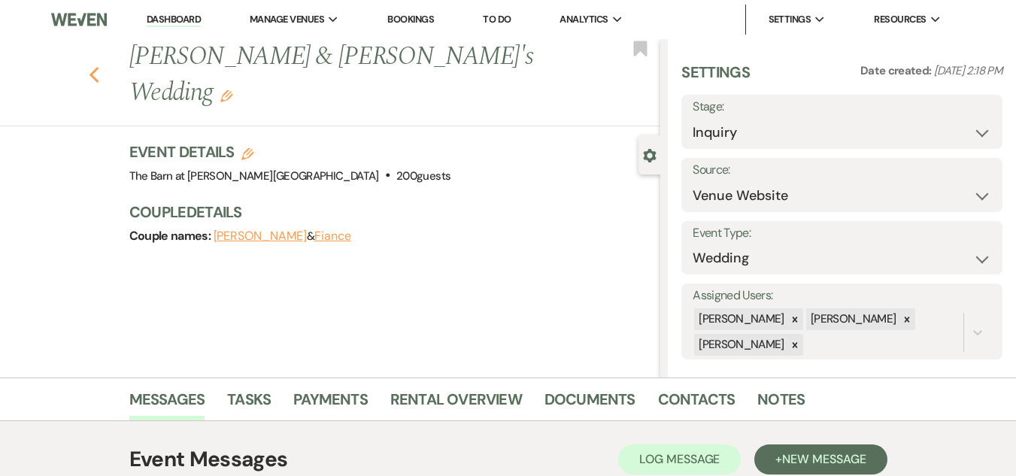
click at [100, 63] on button "Previous" at bounding box center [94, 73] width 11 height 21
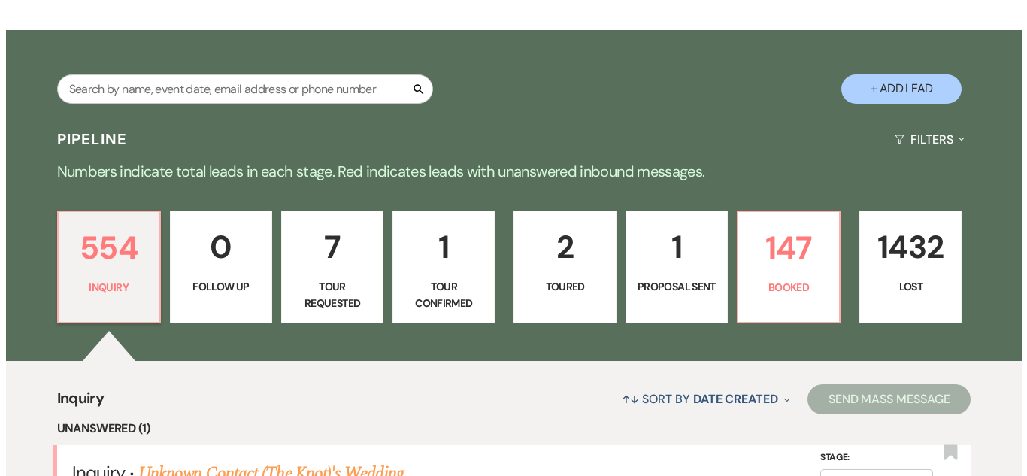
scroll to position [226, 0]
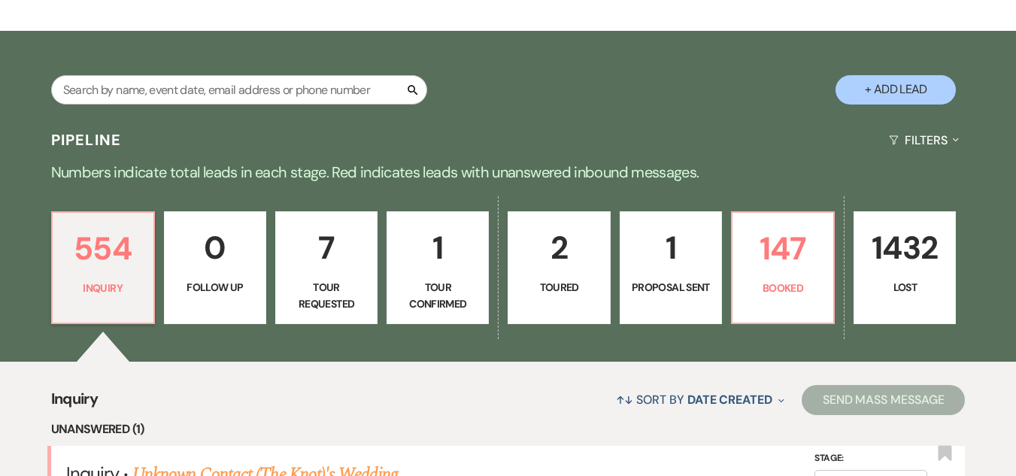
click at [862, 86] on button "+ Add Lead" at bounding box center [896, 89] width 120 height 29
select select "493"
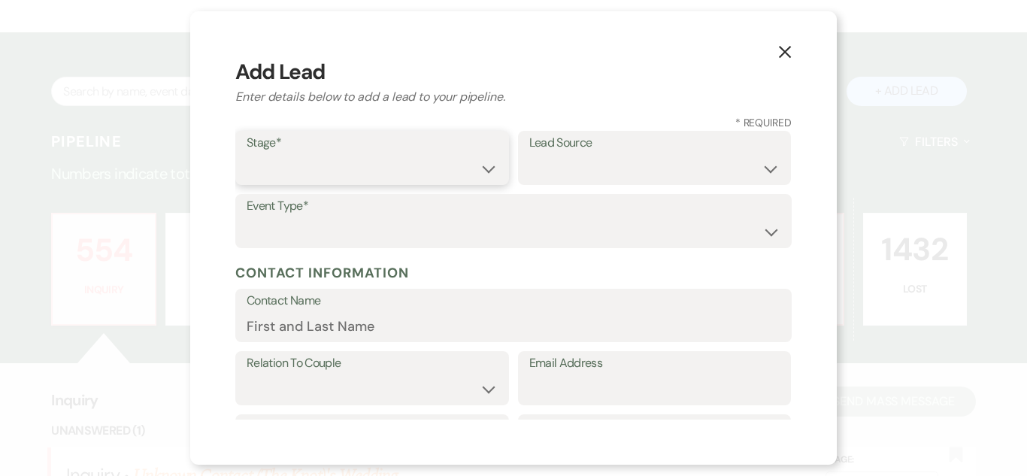
click at [432, 162] on select "Inquiry Follow Up Tour Requested Tour Confirmed Toured Proposal Sent Booked Lost" at bounding box center [372, 168] width 251 height 29
select select "1"
click at [247, 154] on select "Inquiry Follow Up Tour Requested Tour Confirmed Toured Proposal Sent Booked Lost" at bounding box center [372, 168] width 251 height 29
click at [693, 167] on select "Weven Venue Website Instagram Facebook Pinterest Google The Knot Wedding Wire H…" at bounding box center [654, 168] width 251 height 29
select select "5"
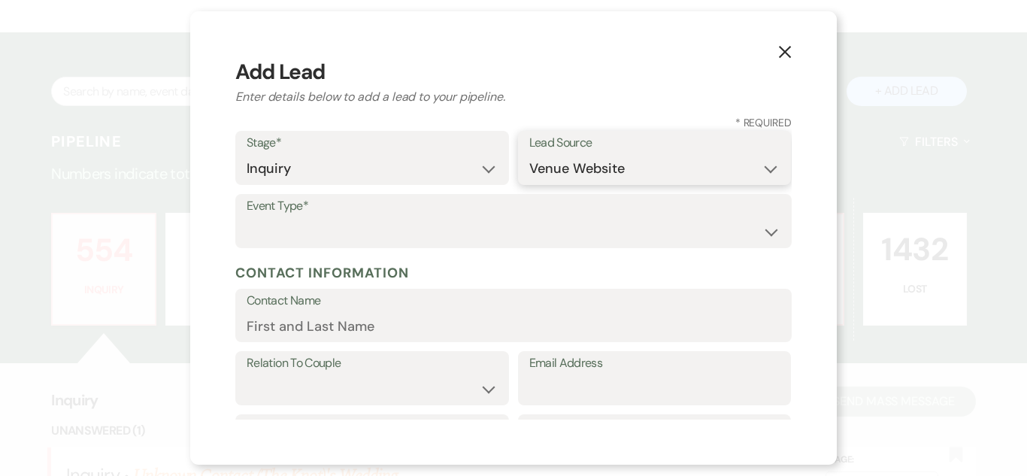
click at [529, 154] on select "Weven Venue Website Instagram Facebook Pinterest Google The Knot Wedding Wire H…" at bounding box center [654, 168] width 251 height 29
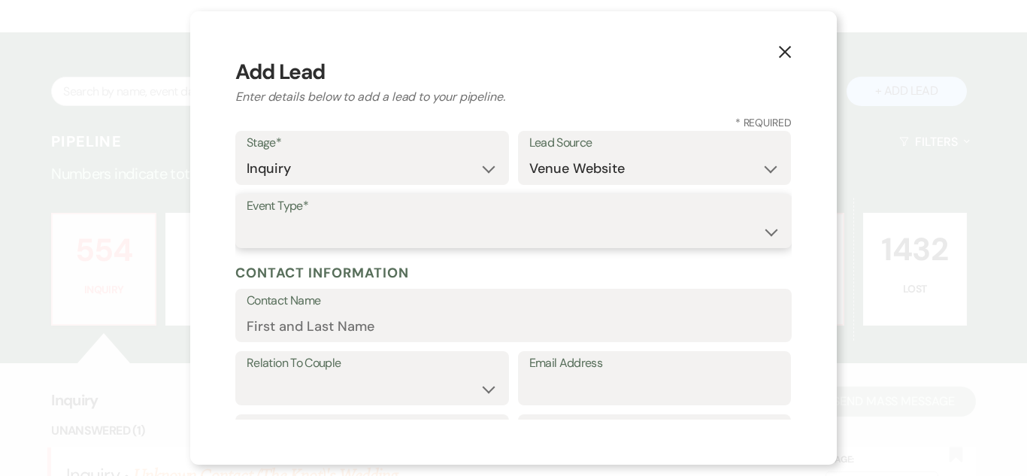
click at [636, 234] on select "Wedding Anniversary Party Baby Shower Bachelorette / Bachelor Party Birthday Pa…" at bounding box center [514, 231] width 534 height 29
select select "1"
click at [247, 217] on select "Wedding Anniversary Party Baby Shower Bachelorette / Bachelor Party Birthday Pa…" at bounding box center [514, 231] width 534 height 29
click at [417, 332] on input "Contact Name" at bounding box center [514, 325] width 534 height 29
paste input "[PERSON_NAME] [EMAIL_ADDRESS][DOMAIN_NAME]"
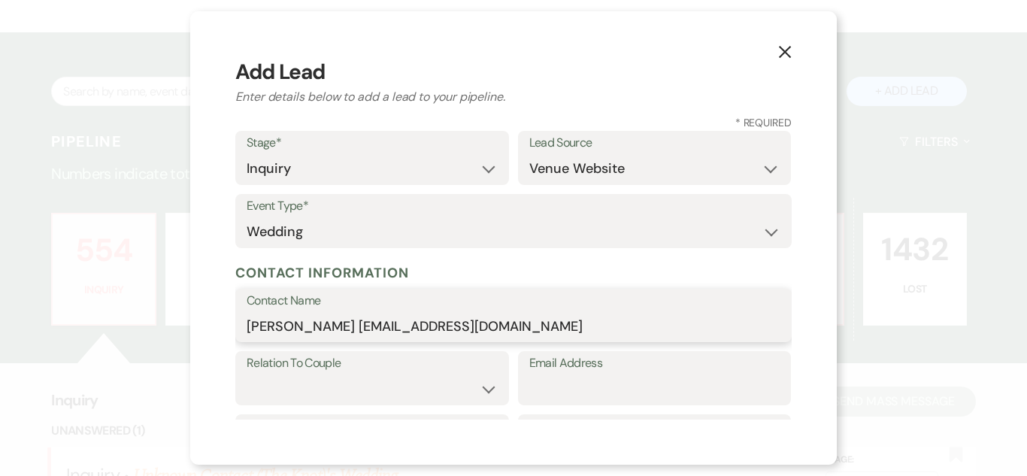
drag, startPoint x: 313, startPoint y: 329, endPoint x: 584, endPoint y: 326, distance: 270.7
click at [584, 326] on input "[PERSON_NAME] [EMAIL_ADDRESS][DOMAIN_NAME]" at bounding box center [514, 325] width 534 height 29
type input "[PERSON_NAME]"
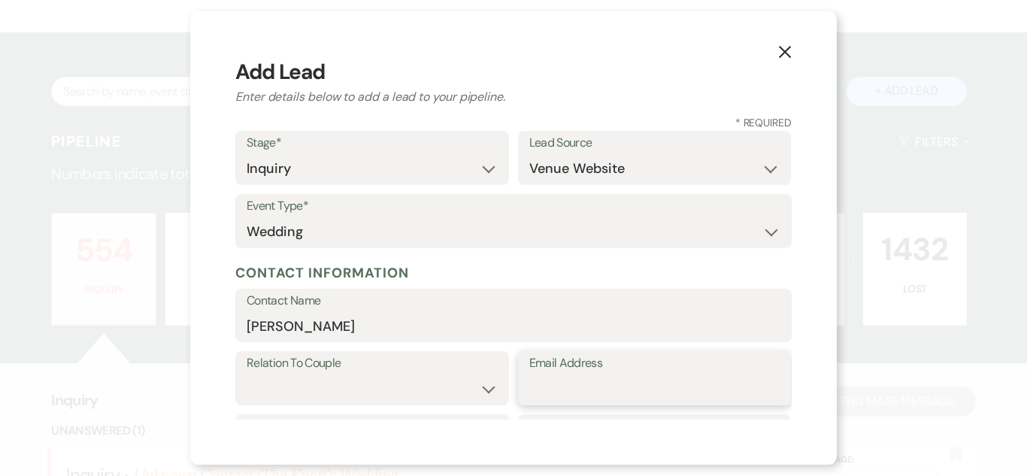
click at [636, 396] on input "Email Address" at bounding box center [654, 389] width 251 height 29
paste input "[EMAIL_ADDRESS][DOMAIN_NAME]"
type input "[EMAIL_ADDRESS][DOMAIN_NAME]"
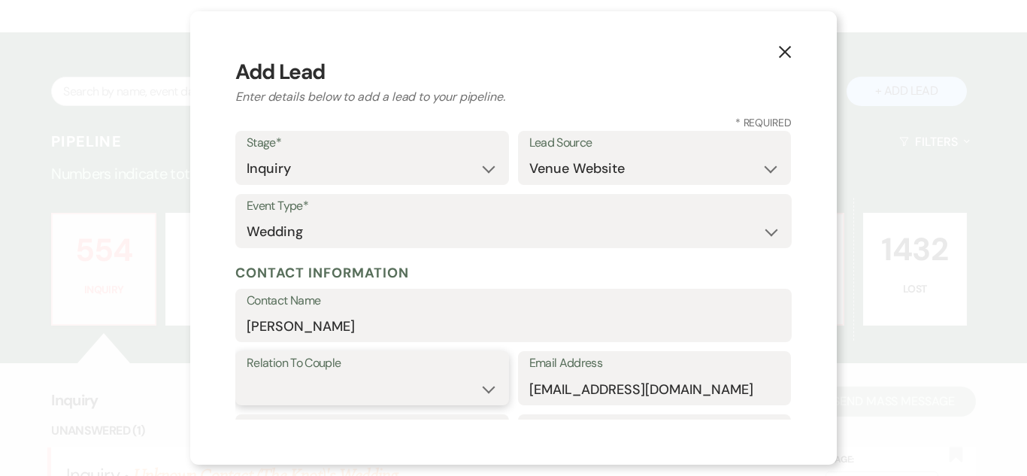
drag, startPoint x: 400, startPoint y: 377, endPoint x: 400, endPoint y: 385, distance: 8.3
click at [400, 385] on select "Couple Planner Parent of Couple Family Member Friend Other" at bounding box center [372, 389] width 251 height 29
select select "1"
click at [247, 375] on select "Couple Planner Parent of Couple Family Member Friend Other" at bounding box center [372, 389] width 251 height 29
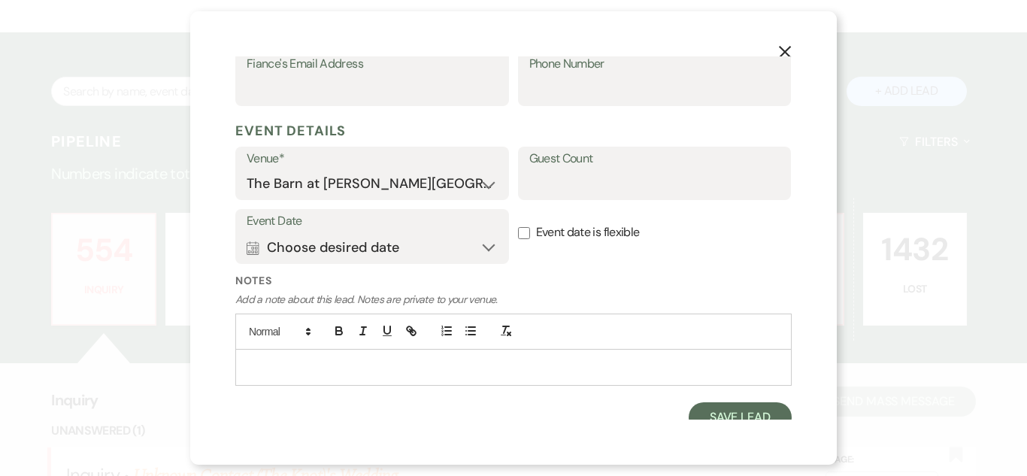
scroll to position [526, 0]
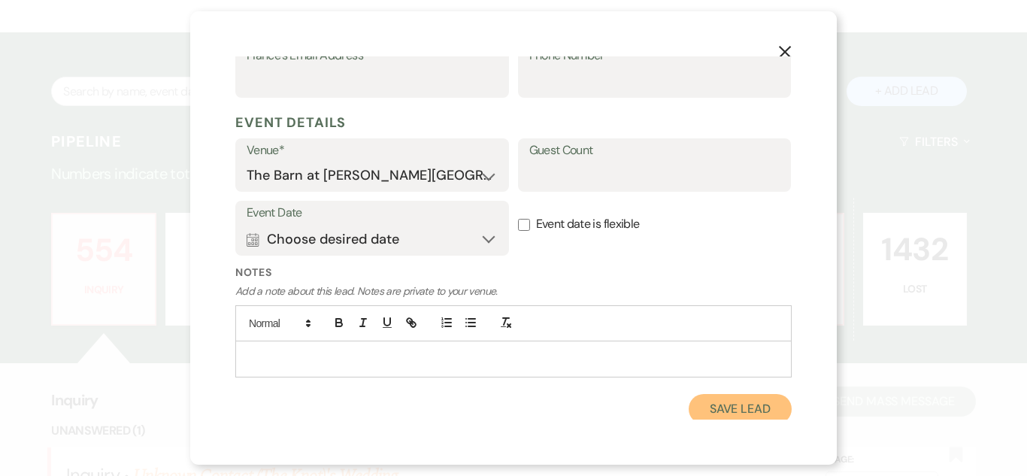
click at [717, 402] on button "Save Lead" at bounding box center [740, 409] width 103 height 30
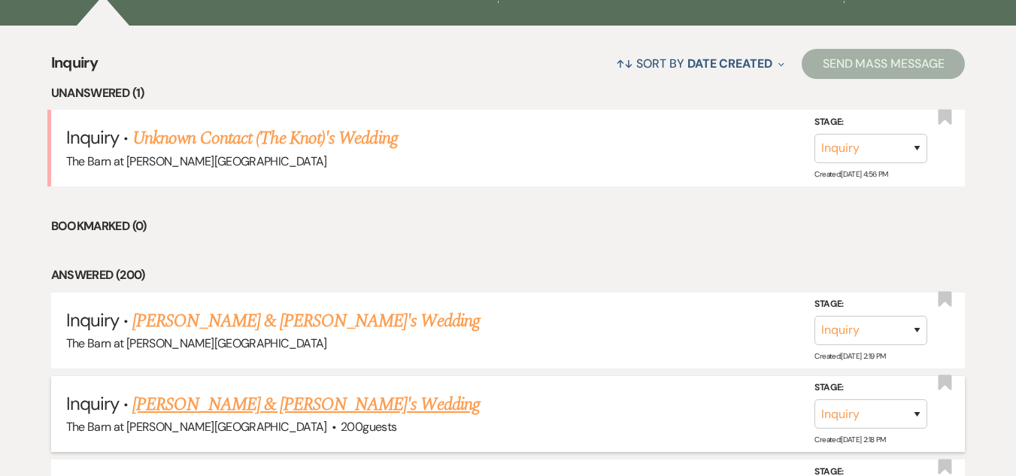
scroll to position [602, 0]
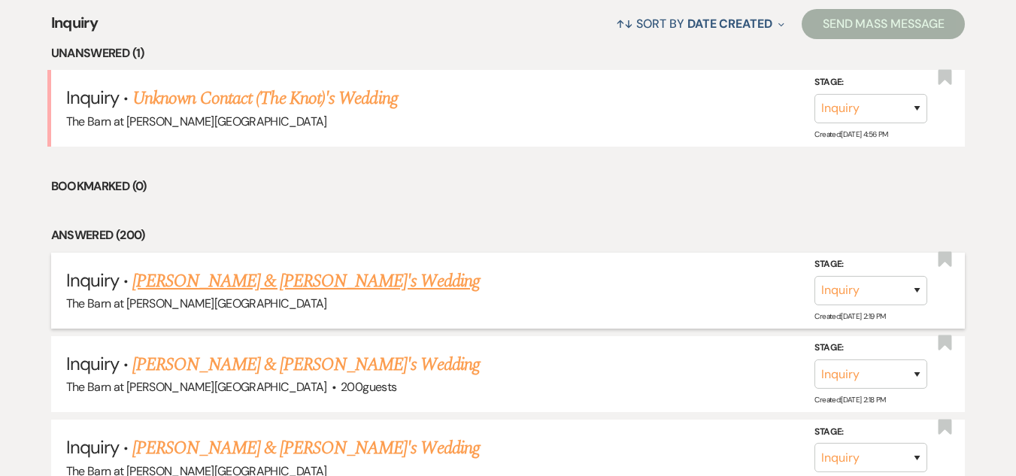
click at [250, 283] on link "[PERSON_NAME] & [PERSON_NAME]'s Wedding" at bounding box center [305, 281] width 347 height 27
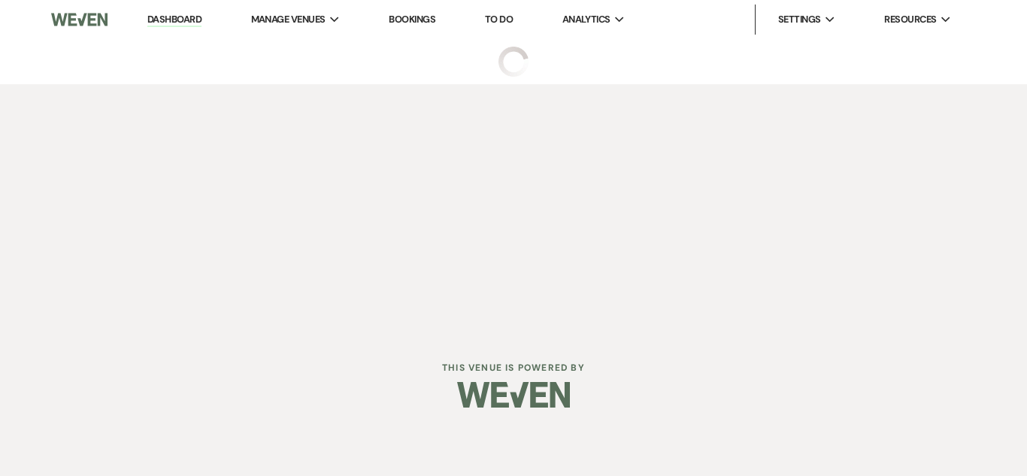
select select "5"
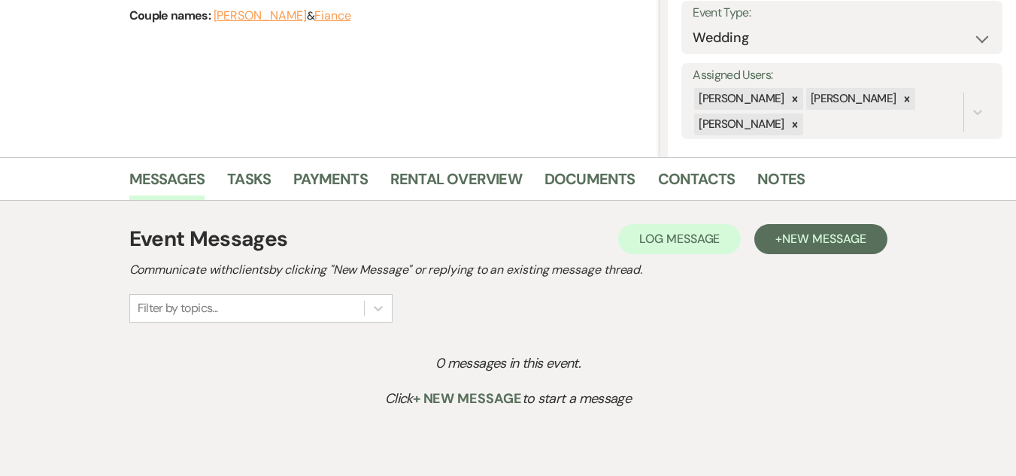
scroll to position [296, 0]
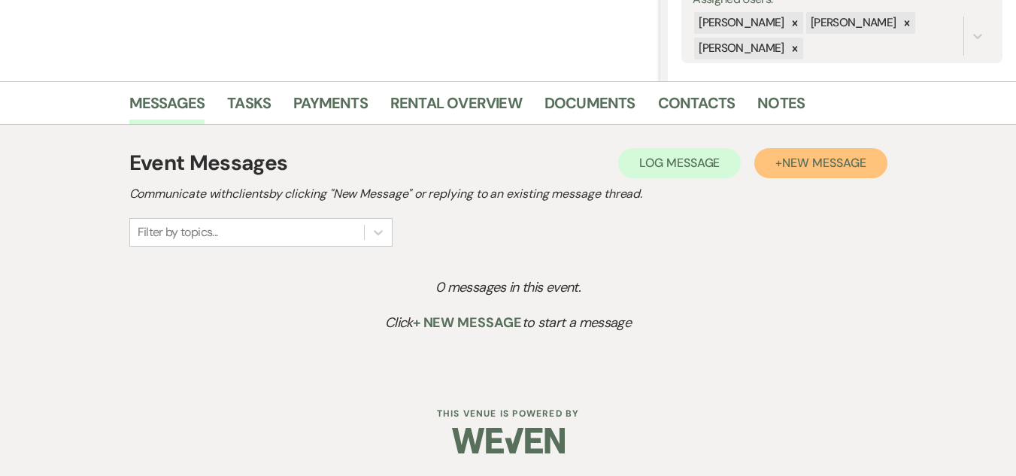
click at [827, 161] on span "New Message" at bounding box center [823, 163] width 83 height 16
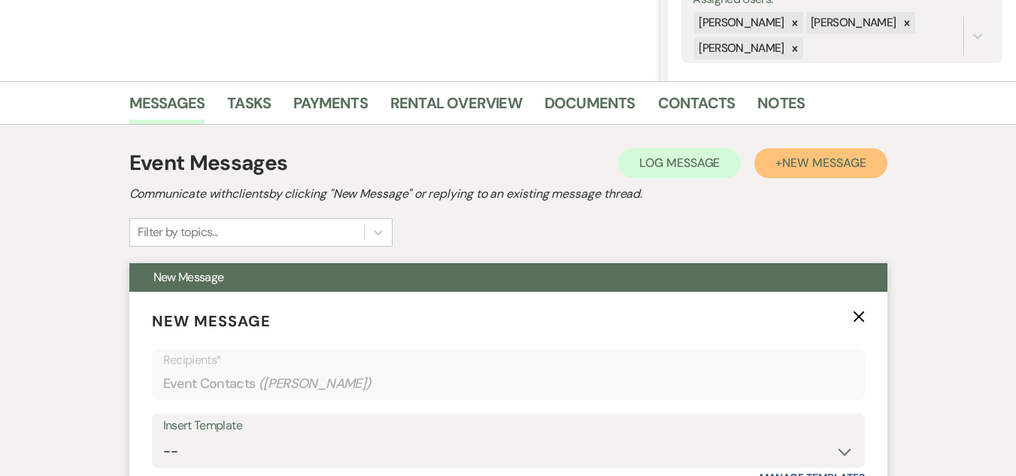
scroll to position [597, 0]
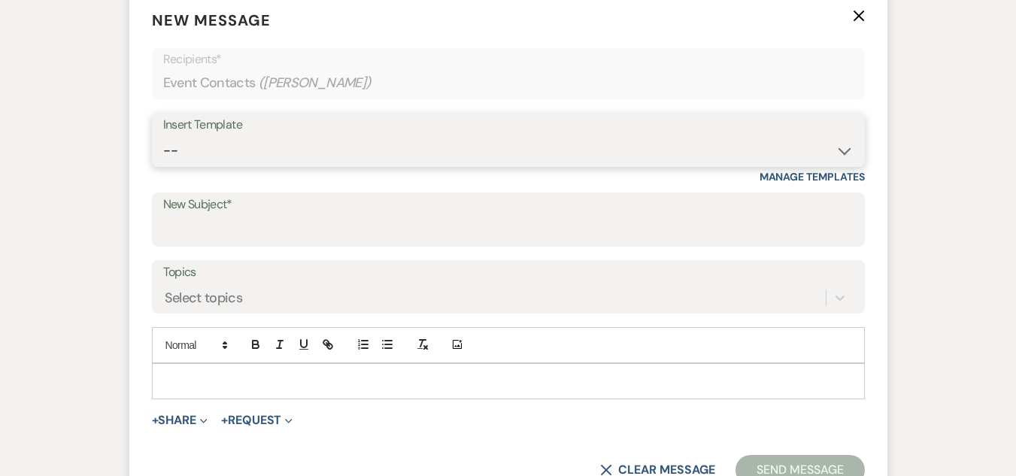
click at [503, 160] on select "-- Weven Planning Portal Introduction (Booked Events) Welcome Email Offboarding…" at bounding box center [508, 150] width 690 height 29
select select "5124"
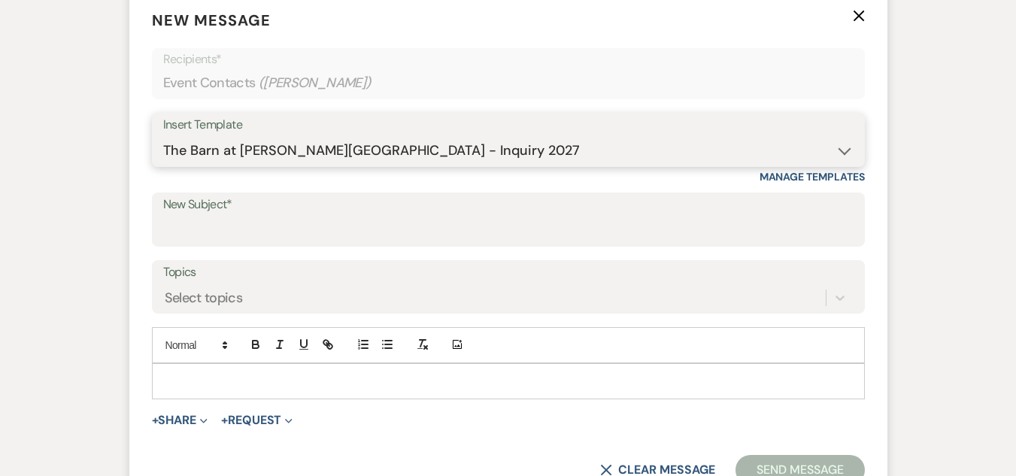
click at [163, 136] on select "-- Weven Planning Portal Introduction (Booked Events) Welcome Email Offboarding…" at bounding box center [508, 150] width 690 height 29
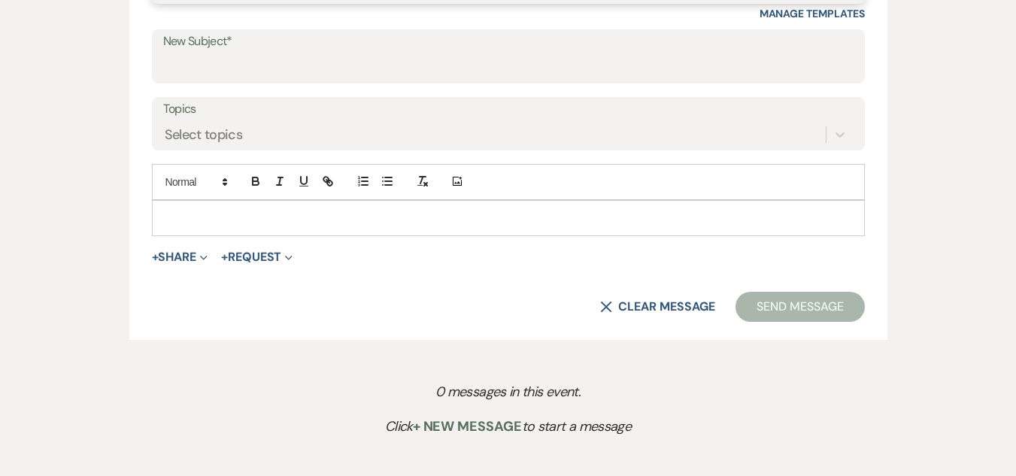
scroll to position [864, 0]
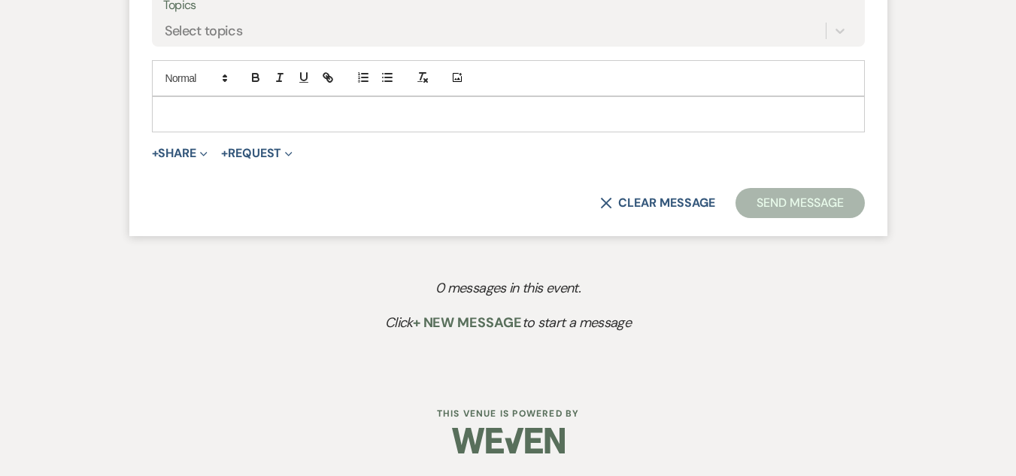
type input "The Barn at [PERSON_NAME][GEOGRAPHIC_DATA] - Inquiry"
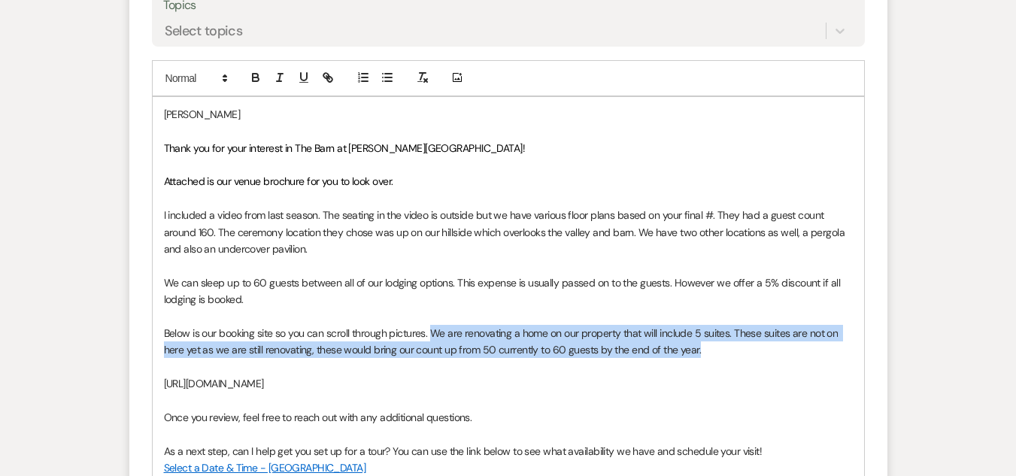
drag, startPoint x: 711, startPoint y: 347, endPoint x: 430, endPoint y: 338, distance: 281.4
click at [430, 338] on p "Below is our booking site so you can scroll through pictures. We are renovating…" at bounding box center [508, 342] width 689 height 34
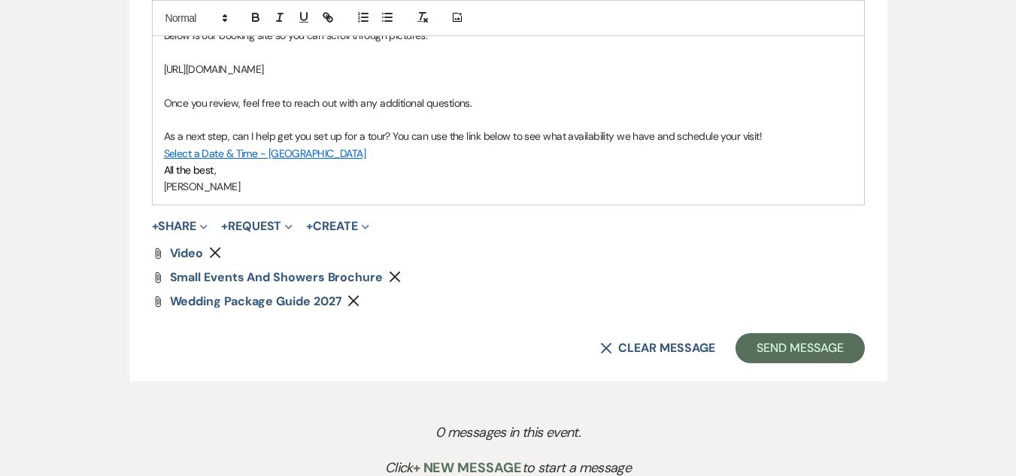
scroll to position [1307, 0]
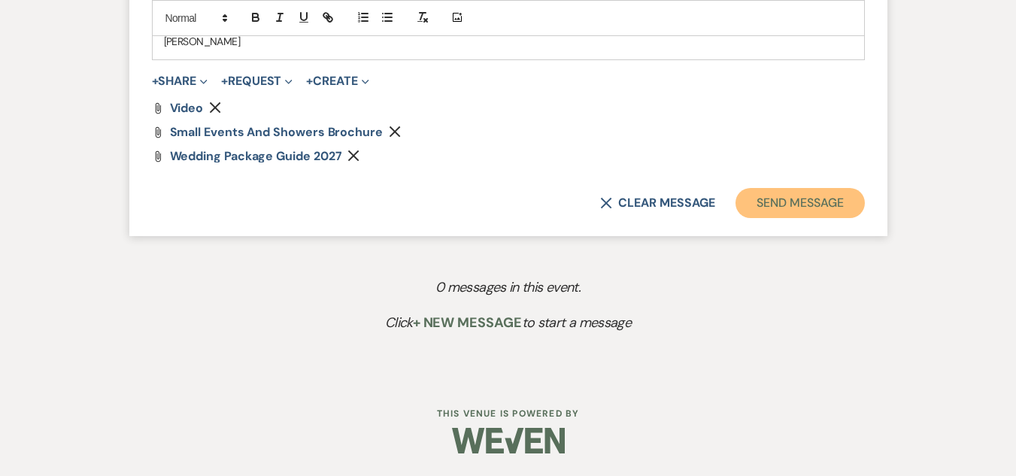
click at [790, 196] on button "Send Message" at bounding box center [799, 203] width 129 height 30
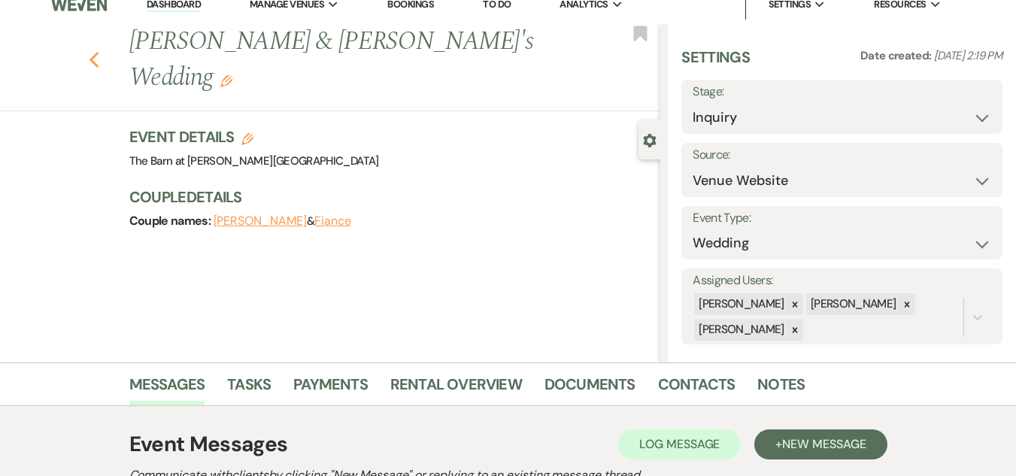
scroll to position [0, 0]
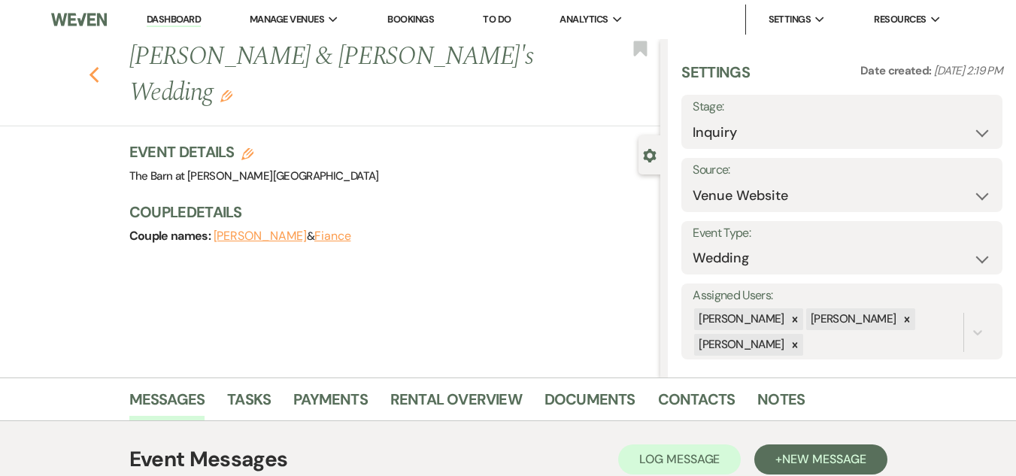
click at [100, 66] on icon "Previous" at bounding box center [94, 75] width 11 height 18
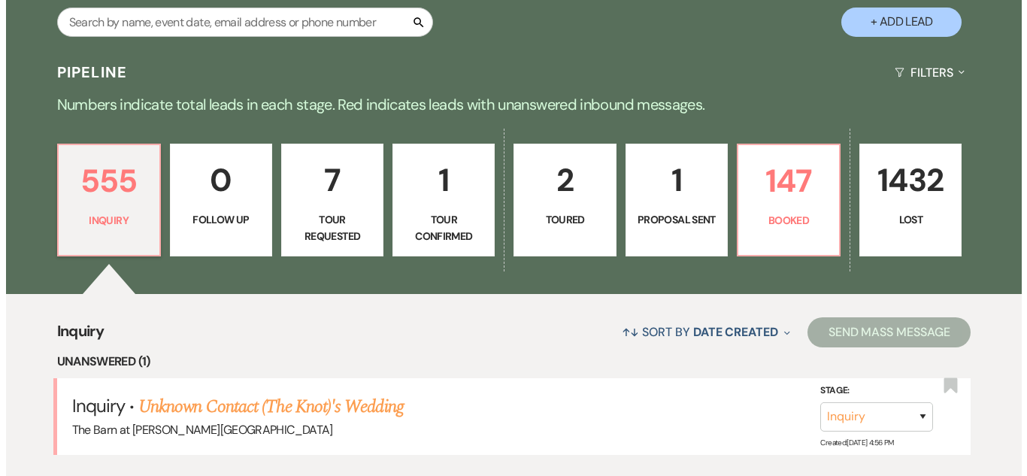
scroll to position [150, 0]
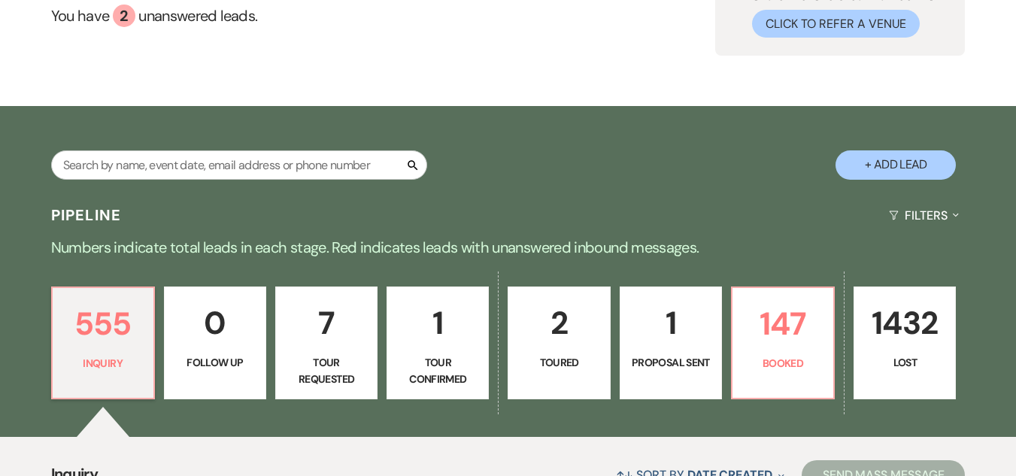
click at [863, 156] on button "+ Add Lead" at bounding box center [896, 164] width 120 height 29
select select "493"
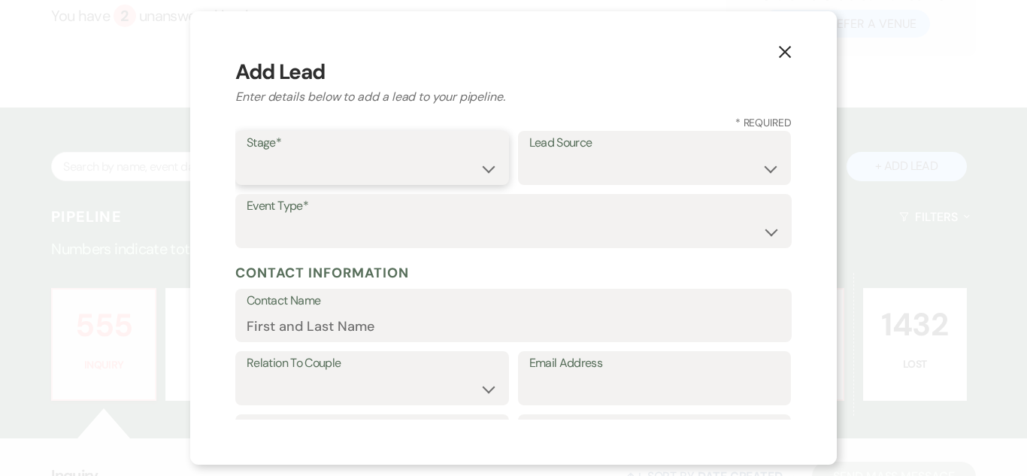
click at [440, 155] on select "Inquiry Follow Up Tour Requested Tour Confirmed Toured Proposal Sent Booked Lost" at bounding box center [372, 168] width 251 height 29
select select "1"
click at [247, 154] on select "Inquiry Follow Up Tour Requested Tour Confirmed Toured Proposal Sent Booked Lost" at bounding box center [372, 168] width 251 height 29
click at [591, 159] on select "Weven Venue Website Instagram Facebook Pinterest Google The Knot Wedding Wire H…" at bounding box center [654, 168] width 251 height 29
select select "5"
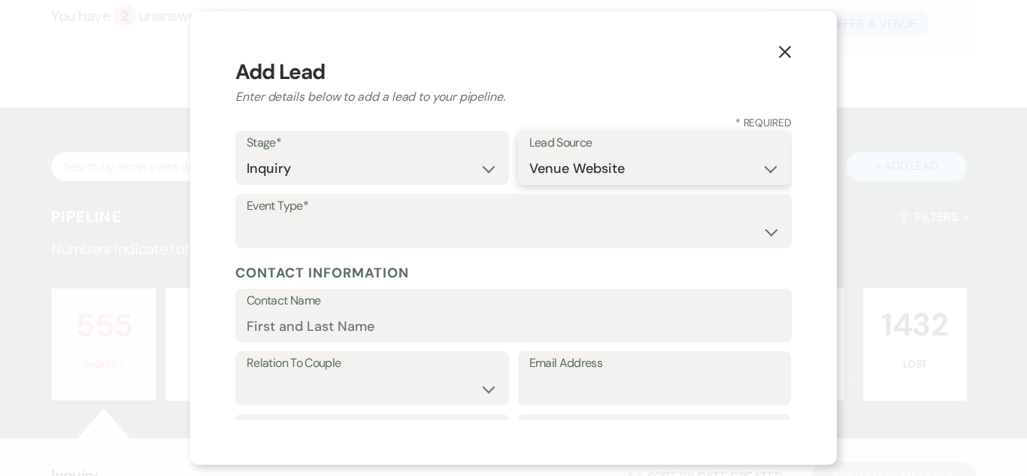
click at [529, 154] on select "Weven Venue Website Instagram Facebook Pinterest Google The Knot Wedding Wire H…" at bounding box center [654, 168] width 251 height 29
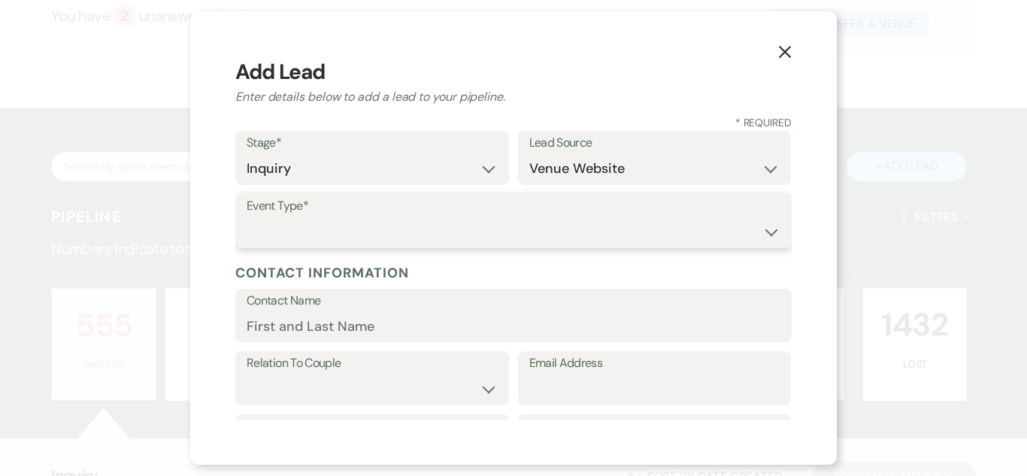
click at [579, 235] on select "Wedding Anniversary Party Baby Shower Bachelorette / Bachelor Party Birthday Pa…" at bounding box center [514, 231] width 534 height 29
select select "1"
click at [247, 217] on select "Wedding Anniversary Party Baby Shower Bachelorette / Bachelor Party Birthday Pa…" at bounding box center [514, 231] width 534 height 29
click at [380, 328] on input "Contact Name" at bounding box center [514, 325] width 534 height 29
paste input "[PERSON_NAME] [EMAIL_ADDRESS][DOMAIN_NAME]"
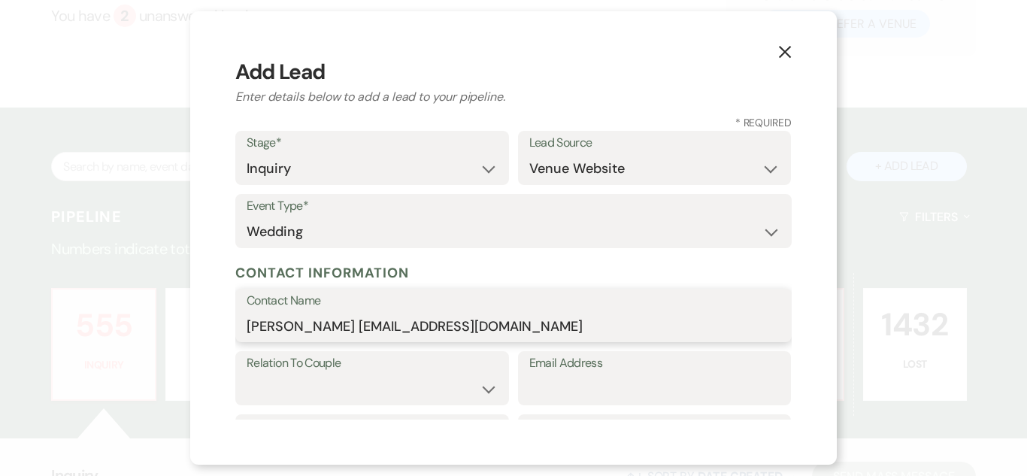
drag, startPoint x: 350, startPoint y: 325, endPoint x: 675, endPoint y: 330, distance: 324.2
click at [675, 330] on input "[PERSON_NAME] [EMAIL_ADDRESS][DOMAIN_NAME]" at bounding box center [514, 325] width 534 height 29
type input "[PERSON_NAME]"
click at [673, 373] on label "Email Address" at bounding box center [654, 364] width 251 height 22
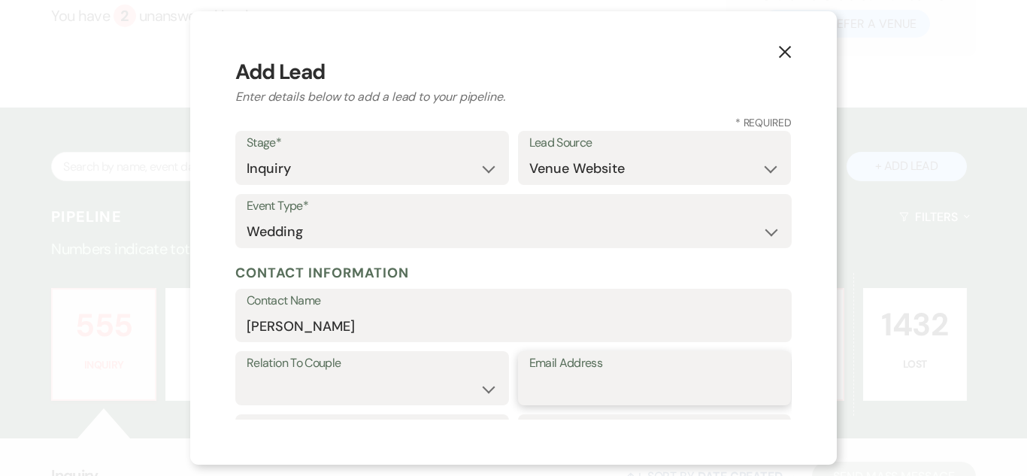
click at [673, 375] on input "Email Address" at bounding box center [654, 389] width 251 height 29
paste input "[EMAIL_ADDRESS][DOMAIN_NAME]"
type input "[EMAIL_ADDRESS][DOMAIN_NAME]"
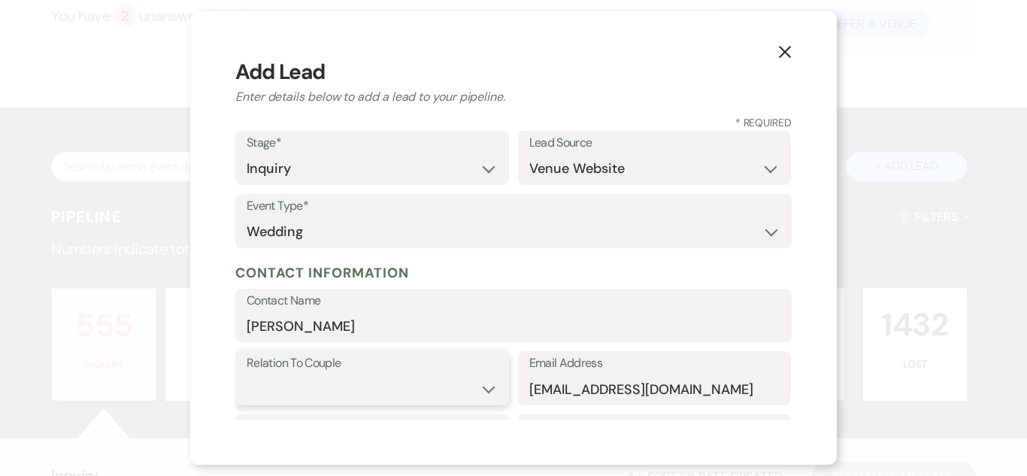
click at [455, 390] on select "Couple Planner Parent of Couple Family Member Friend Other" at bounding box center [372, 389] width 251 height 29
select select "1"
click at [247, 375] on select "Couple Planner Parent of Couple Family Member Friend Other" at bounding box center [372, 389] width 251 height 29
click at [440, 247] on div "Event Type* Wedding Anniversary Party Baby Shower Bachelorette / Bachelor Party…" at bounding box center [513, 221] width 557 height 54
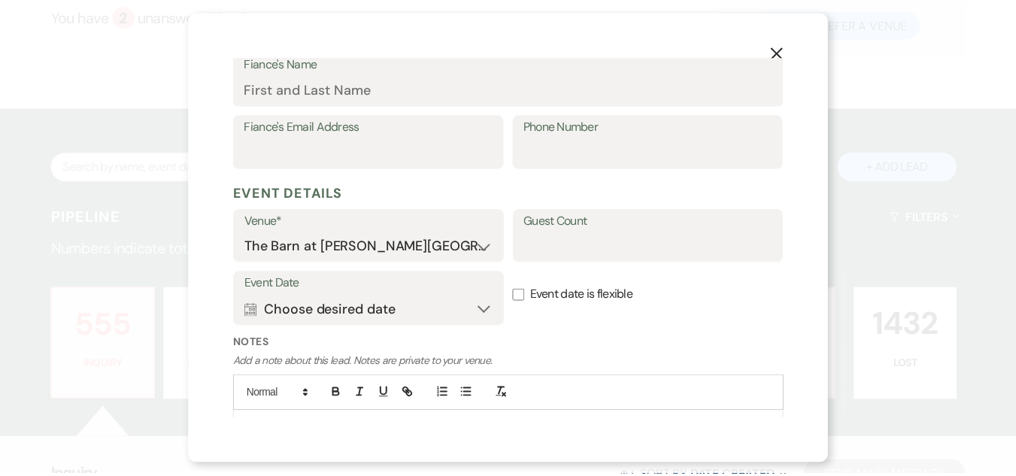
scroll to position [531, 0]
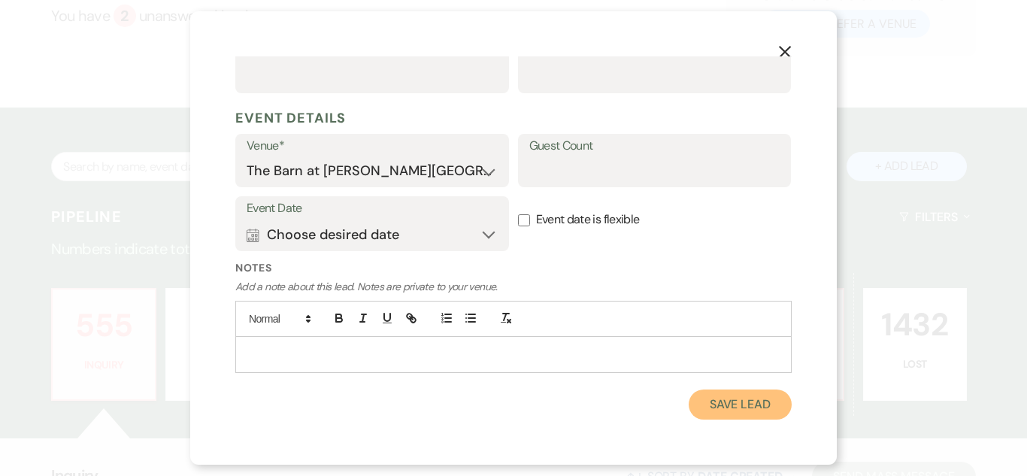
click at [732, 402] on button "Save Lead" at bounding box center [740, 405] width 103 height 30
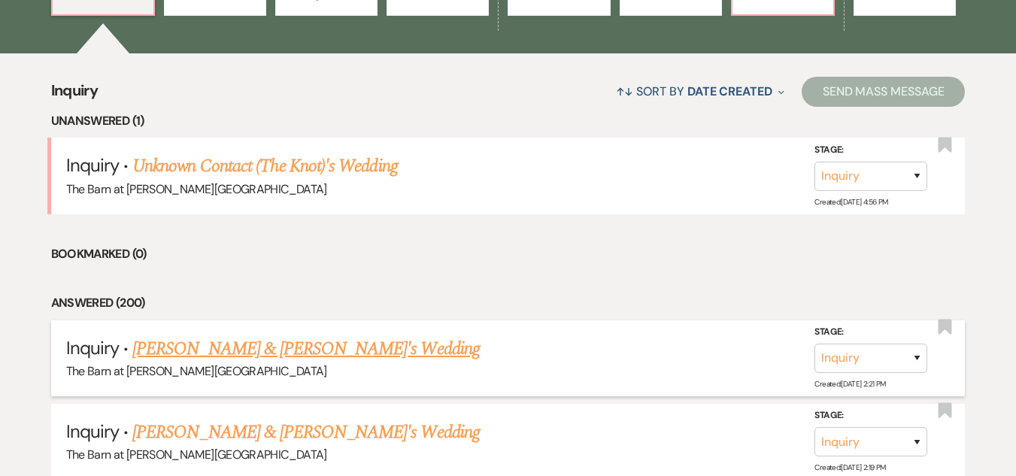
scroll to position [602, 0]
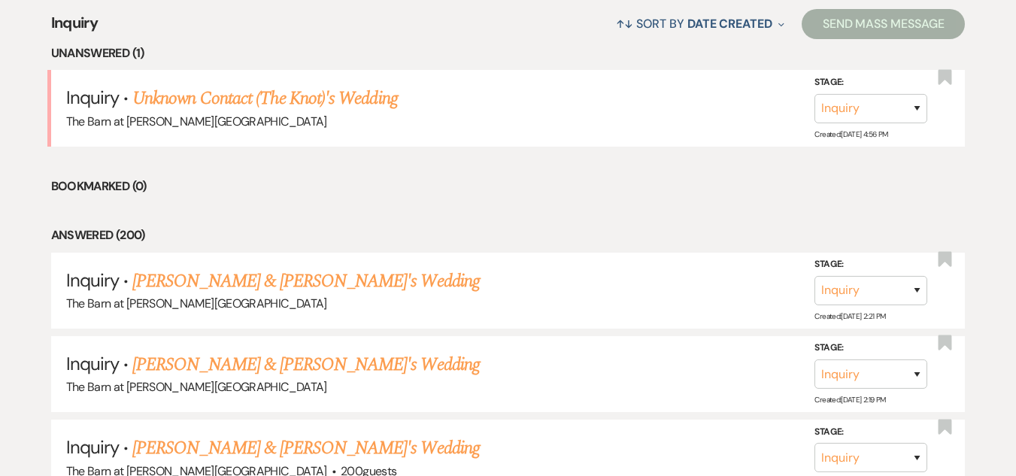
click at [199, 279] on link "[PERSON_NAME] & [PERSON_NAME]'s Wedding" at bounding box center [305, 281] width 347 height 27
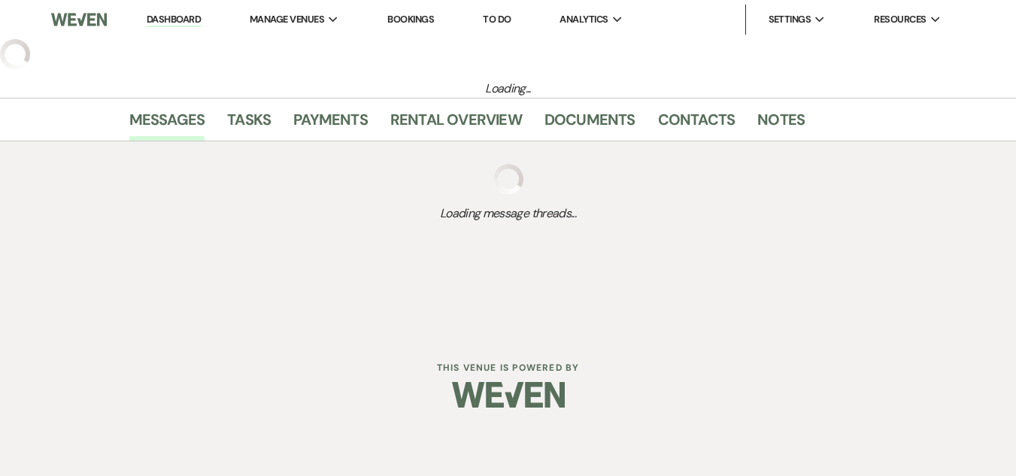
select select "5"
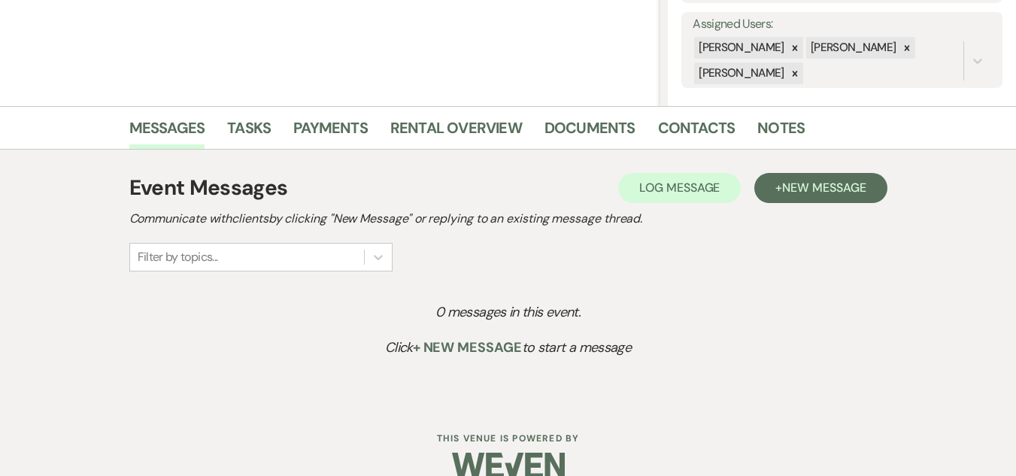
scroll to position [296, 0]
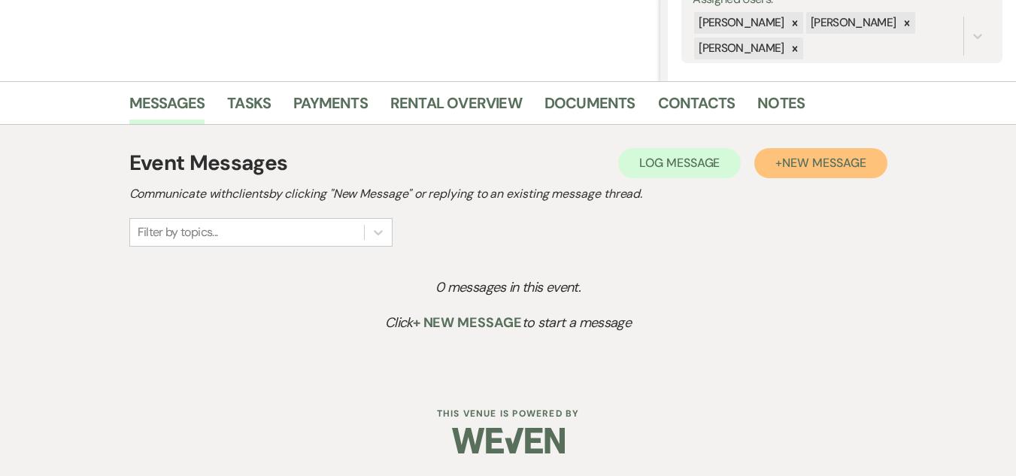
click at [811, 165] on span "New Message" at bounding box center [823, 163] width 83 height 16
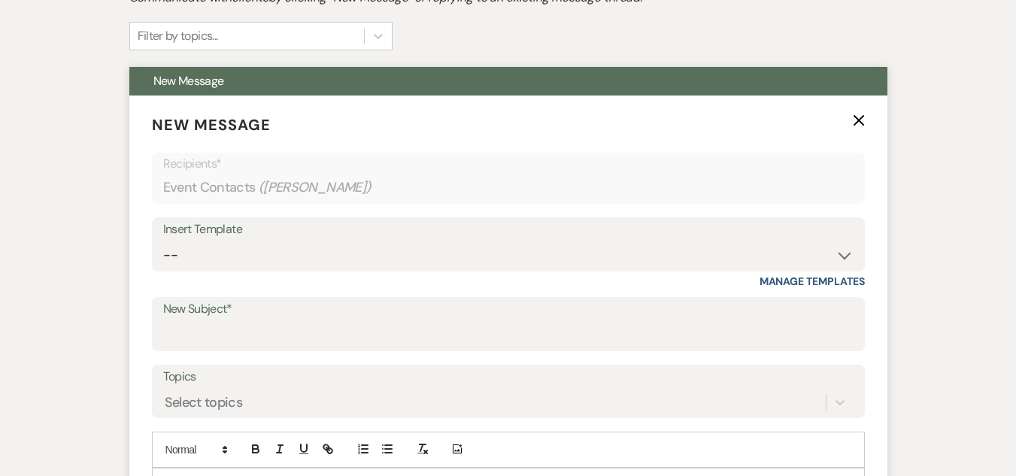
scroll to position [522, 0]
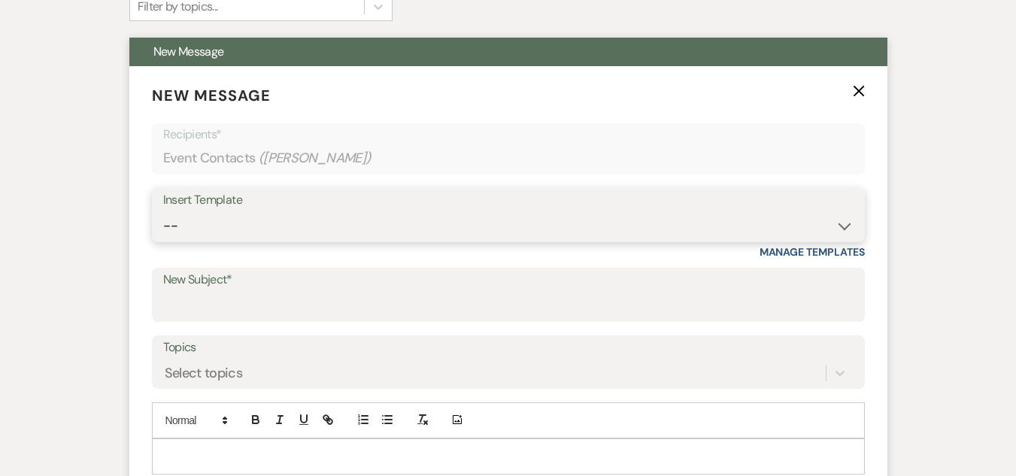
click at [490, 226] on select "-- Weven Planning Portal Introduction (Booked Events) Welcome Email Offboarding…" at bounding box center [508, 225] width 690 height 29
click at [494, 227] on select "-- Weven Planning Portal Introduction (Booked Events) Welcome Email Offboarding…" at bounding box center [508, 225] width 690 height 29
select select "5124"
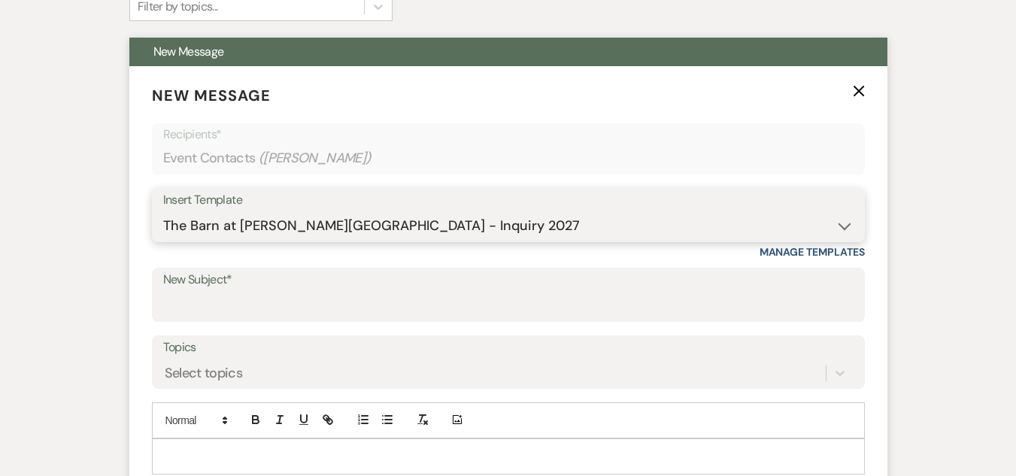
click at [163, 211] on select "-- Weven Planning Portal Introduction (Booked Events) Welcome Email Offboarding…" at bounding box center [508, 225] width 690 height 29
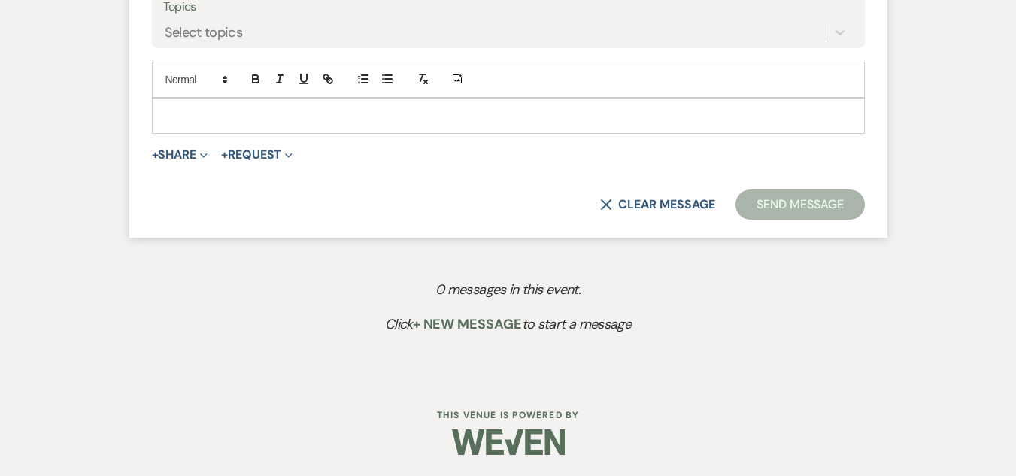
scroll to position [864, 0]
type input "The Barn at [PERSON_NAME][GEOGRAPHIC_DATA] - Inquiry"
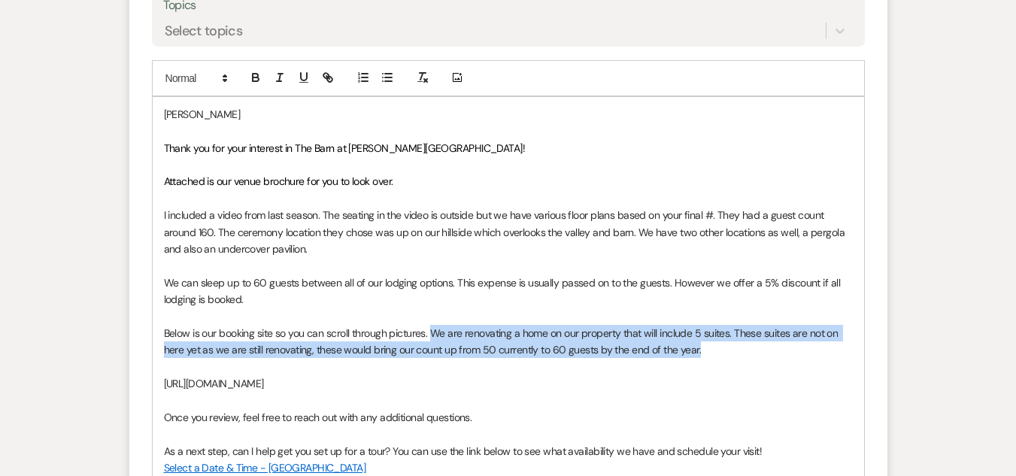
drag, startPoint x: 720, startPoint y: 350, endPoint x: 432, endPoint y: 330, distance: 288.7
click at [432, 330] on p "Below is our booking site so you can scroll through pictures. We are renovating…" at bounding box center [508, 342] width 689 height 34
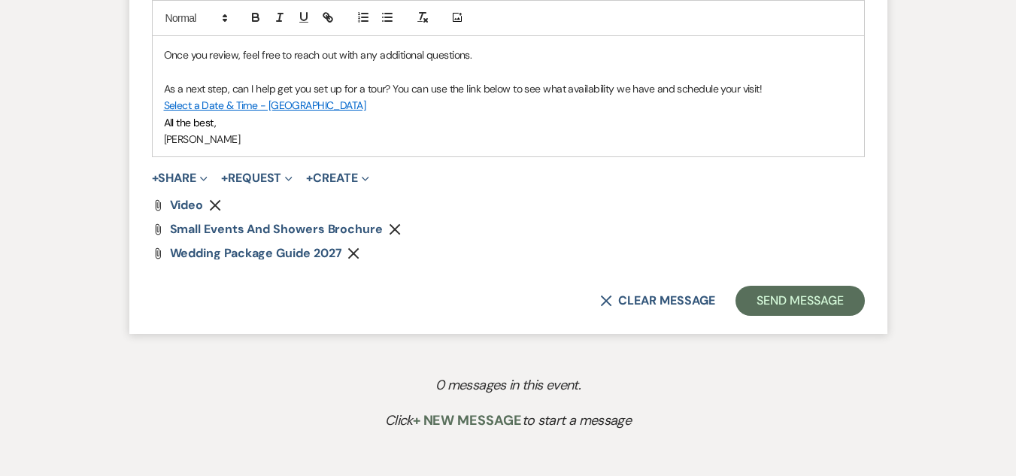
scroll to position [1290, 0]
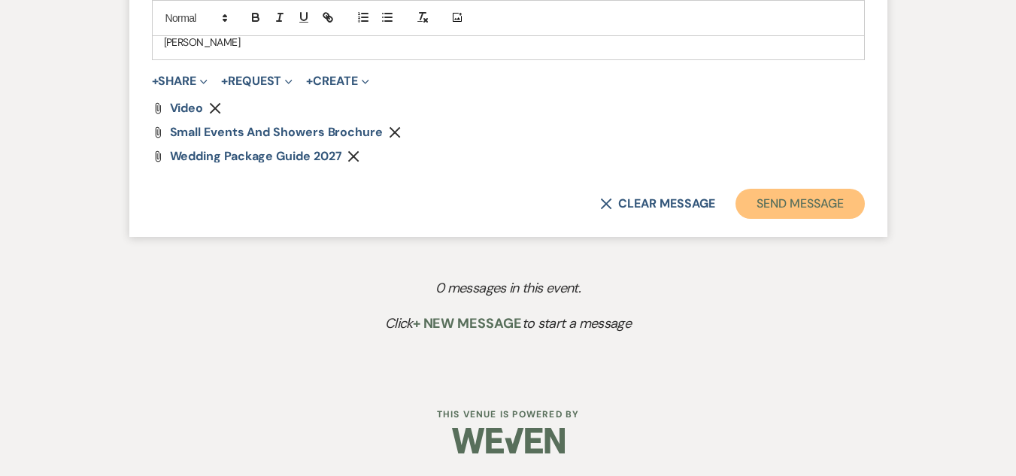
click at [840, 199] on button "Send Message" at bounding box center [799, 204] width 129 height 30
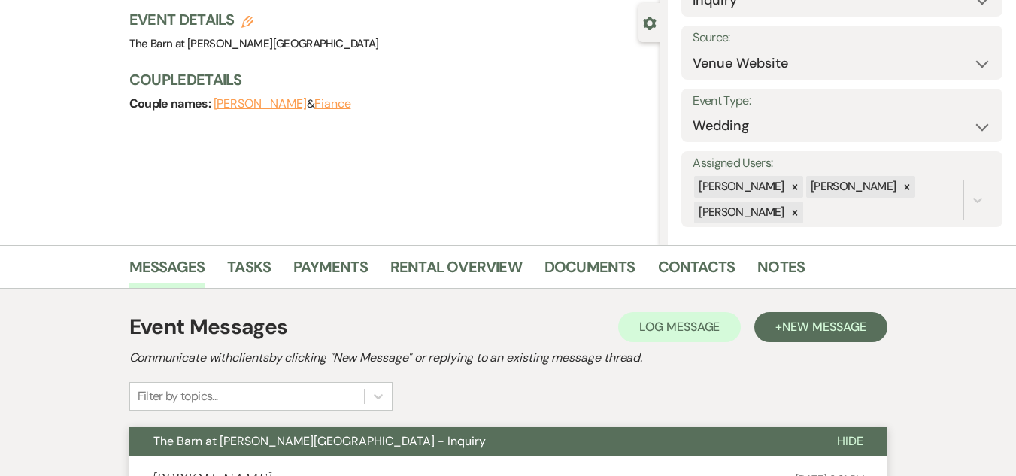
scroll to position [0, 0]
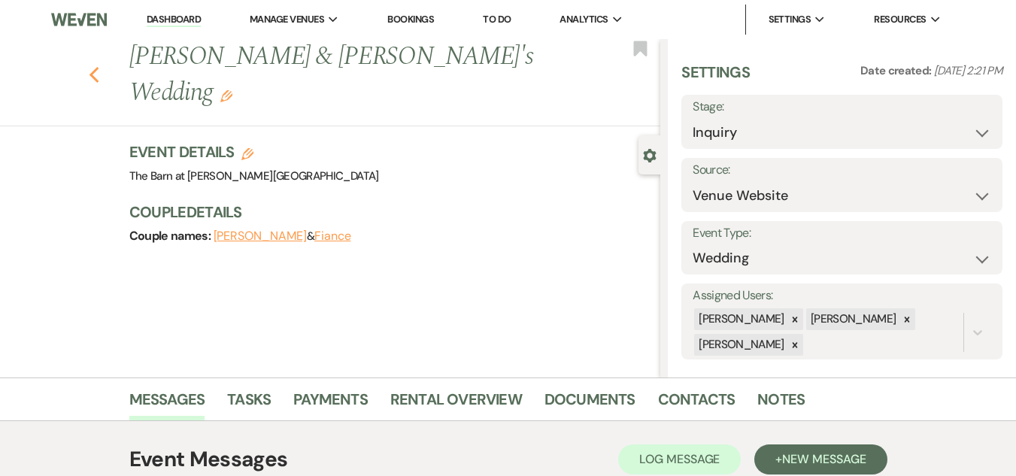
click at [100, 66] on icon "Previous" at bounding box center [94, 75] width 11 height 18
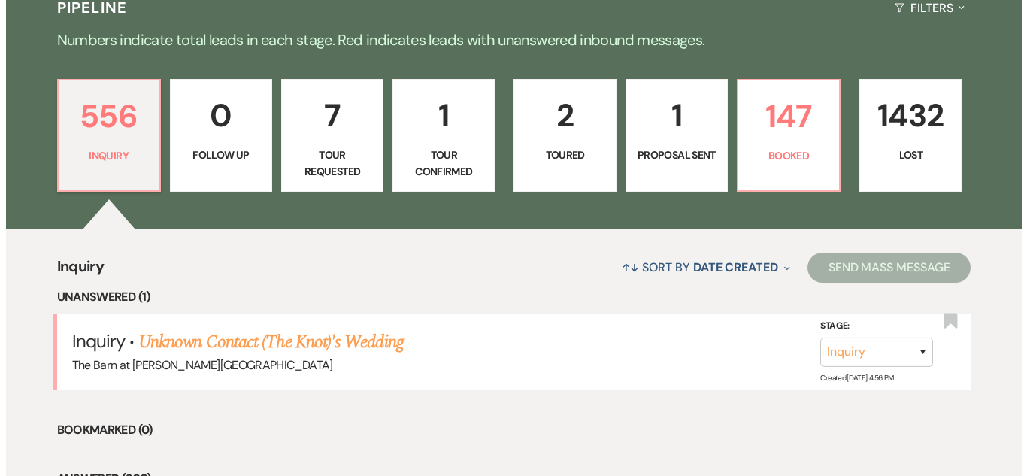
scroll to position [150, 0]
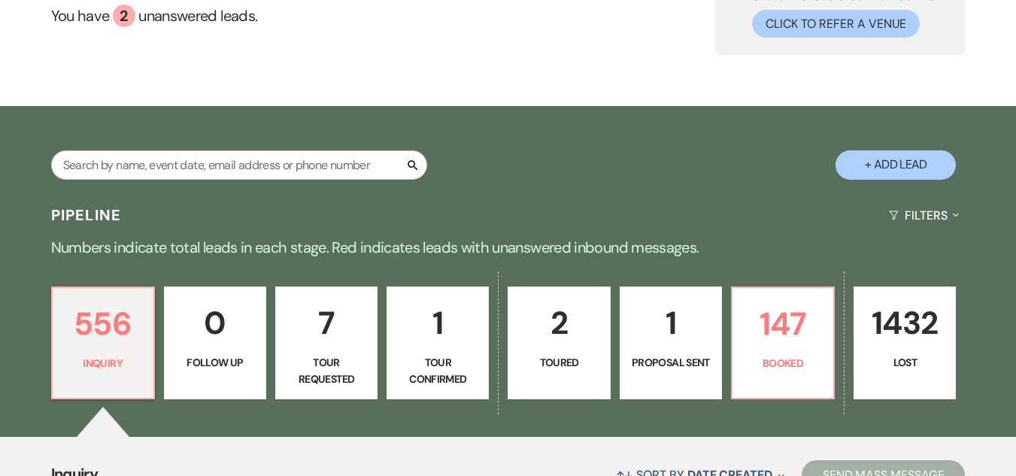
click at [885, 159] on button "+ Add Lead" at bounding box center [896, 164] width 120 height 29
select select "493"
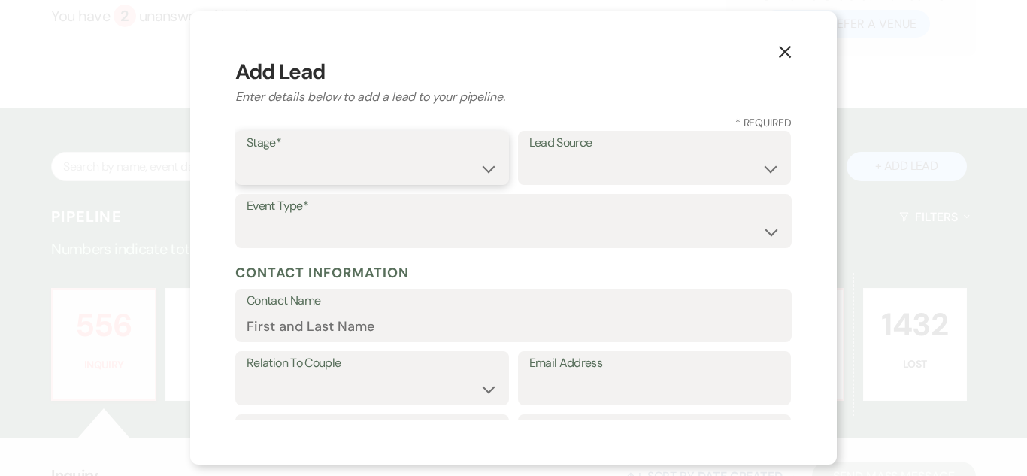
click at [378, 163] on select "Inquiry Follow Up Tour Requested Tour Confirmed Toured Proposal Sent Booked Lost" at bounding box center [372, 168] width 251 height 29
select select "1"
click at [247, 154] on select "Inquiry Follow Up Tour Requested Tour Confirmed Toured Proposal Sent Booked Lost" at bounding box center [372, 168] width 251 height 29
drag, startPoint x: 657, startPoint y: 164, endPoint x: 639, endPoint y: 177, distance: 21.5
click at [657, 163] on select "Weven Venue Website Instagram Facebook Pinterest Google The Knot Wedding Wire H…" at bounding box center [654, 168] width 251 height 29
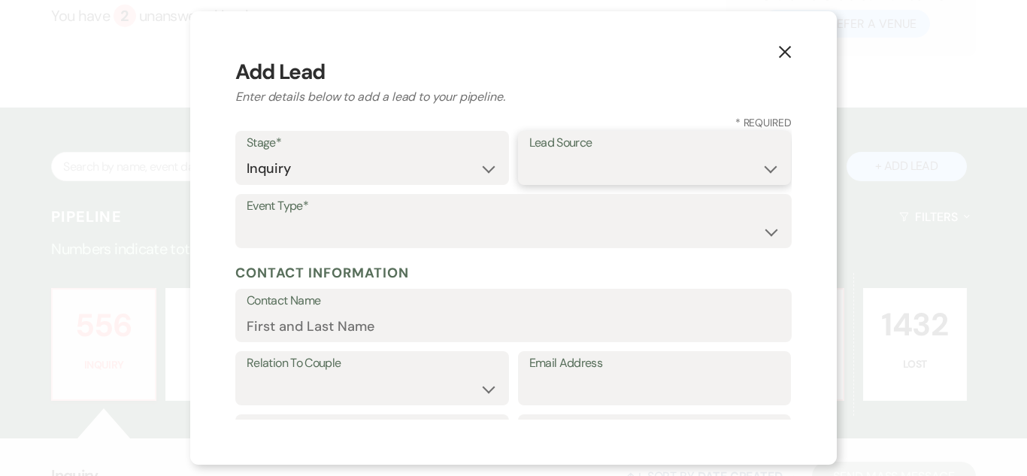
select select "5"
click at [529, 154] on select "Weven Venue Website Instagram Facebook Pinterest Google The Knot Wedding Wire H…" at bounding box center [654, 168] width 251 height 29
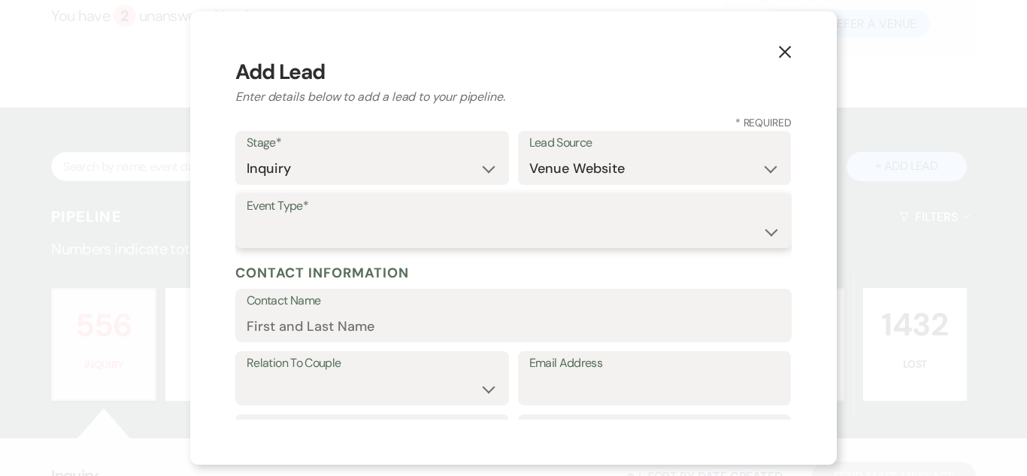
click at [619, 229] on select "Wedding Anniversary Party Baby Shower Bachelorette / Bachelor Party Birthday Pa…" at bounding box center [514, 231] width 534 height 29
select select "1"
click at [247, 217] on select "Wedding Anniversary Party Baby Shower Bachelorette / Bachelor Party Birthday Pa…" at bounding box center [514, 231] width 534 height 29
click at [353, 327] on input "Contact Name" at bounding box center [514, 325] width 534 height 29
paste input "[PERSON_NAME] [EMAIL_ADDRESS][DOMAIN_NAME]"
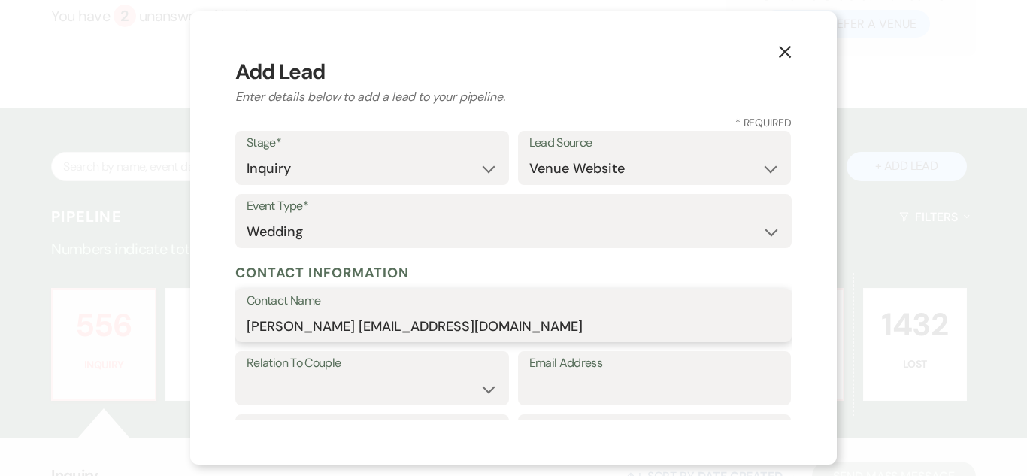
drag, startPoint x: 338, startPoint y: 327, endPoint x: 687, endPoint y: 387, distance: 353.3
click at [687, 387] on form "Stage* Inquiry Follow Up Tour Requested Tour Confirmed Toured Proposal Sent Boo…" at bounding box center [513, 463] width 557 height 664
type input "[PERSON_NAME]"
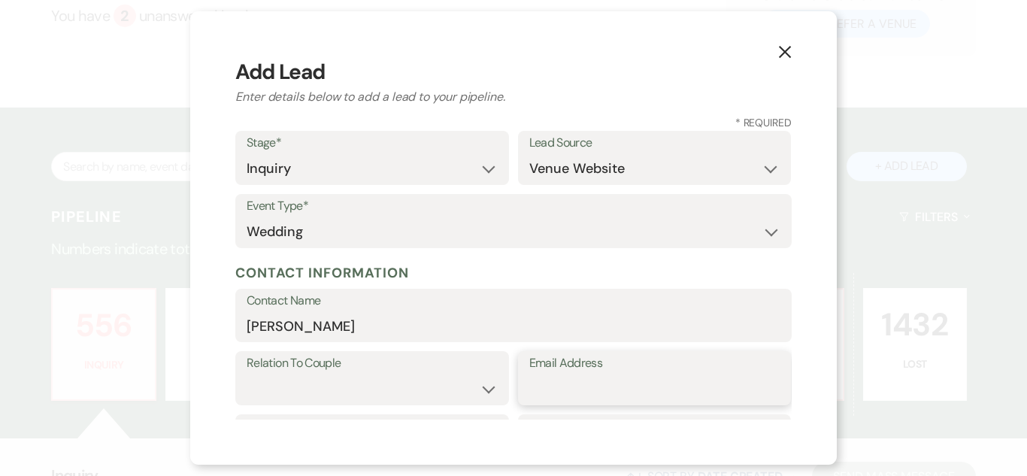
click at [691, 377] on input "Email Address" at bounding box center [654, 389] width 251 height 29
paste input "[EMAIL_ADDRESS][DOMAIN_NAME]"
type input "[EMAIL_ADDRESS][DOMAIN_NAME]"
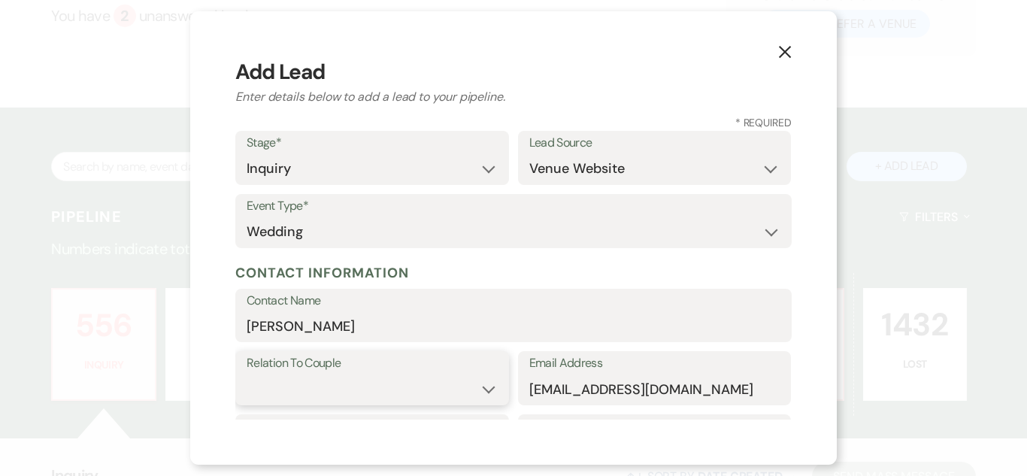
click at [445, 375] on select "Couple Planner Parent of Couple Family Member Friend Other" at bounding box center [372, 389] width 251 height 29
select select "1"
click at [247, 375] on select "Couple Planner Parent of Couple Family Member Friend Other" at bounding box center [372, 389] width 251 height 29
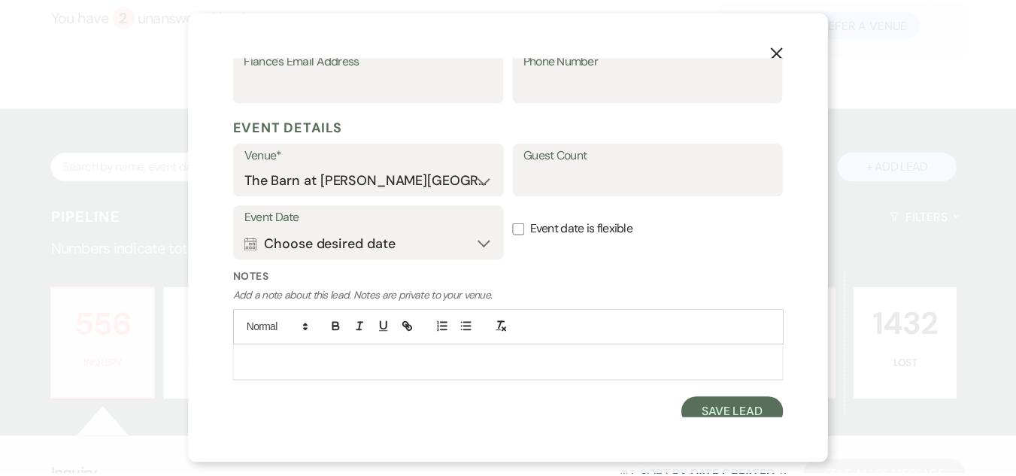
scroll to position [531, 0]
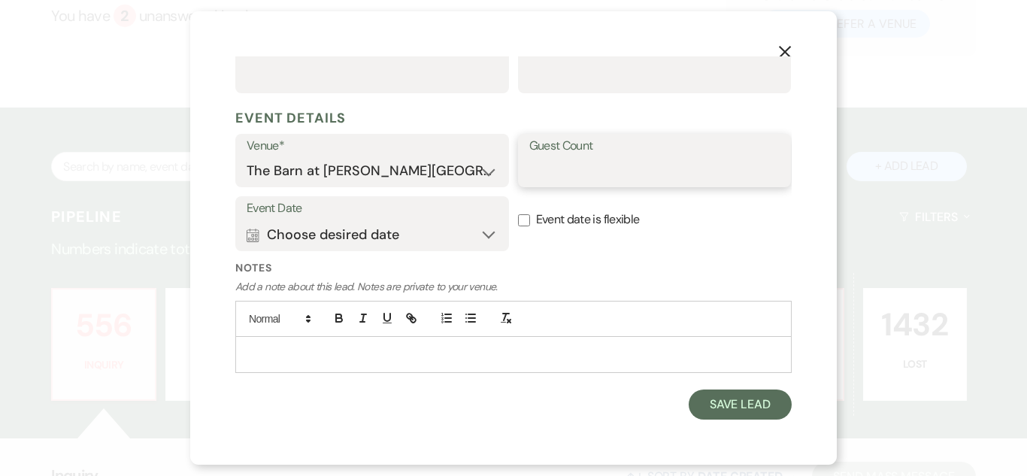
click at [660, 157] on input "Guest Count" at bounding box center [654, 170] width 251 height 29
click at [634, 171] on input "Guest Count" at bounding box center [654, 170] width 251 height 29
type input "101 - 150"
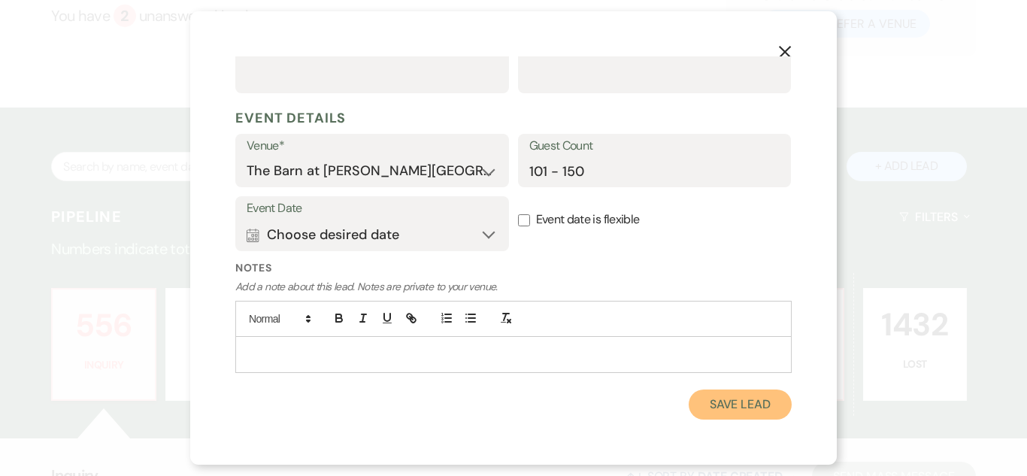
click at [732, 403] on button "Save Lead" at bounding box center [740, 405] width 103 height 30
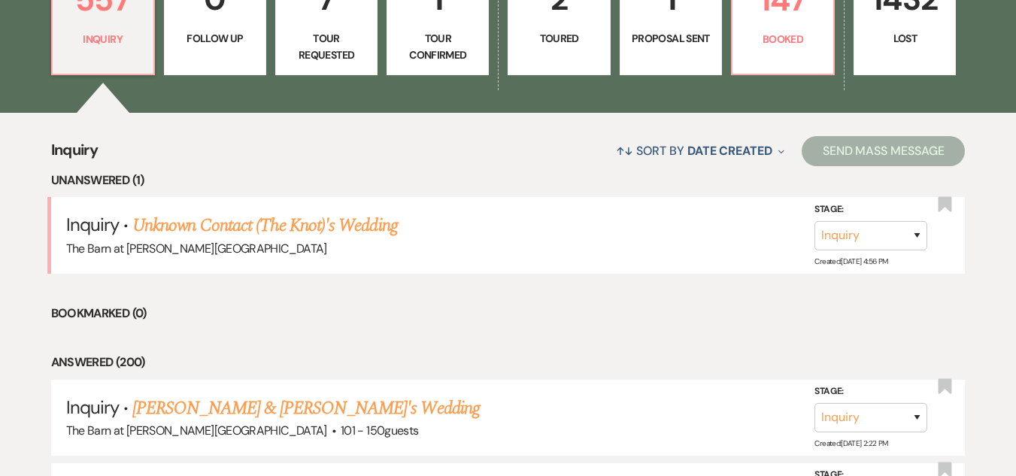
scroll to position [526, 0]
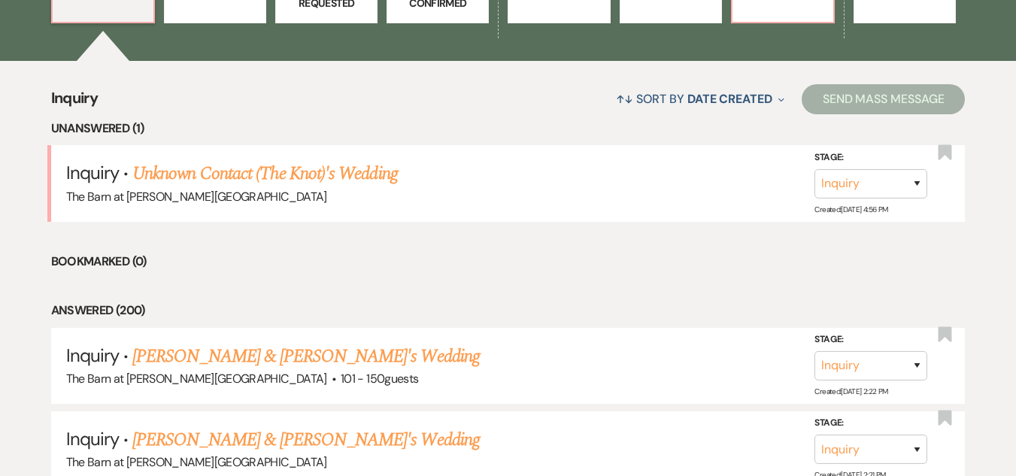
click at [291, 349] on link "[PERSON_NAME] & [PERSON_NAME]'s Wedding" at bounding box center [305, 356] width 347 height 27
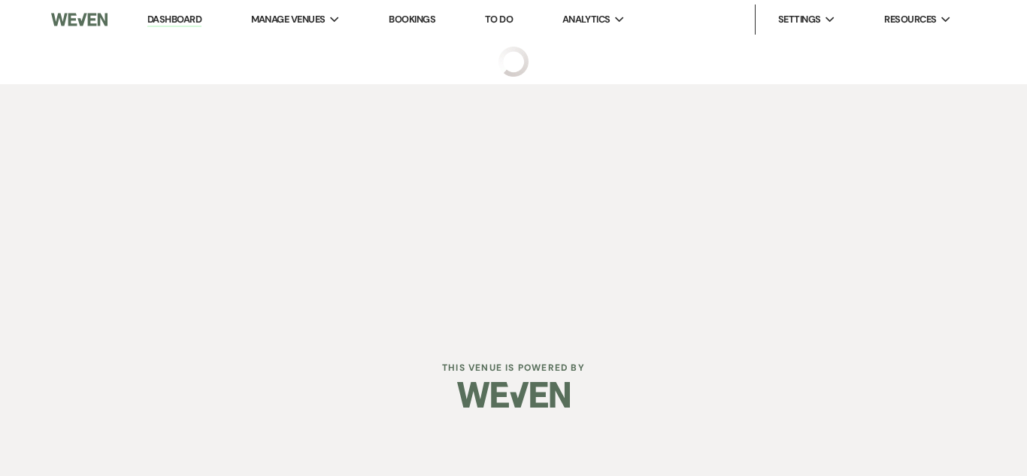
select select "5"
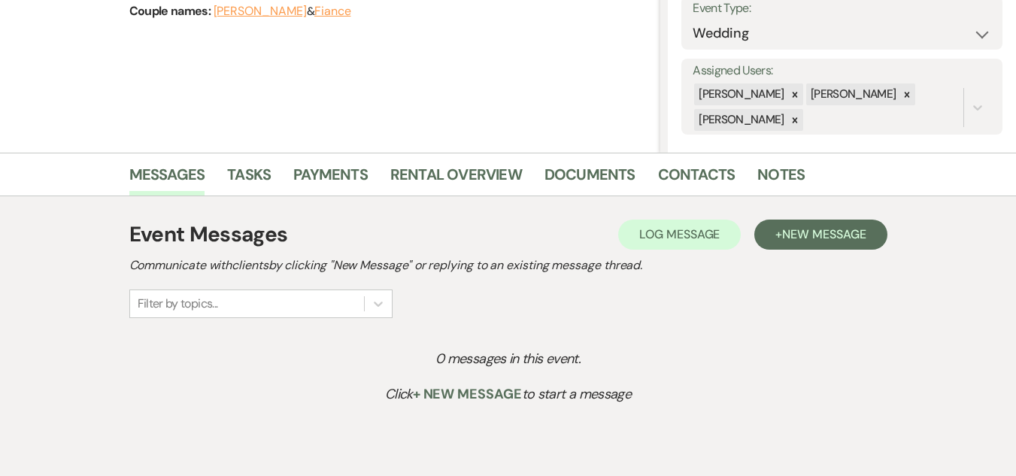
scroll to position [226, 0]
click at [841, 230] on span "New Message" at bounding box center [823, 234] width 83 height 16
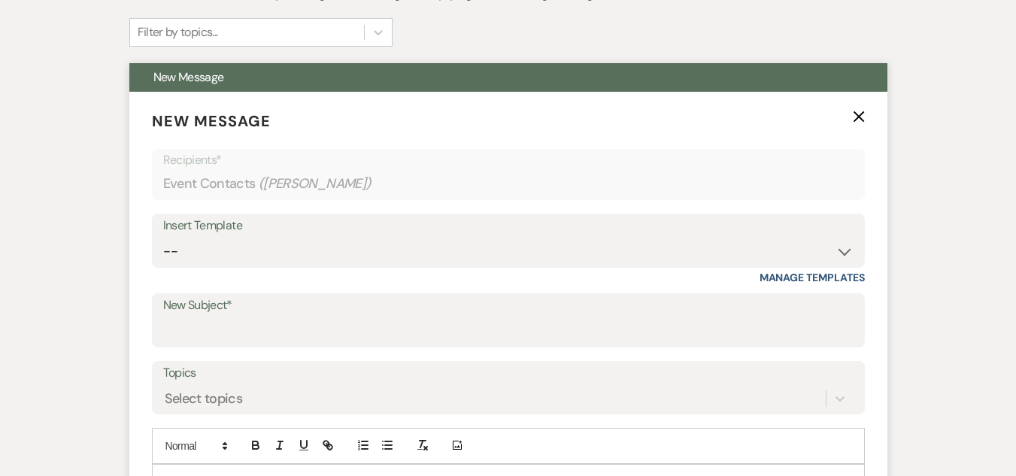
scroll to position [526, 0]
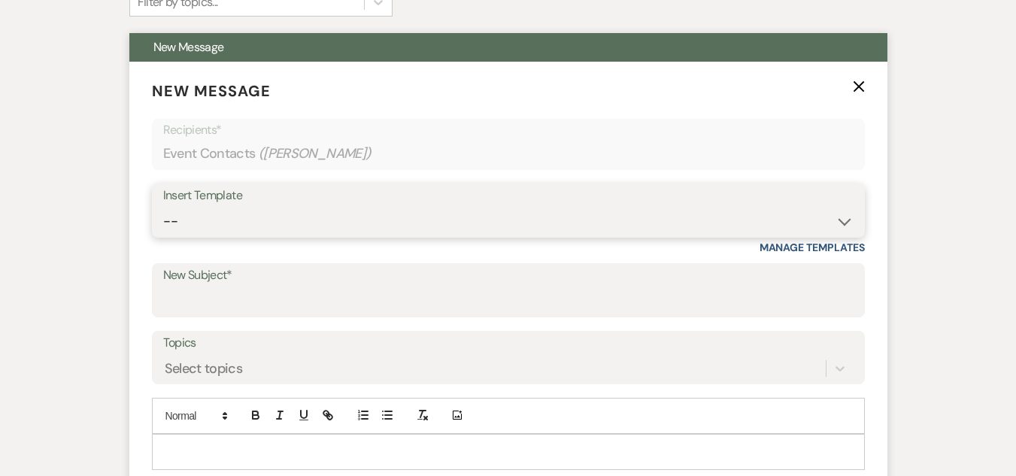
click at [489, 225] on select "-- Weven Planning Portal Introduction (Booked Events) Welcome Email Offboarding…" at bounding box center [508, 221] width 690 height 29
select select "5124"
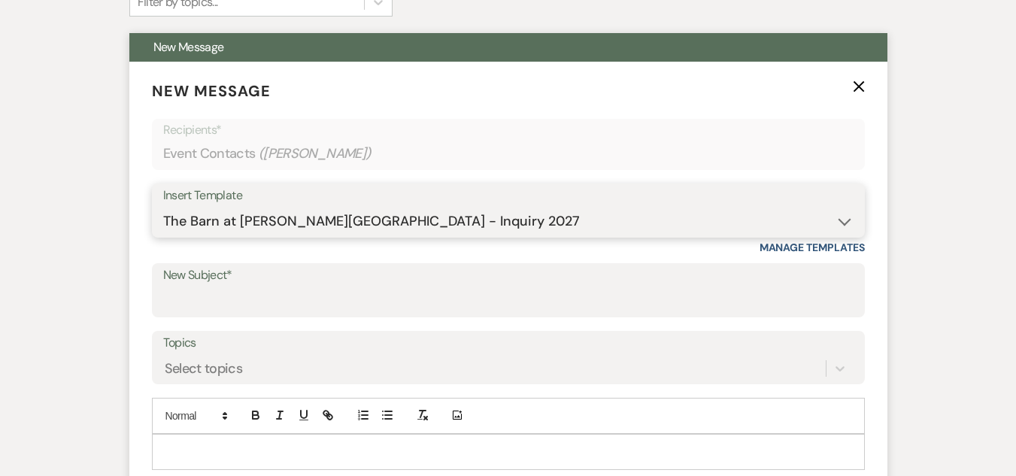
click at [163, 207] on select "-- Weven Planning Portal Introduction (Booked Events) Welcome Email Offboarding…" at bounding box center [508, 221] width 690 height 29
type input "The Barn at [PERSON_NAME][GEOGRAPHIC_DATA] - Inquiry"
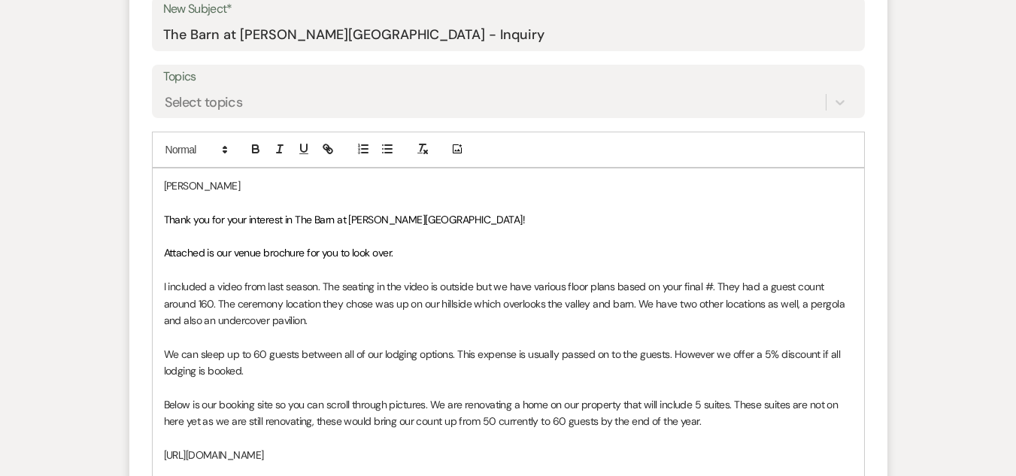
scroll to position [827, 0]
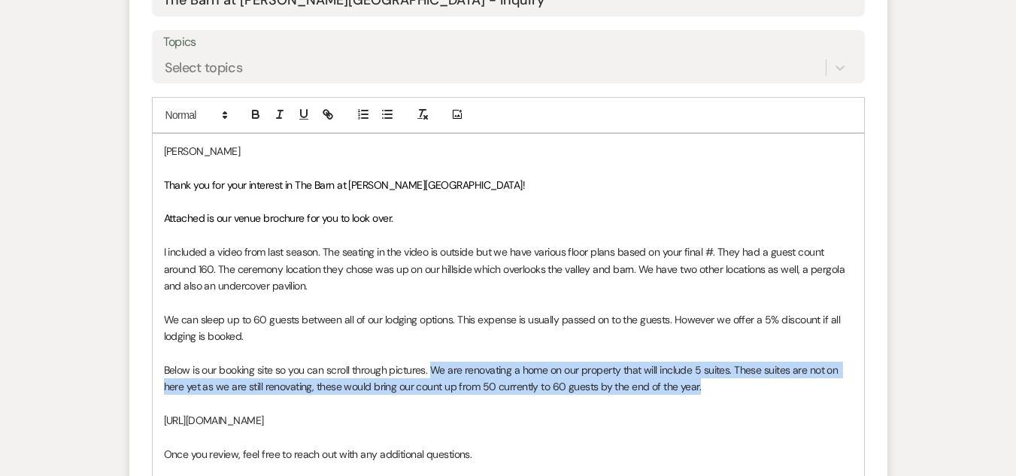
drag, startPoint x: 714, startPoint y: 393, endPoint x: 430, endPoint y: 365, distance: 284.9
click at [430, 365] on p "Below is our booking site so you can scroll through pictures. We are renovating…" at bounding box center [508, 379] width 689 height 34
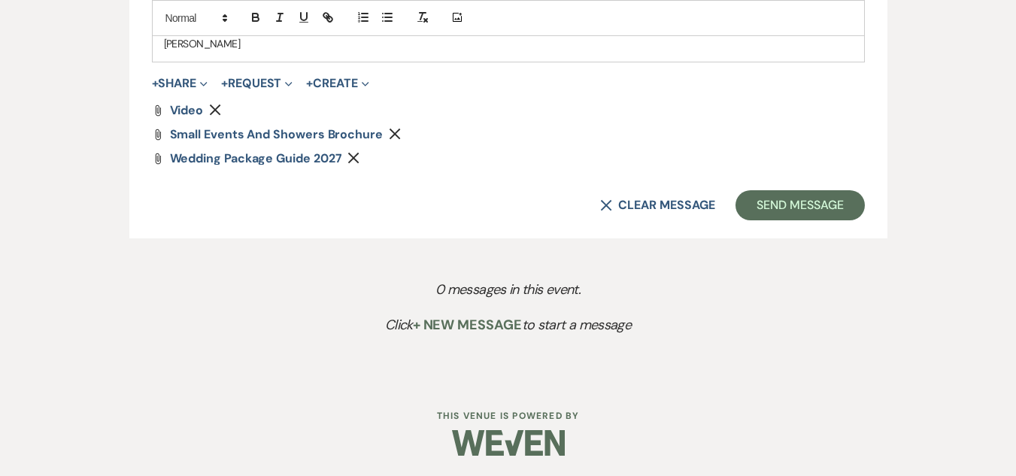
scroll to position [1307, 0]
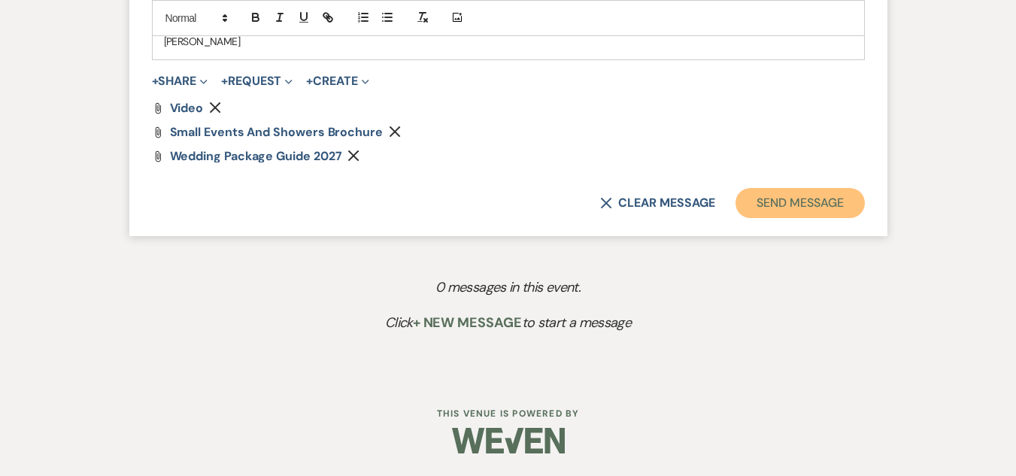
click at [819, 214] on button "Send Message" at bounding box center [799, 203] width 129 height 30
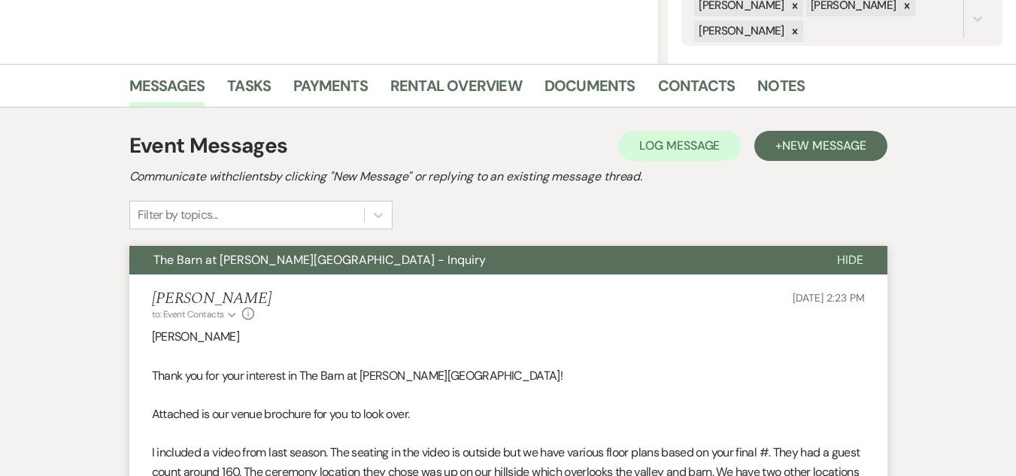
scroll to position [0, 0]
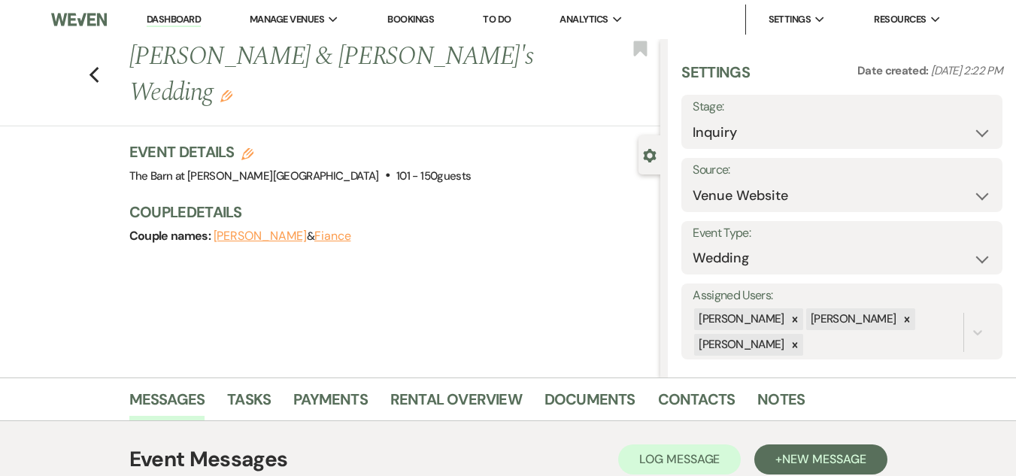
click at [93, 53] on div "Previous [PERSON_NAME] & [PERSON_NAME]'s Wedding Edit Bookmark" at bounding box center [326, 82] width 668 height 87
click at [100, 66] on icon "Previous" at bounding box center [94, 75] width 11 height 18
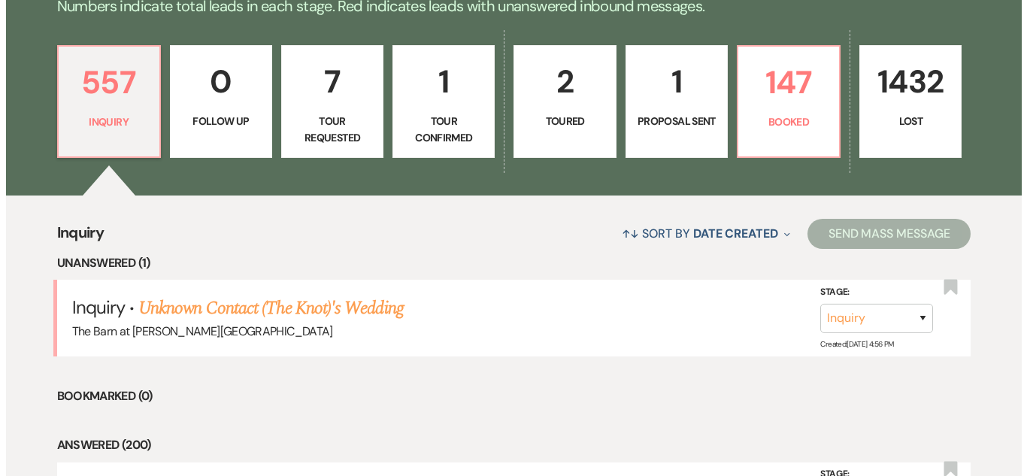
scroll to position [226, 0]
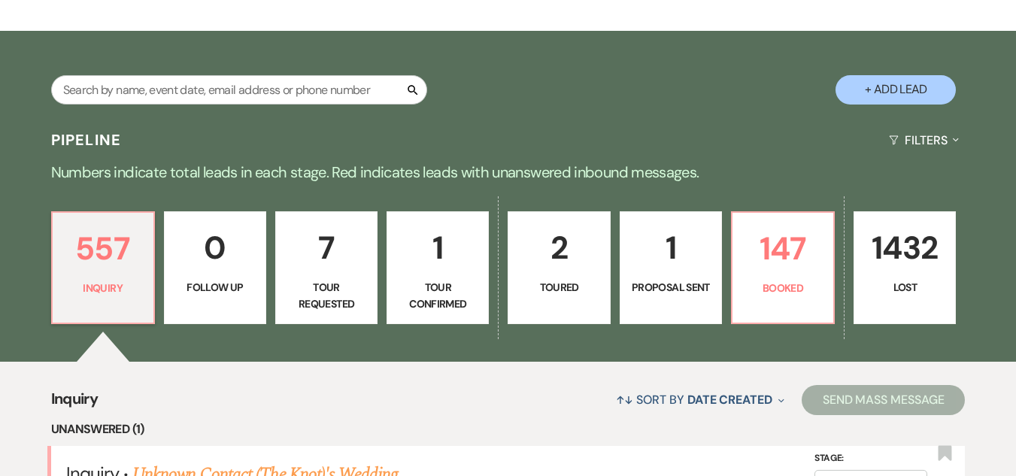
click at [916, 86] on button "+ Add Lead" at bounding box center [896, 89] width 120 height 29
select select "493"
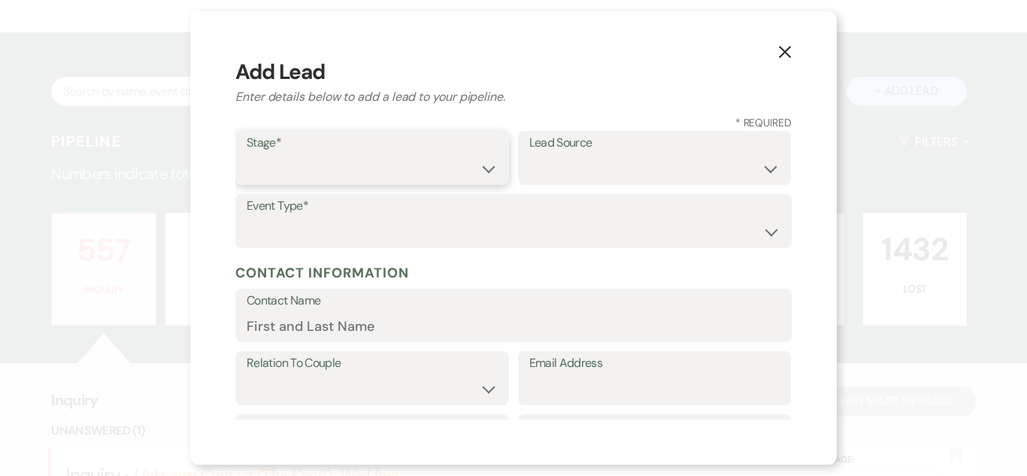
click at [400, 170] on select "Inquiry Follow Up Tour Requested Tour Confirmed Toured Proposal Sent Booked Lost" at bounding box center [372, 168] width 251 height 29
select select "1"
click at [247, 154] on select "Inquiry Follow Up Tour Requested Tour Confirmed Toured Proposal Sent Booked Lost" at bounding box center [372, 168] width 251 height 29
click at [627, 160] on select "Weven Venue Website Instagram Facebook Pinterest Google The Knot Wedding Wire H…" at bounding box center [654, 168] width 251 height 29
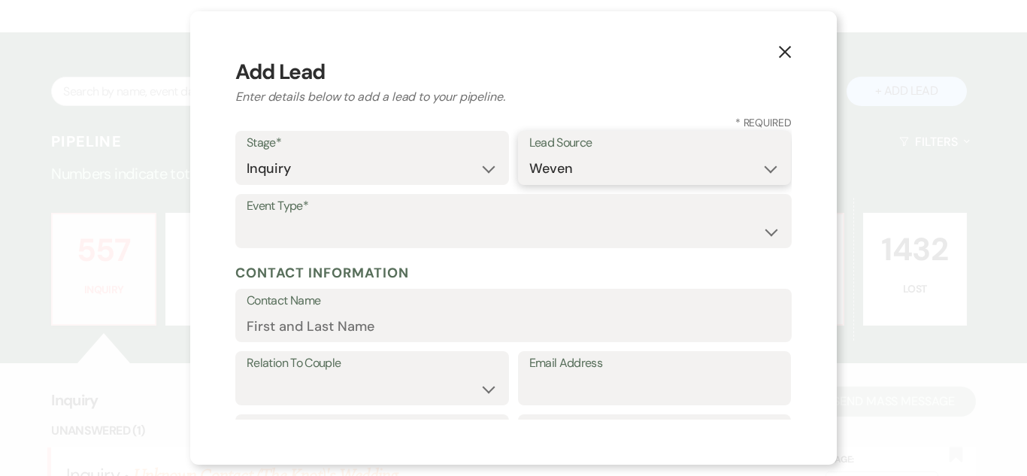
click at [529, 154] on select "Weven Venue Website Instagram Facebook Pinterest Google The Knot Wedding Wire H…" at bounding box center [654, 168] width 251 height 29
click at [637, 174] on select "Weven Venue Website Instagram Facebook Pinterest Google The Knot Wedding Wire H…" at bounding box center [654, 168] width 251 height 29
select select "5"
click at [529, 154] on select "Weven Venue Website Instagram Facebook Pinterest Google The Knot Wedding Wire H…" at bounding box center [654, 168] width 251 height 29
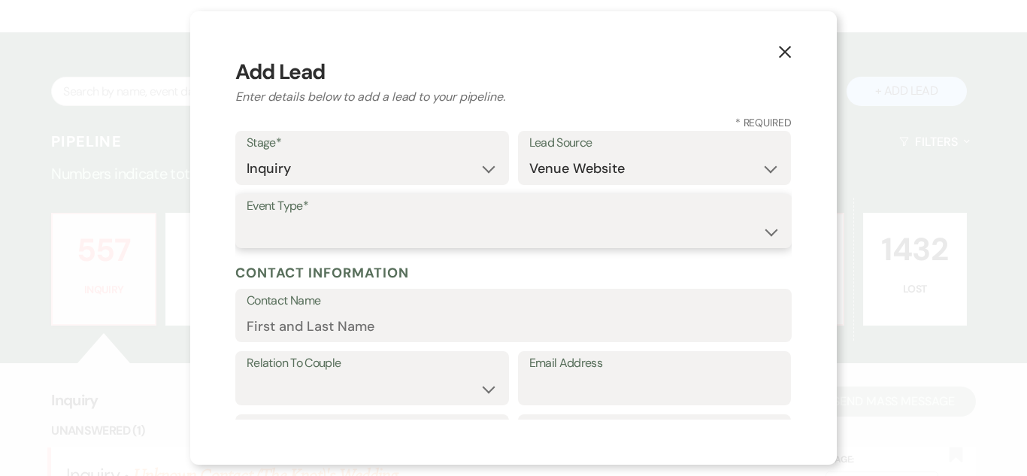
click at [623, 243] on select "Wedding Anniversary Party Baby Shower Bachelorette / Bachelor Party Birthday Pa…" at bounding box center [514, 231] width 534 height 29
select select "1"
click at [247, 217] on select "Wedding Anniversary Party Baby Shower Bachelorette / Bachelor Party Birthday Pa…" at bounding box center [514, 231] width 534 height 29
click at [506, 333] on input "Contact Name" at bounding box center [514, 325] width 534 height 29
paste input "[PERSON_NAME] [EMAIL_ADDRESS][DOMAIN_NAME]"
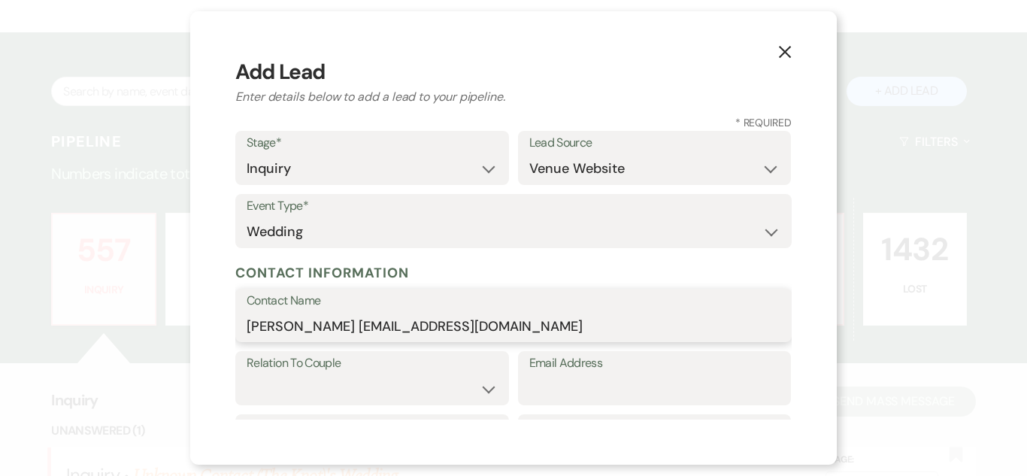
drag, startPoint x: 506, startPoint y: 333, endPoint x: 364, endPoint y: 341, distance: 142.3
click at [364, 341] on input "[PERSON_NAME] [EMAIL_ADDRESS][DOMAIN_NAME]" at bounding box center [514, 325] width 534 height 29
drag, startPoint x: 350, startPoint y: 329, endPoint x: 358, endPoint y: 325, distance: 9.1
click at [374, 323] on input "[PERSON_NAME] [EMAIL_ADDRESS][DOMAIN_NAME]" at bounding box center [514, 325] width 534 height 29
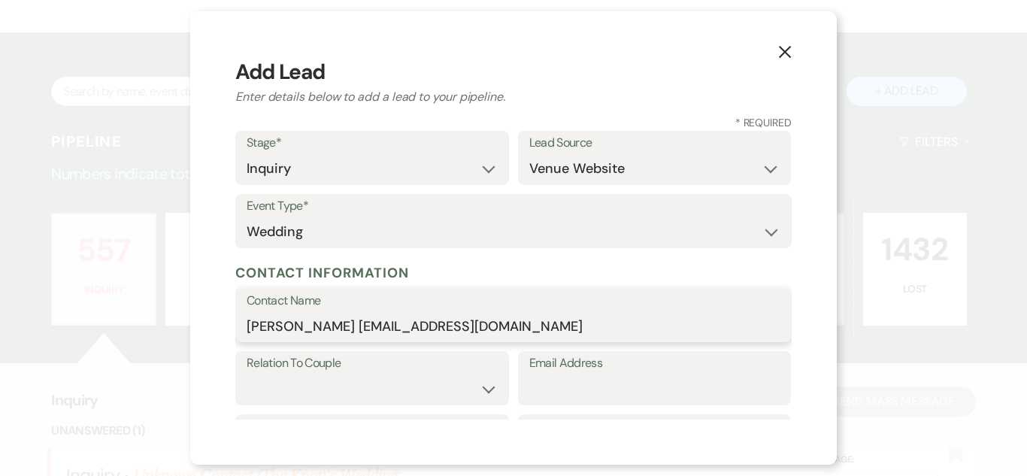
click at [356, 322] on input "[PERSON_NAME] [EMAIL_ADDRESS][DOMAIN_NAME]" at bounding box center [514, 325] width 534 height 29
click at [353, 323] on input "[PERSON_NAME] [EMAIL_ADDRESS][DOMAIN_NAME]" at bounding box center [514, 325] width 534 height 29
drag, startPoint x: 353, startPoint y: 323, endPoint x: 529, endPoint y: 317, distance: 176.1
click at [529, 317] on input "[PERSON_NAME] [EMAIL_ADDRESS][DOMAIN_NAME]" at bounding box center [514, 325] width 534 height 29
type input "[PERSON_NAME]"
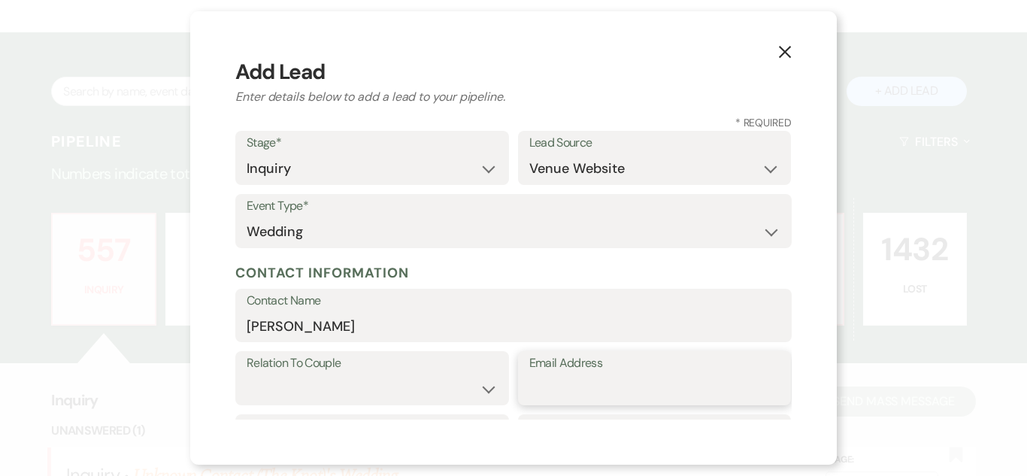
click at [626, 375] on input "Email Address" at bounding box center [654, 389] width 251 height 29
paste input "[EMAIL_ADDRESS][DOMAIN_NAME]"
type input "[EMAIL_ADDRESS][DOMAIN_NAME]"
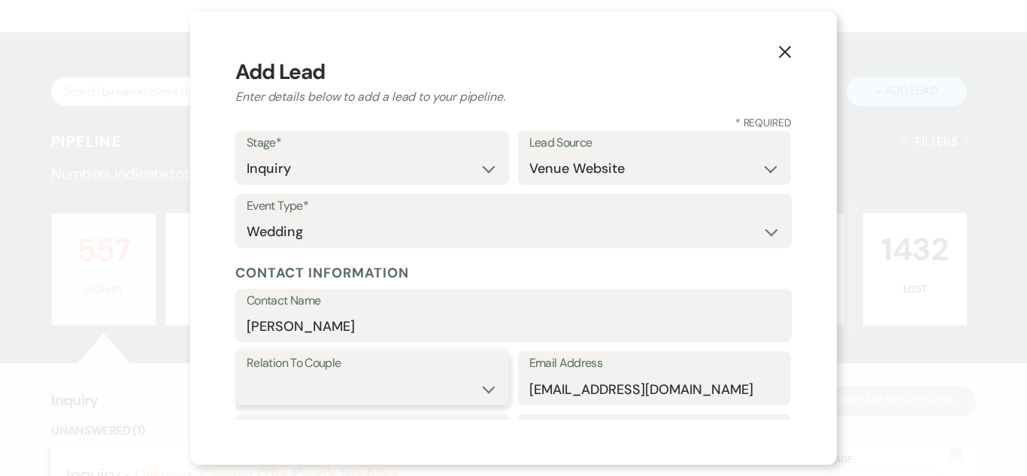
click at [485, 385] on select "Couple Planner Parent of Couple Family Member Friend Other" at bounding box center [372, 389] width 251 height 29
select select "1"
click at [247, 375] on select "Couple Planner Parent of Couple Family Member Friend Other" at bounding box center [372, 389] width 251 height 29
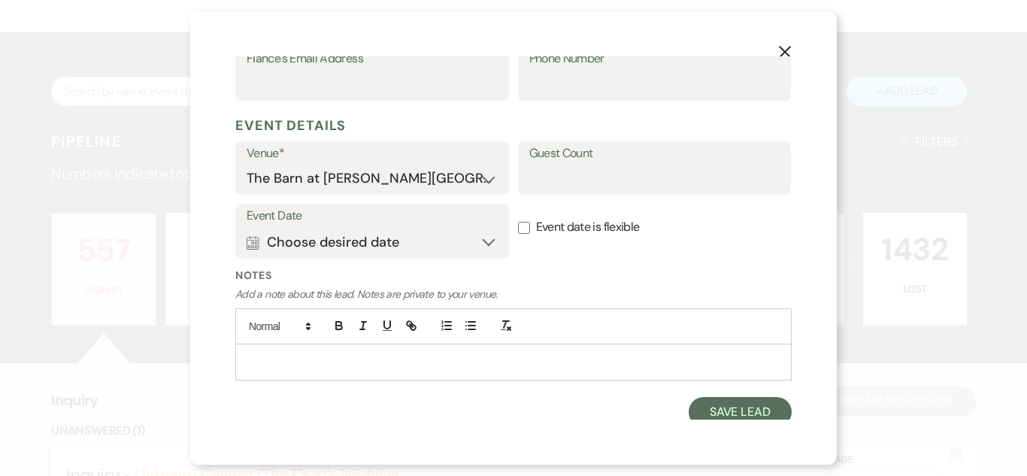
scroll to position [531, 0]
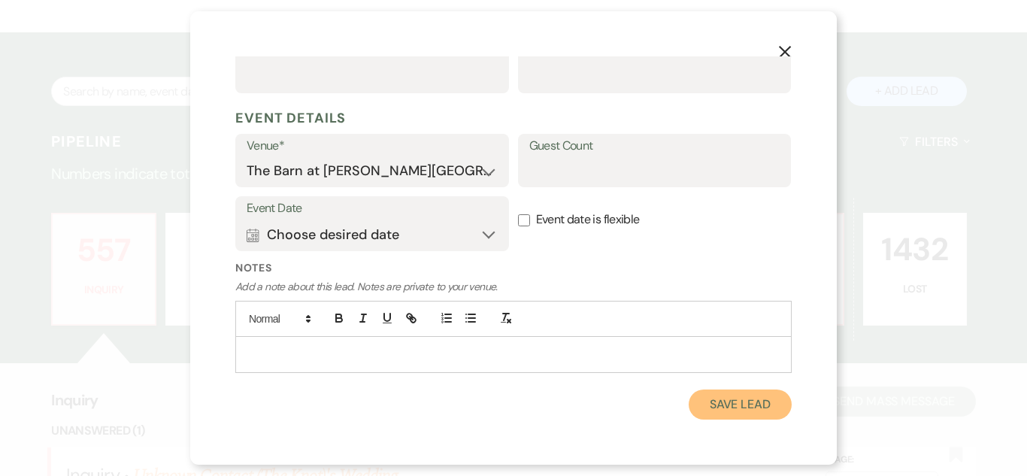
click at [739, 400] on button "Save Lead" at bounding box center [740, 405] width 103 height 30
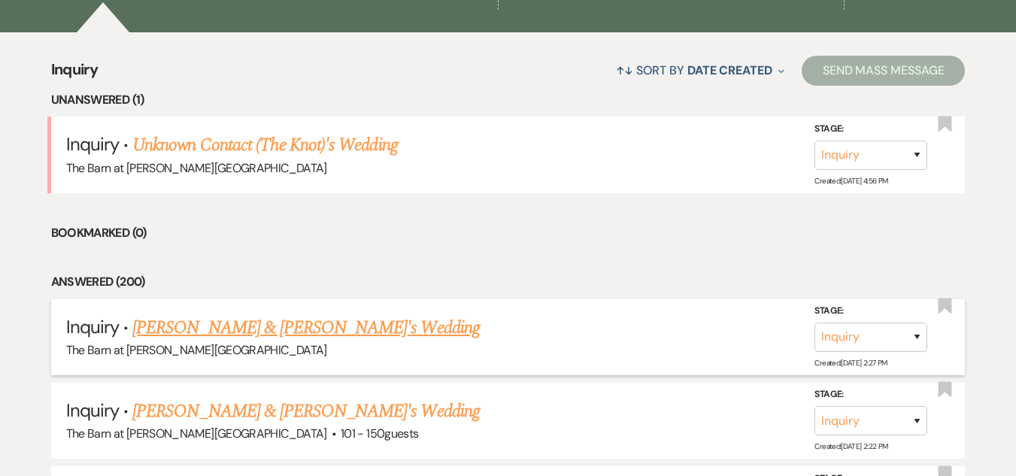
scroll to position [602, 0]
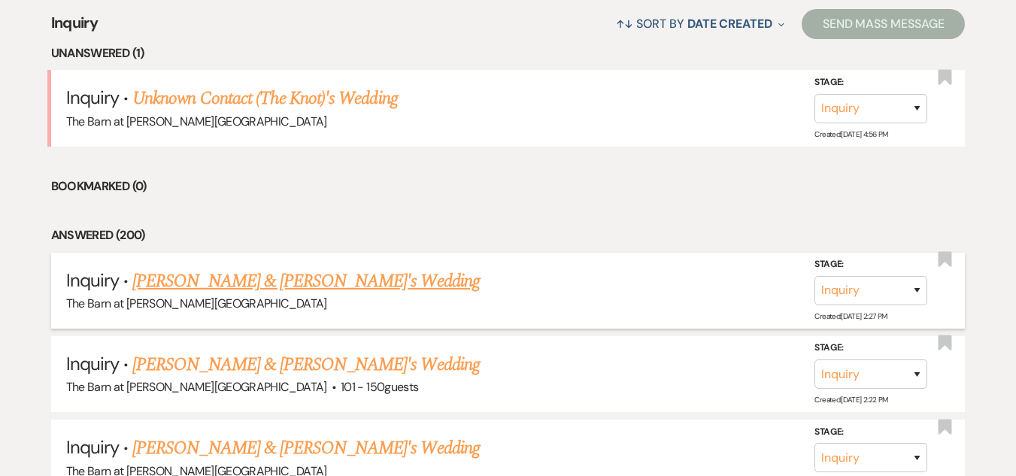
click at [319, 278] on link "[PERSON_NAME] & [PERSON_NAME]'s Wedding" at bounding box center [305, 281] width 347 height 27
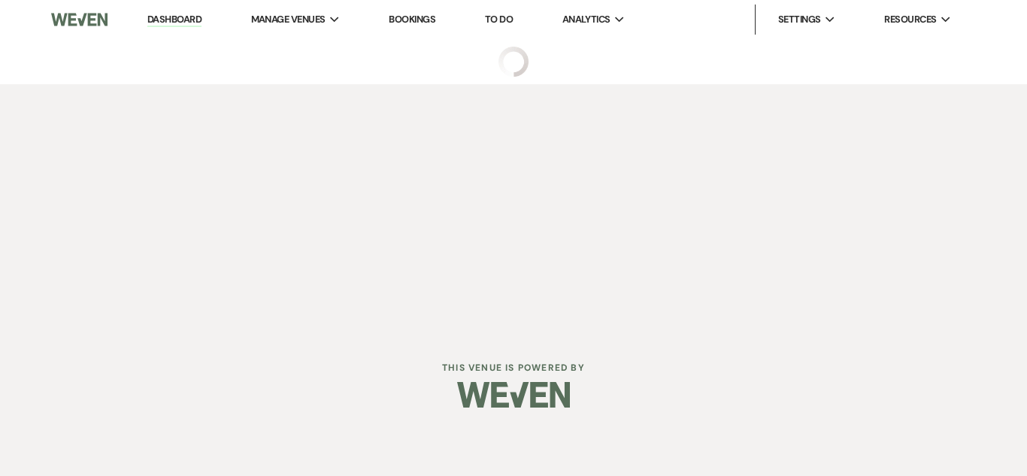
select select "5"
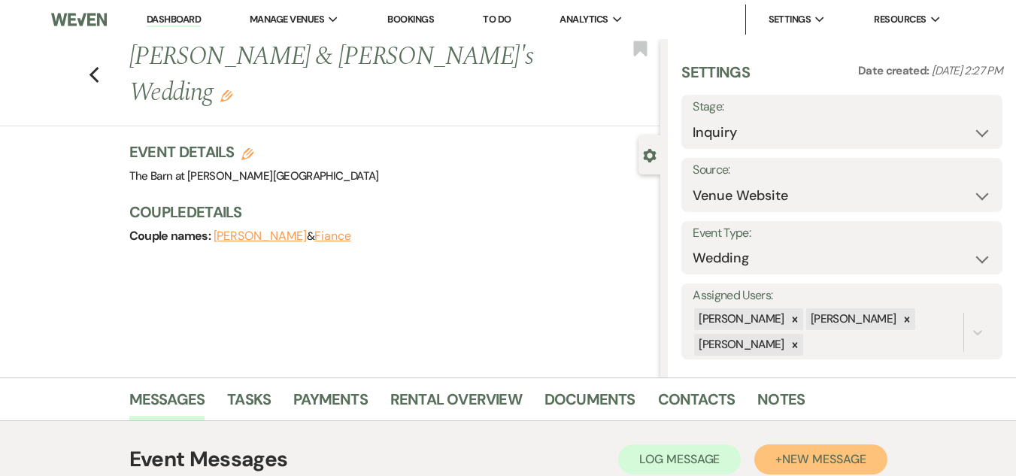
click at [836, 466] on span "New Message" at bounding box center [823, 459] width 83 height 16
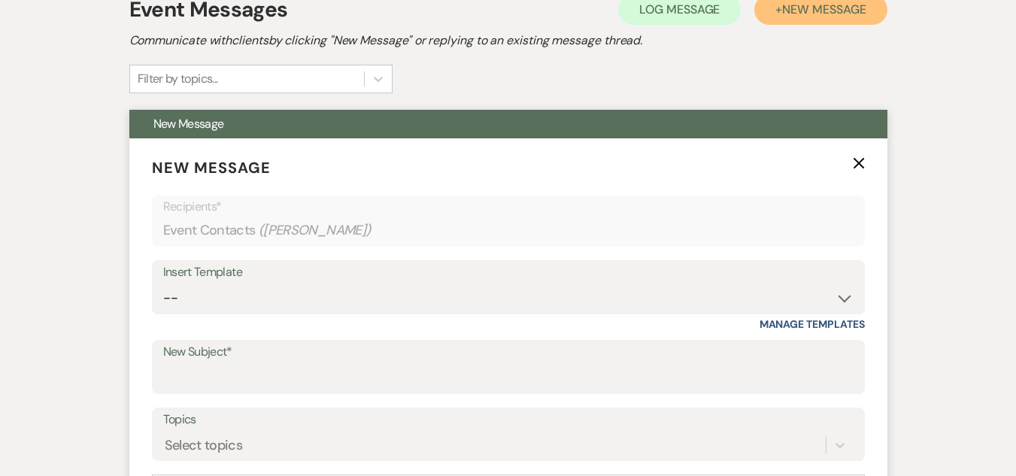
scroll to position [451, 0]
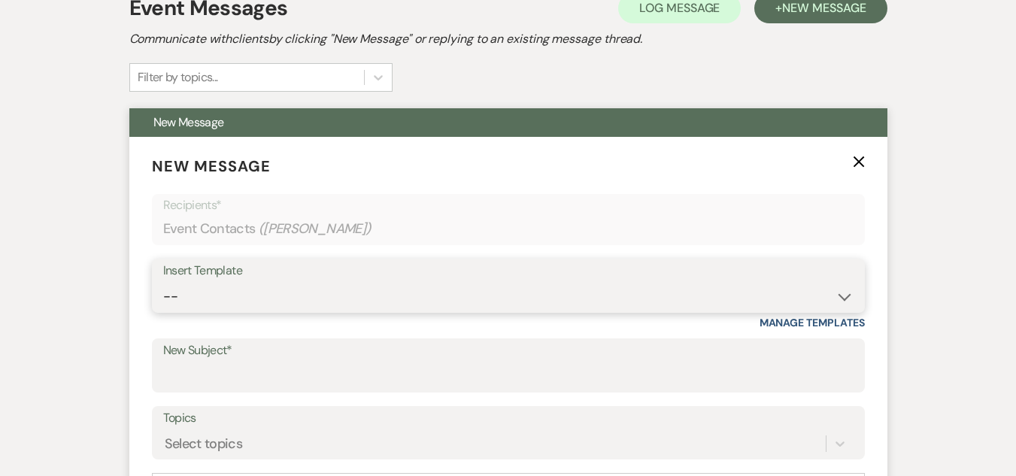
click at [529, 297] on select "-- Weven Planning Portal Introduction (Booked Events) Welcome Email Offboarding…" at bounding box center [508, 296] width 690 height 29
select select "4054"
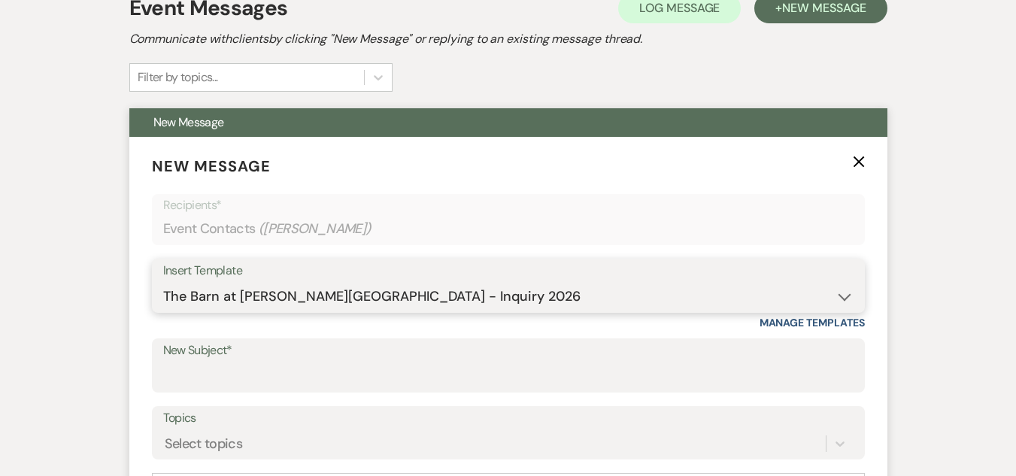
click at [163, 282] on select "-- Weven Planning Portal Introduction (Booked Events) Welcome Email Offboarding…" at bounding box center [508, 296] width 690 height 29
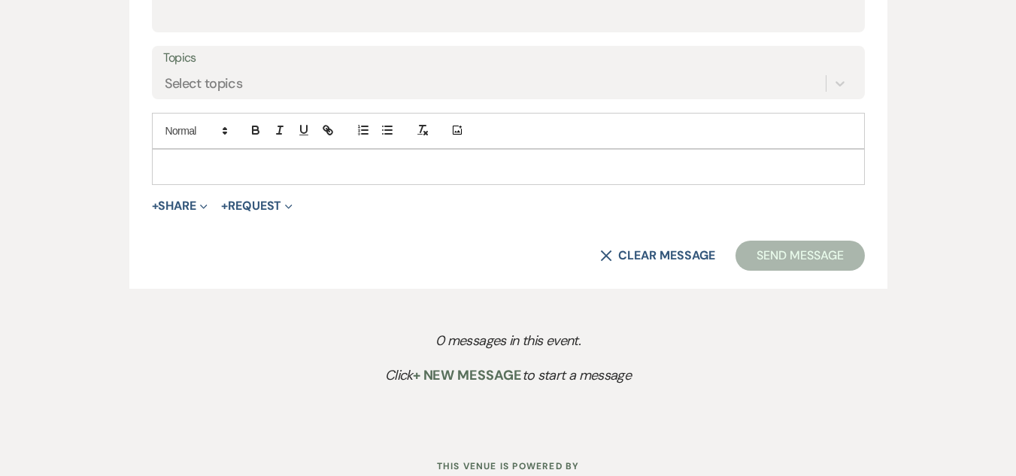
scroll to position [827, 0]
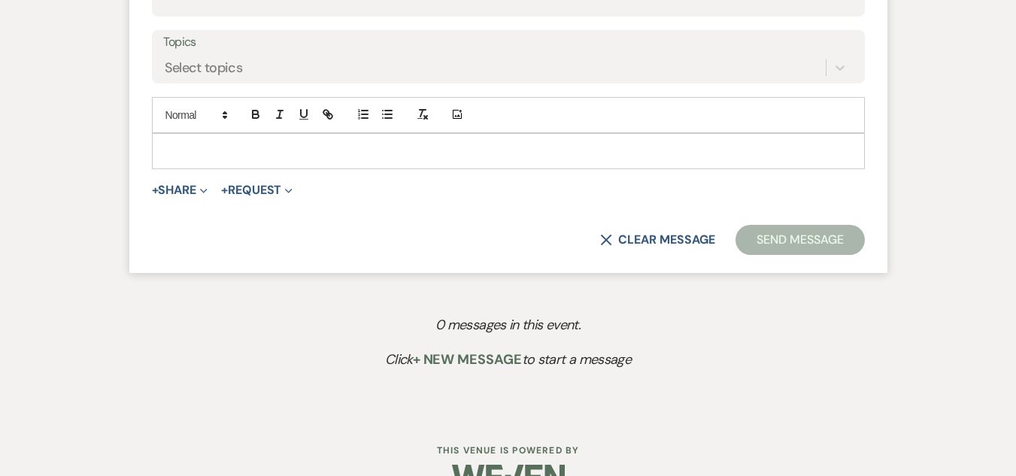
type input "The Barn at [PERSON_NAME][GEOGRAPHIC_DATA] - Inquiry"
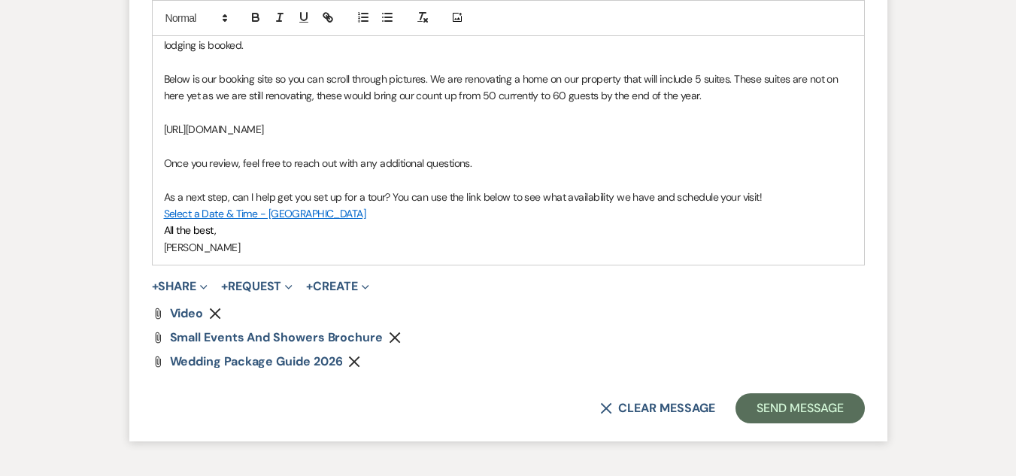
scroll to position [1128, 0]
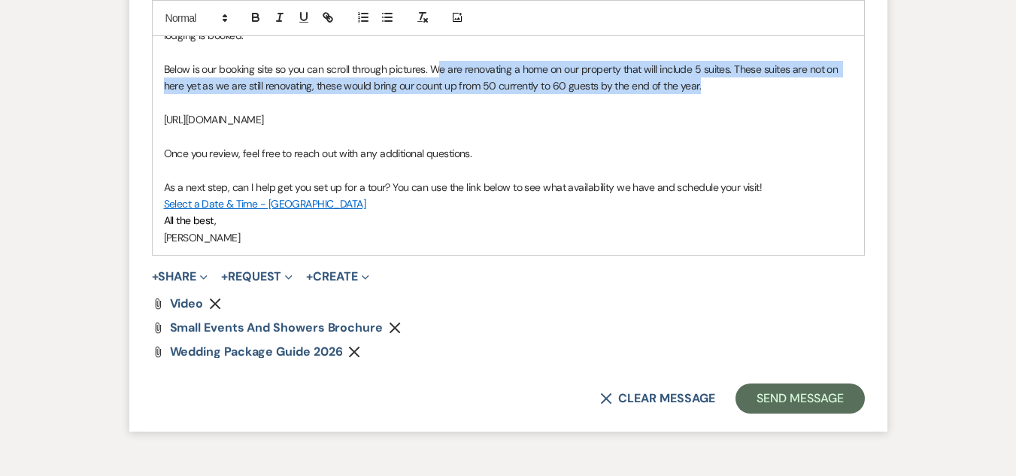
drag, startPoint x: 708, startPoint y: 90, endPoint x: 435, endPoint y: 69, distance: 273.8
click at [435, 69] on p "Below is our booking site so you can scroll through pictures. We are renovating…" at bounding box center [508, 78] width 689 height 34
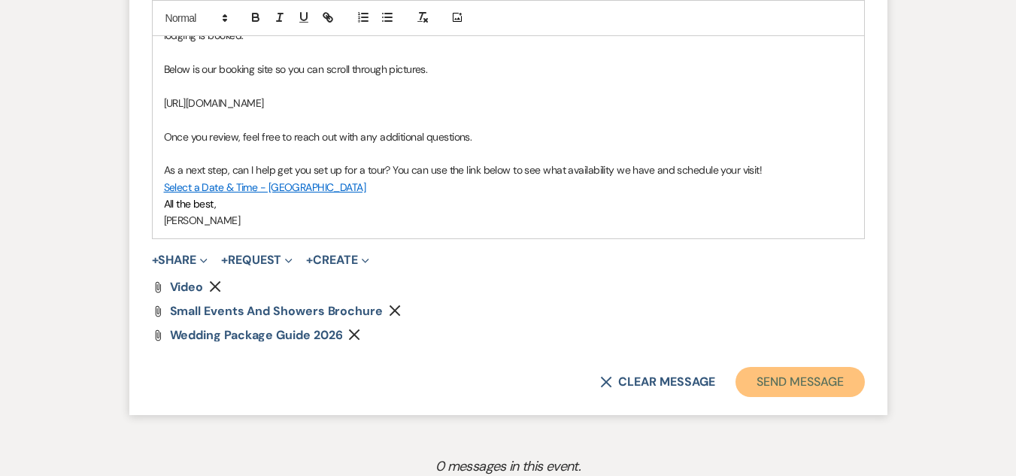
click at [796, 372] on button "Send Message" at bounding box center [799, 382] width 129 height 30
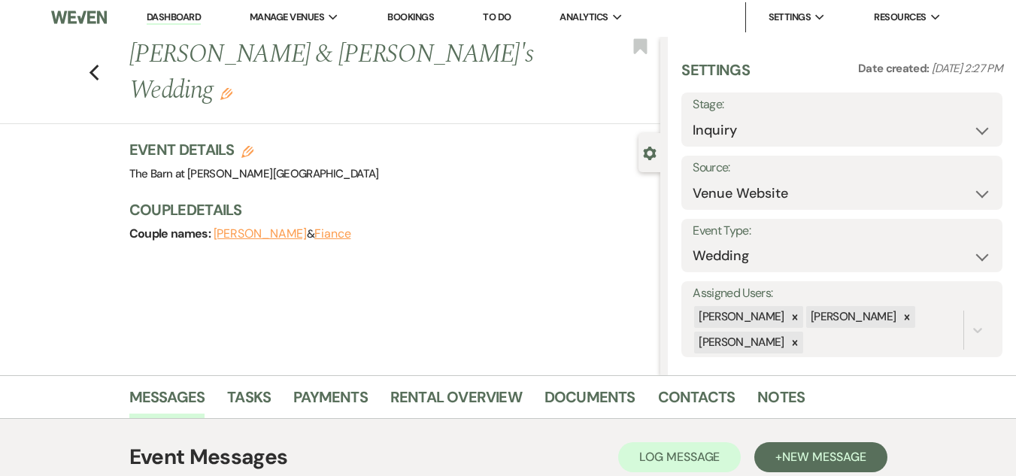
scroll to position [0, 0]
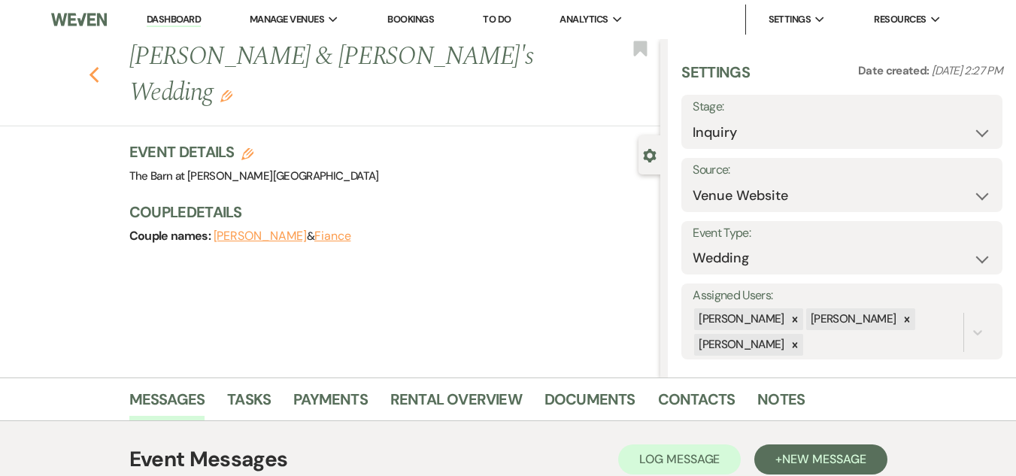
click at [100, 66] on icon "Previous" at bounding box center [94, 75] width 11 height 18
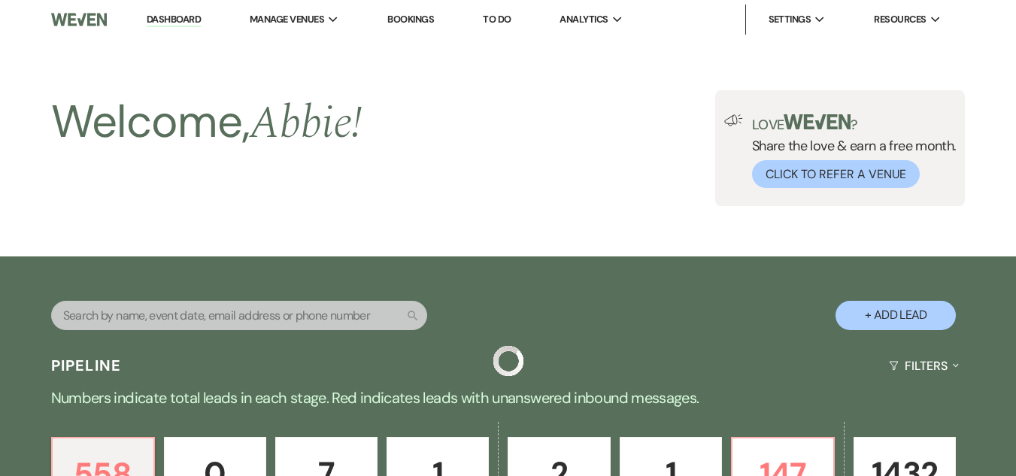
scroll to position [602, 0]
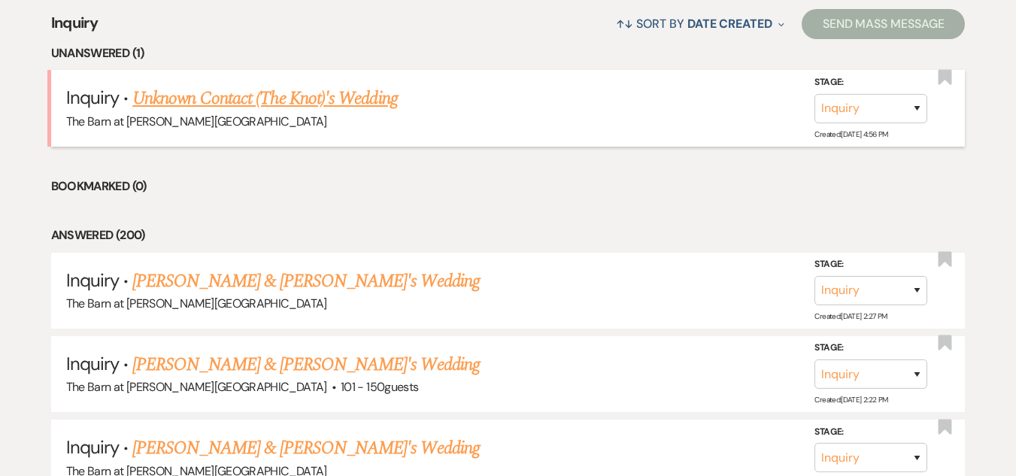
click at [293, 95] on link "Unknown Contact (The Knot)'s Wedding" at bounding box center [264, 98] width 265 height 27
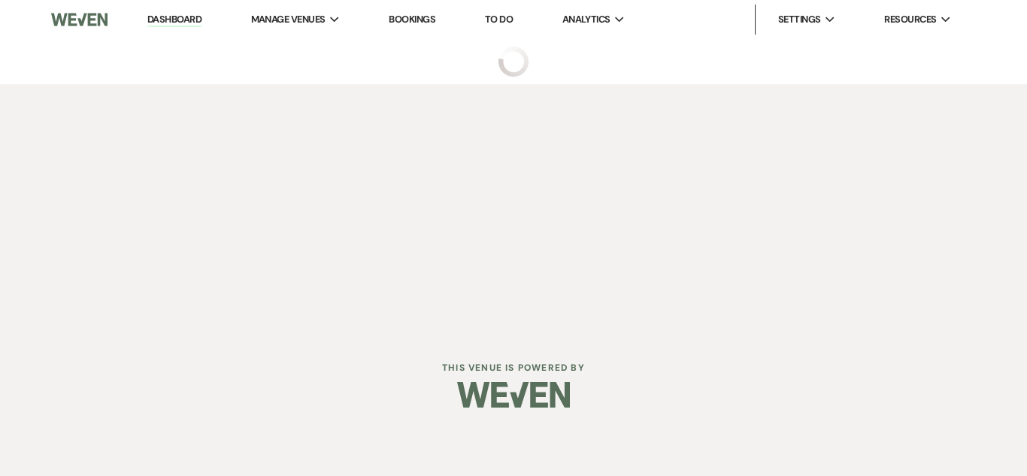
select select "2"
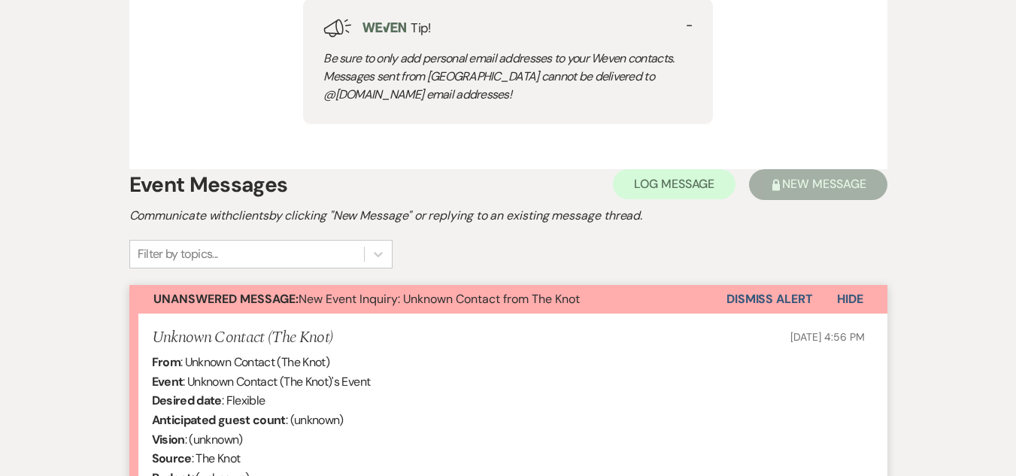
scroll to position [784, 0]
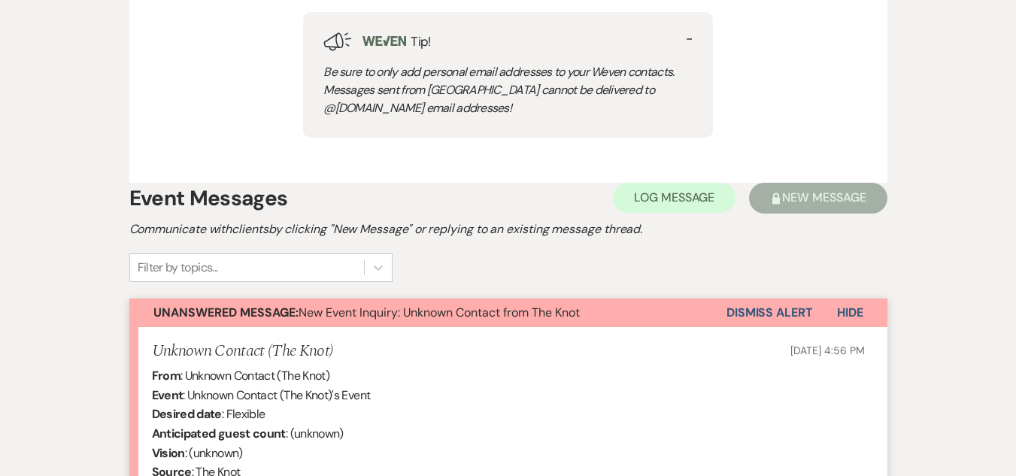
click at [780, 308] on button "Dismiss Alert" at bounding box center [769, 313] width 86 height 29
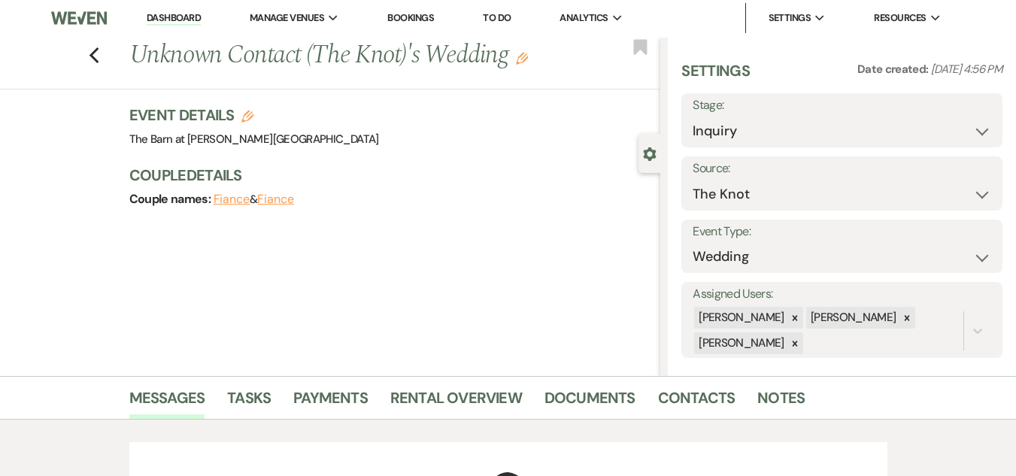
scroll to position [0, 0]
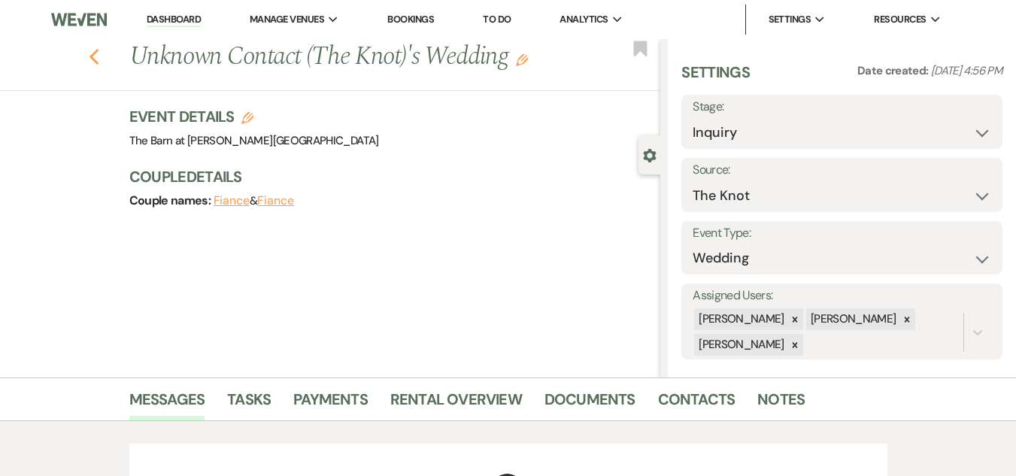
click at [100, 56] on icon "Previous" at bounding box center [94, 57] width 11 height 18
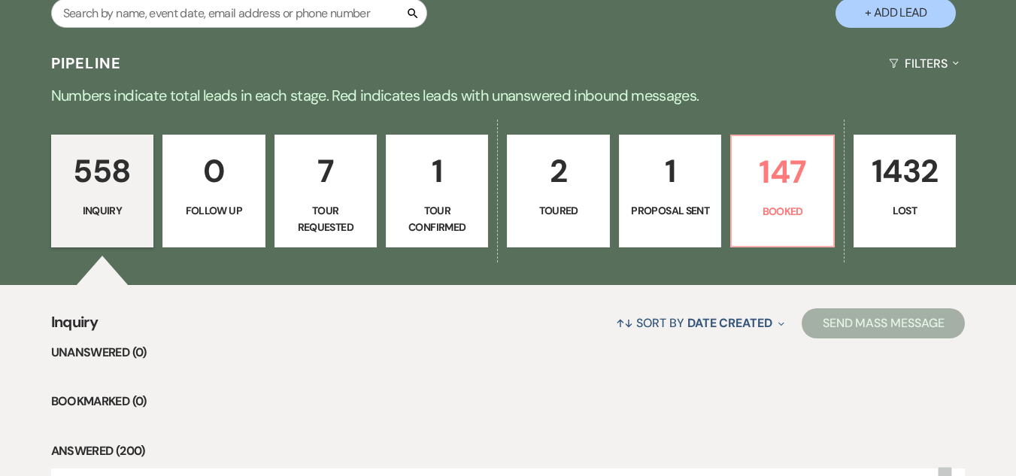
scroll to position [150, 0]
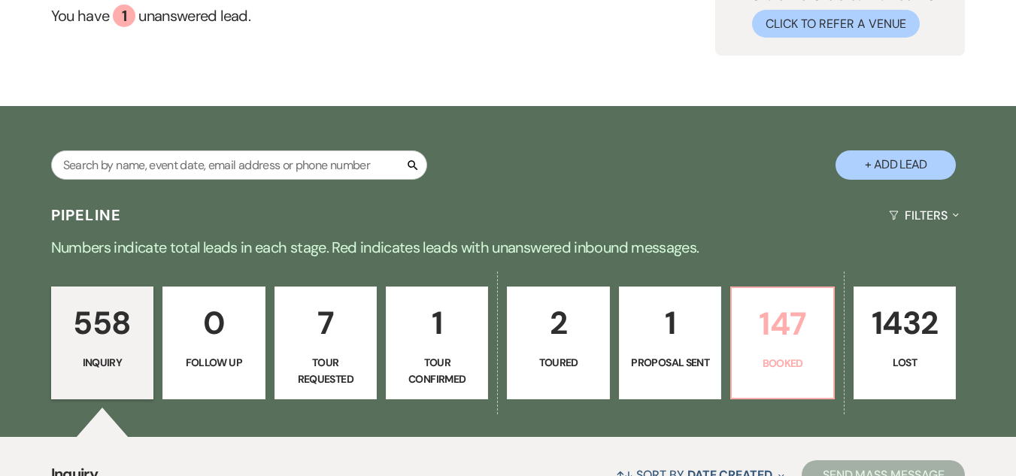
click at [785, 312] on p "147" at bounding box center [782, 324] width 83 height 50
